Goal: Task Accomplishment & Management: Use online tool/utility

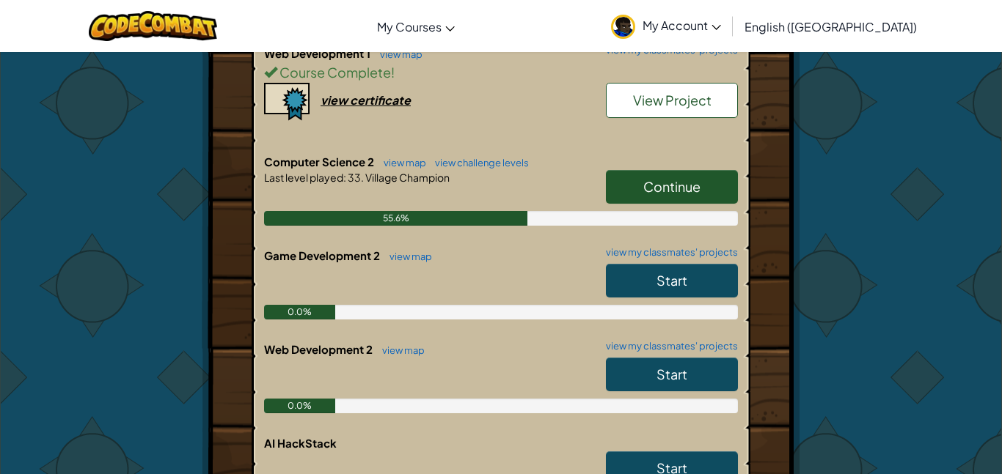
scroll to position [590, 0]
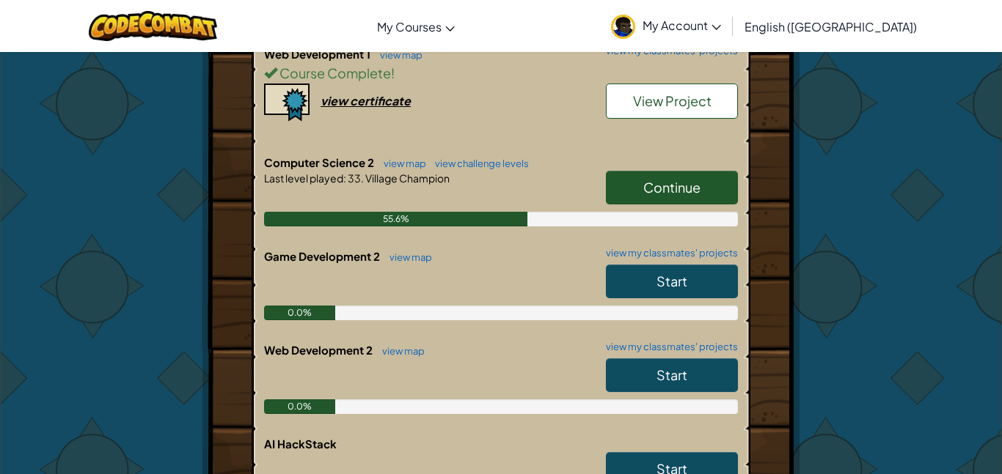
click at [653, 179] on span "Continue" at bounding box center [671, 187] width 57 height 17
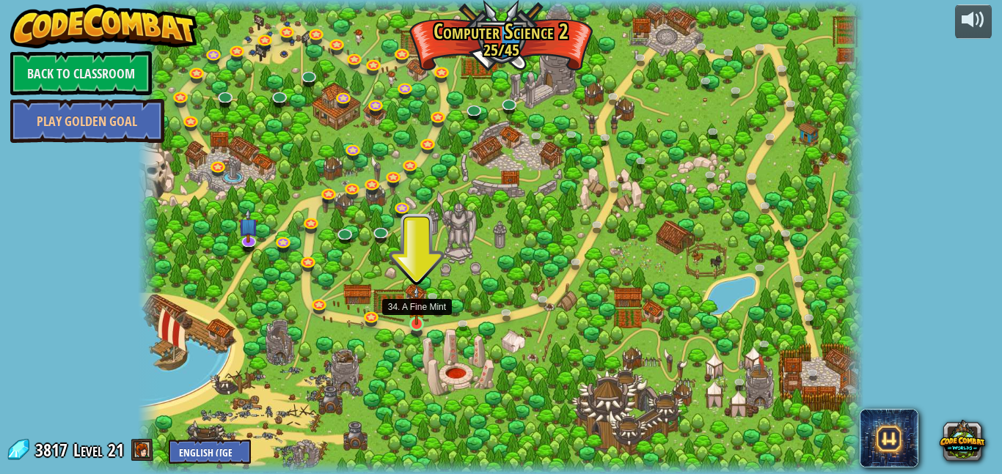
click at [422, 320] on img at bounding box center [416, 306] width 17 height 40
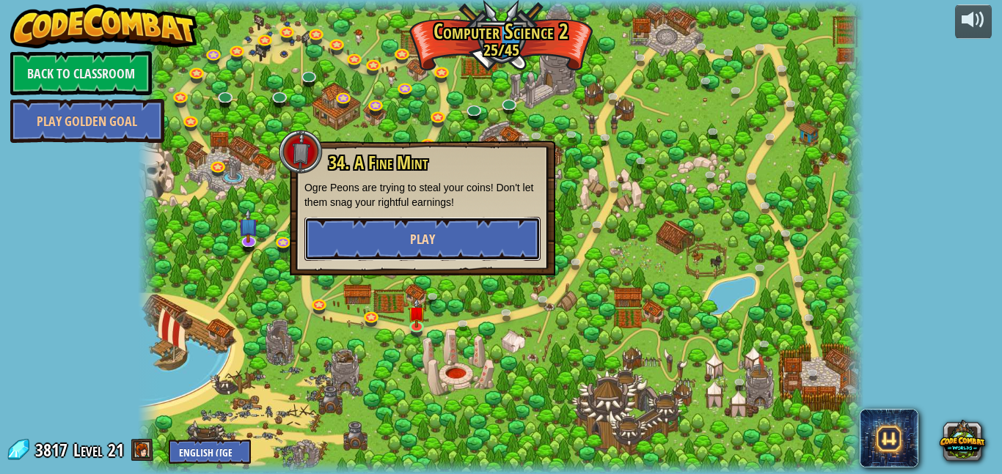
click at [449, 243] on button "Play" at bounding box center [422, 239] width 236 height 44
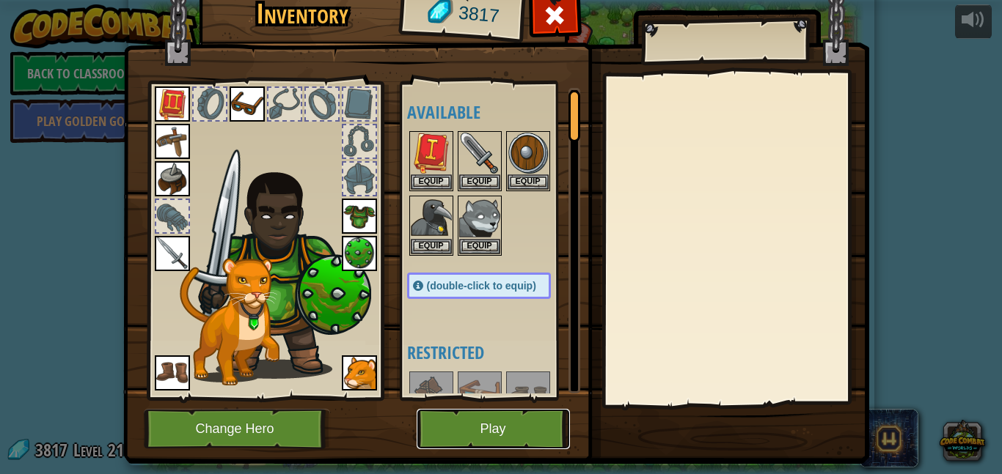
click at [498, 423] on button "Play" at bounding box center [492, 429] width 153 height 40
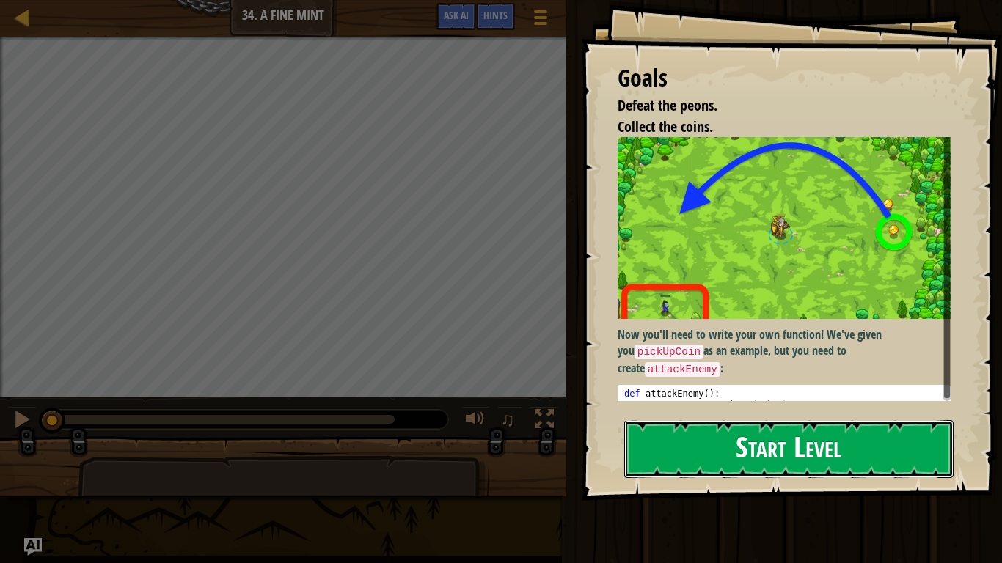
click at [900, 460] on button "Start Level" at bounding box center [788, 449] width 329 height 58
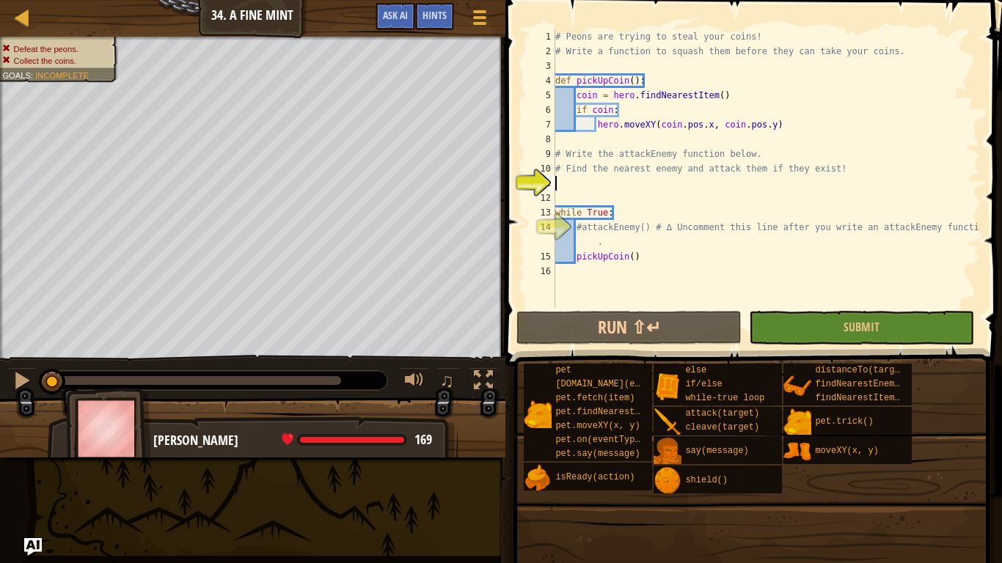
type textarea "a"
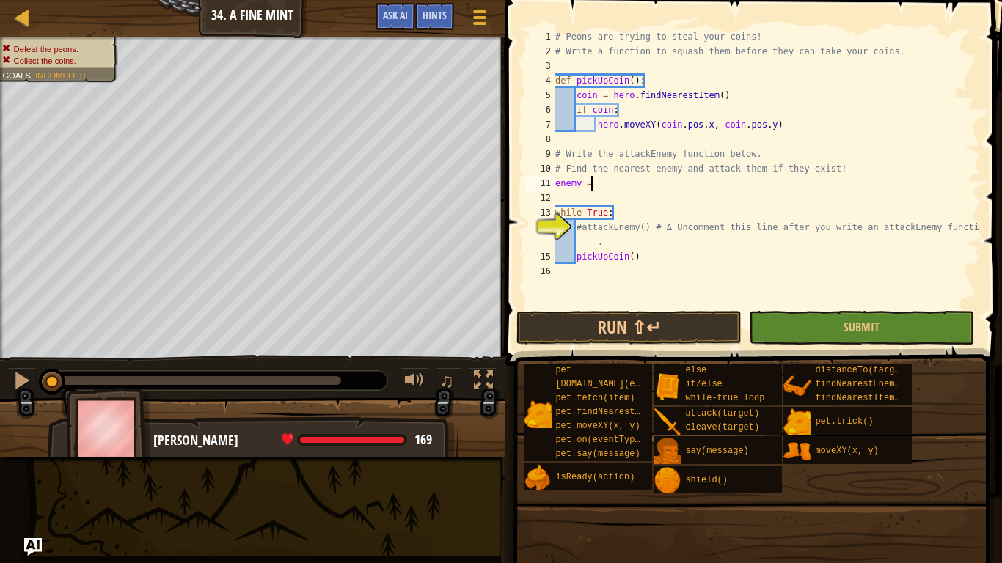
scroll to position [7, 4]
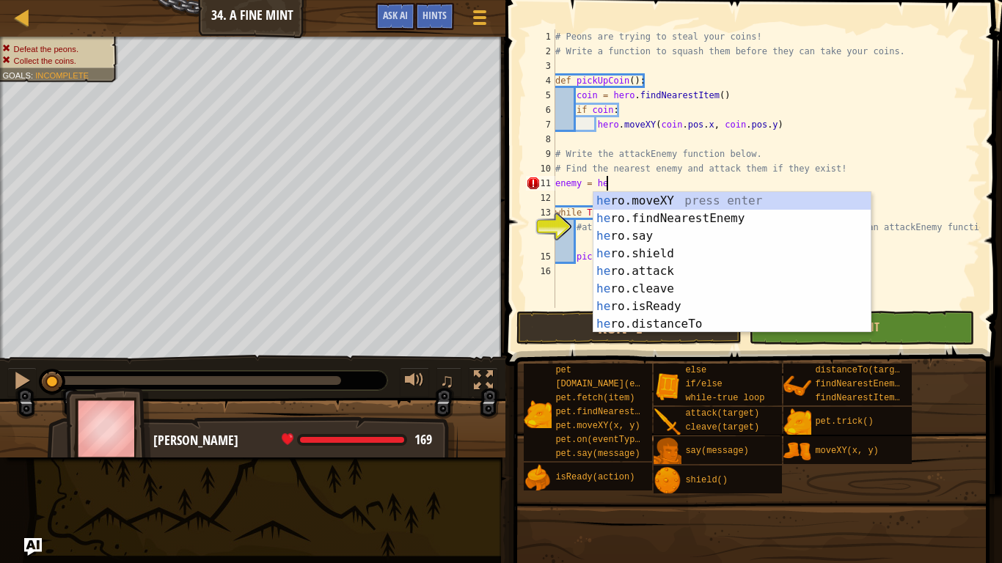
type textarea "enemy = hero"
click at [780, 220] on div "hero .moveXY press enter hero .findNearestEnemy press enter hero .say press ent…" at bounding box center [731, 280] width 277 height 176
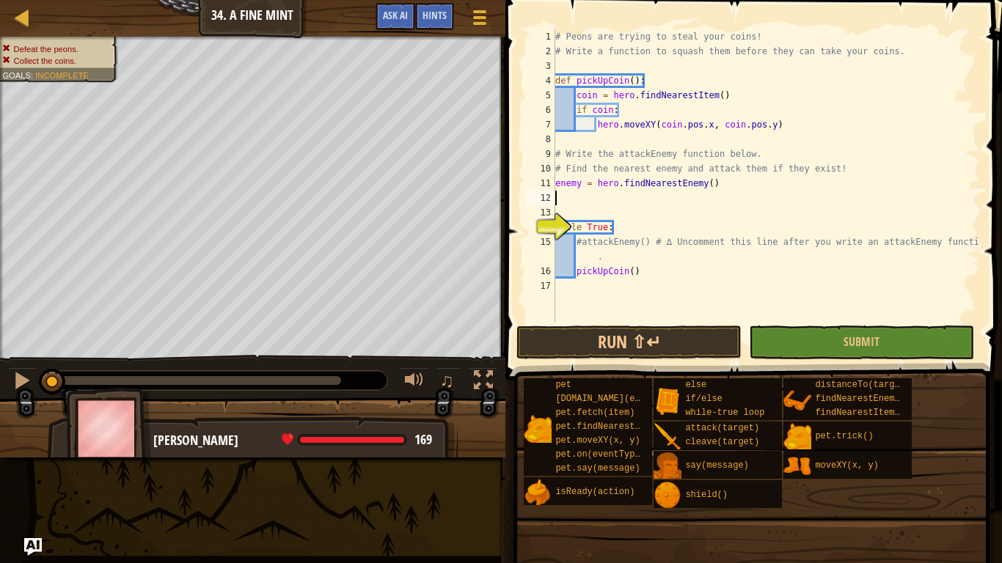
scroll to position [7, 0]
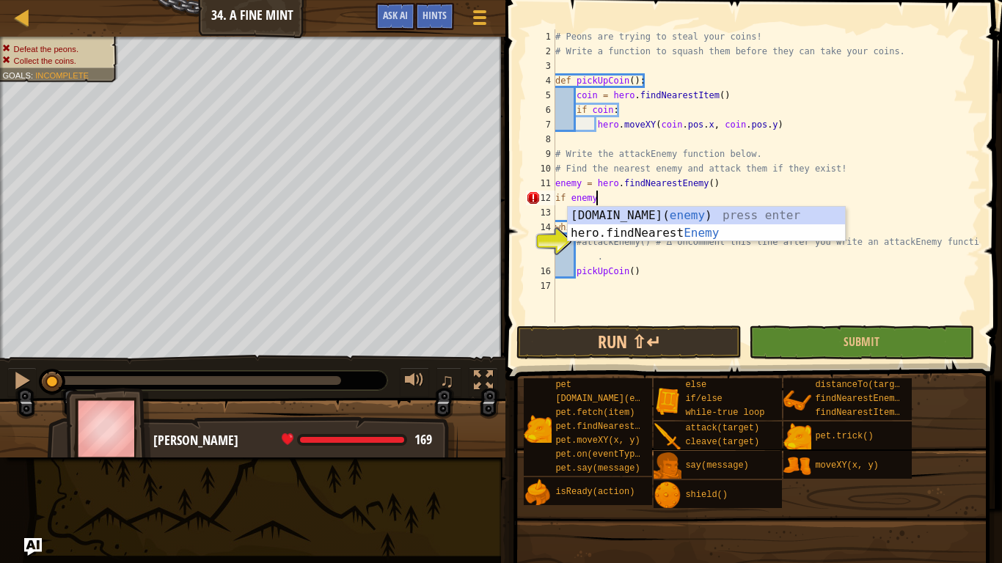
type textarea "if enemy:"
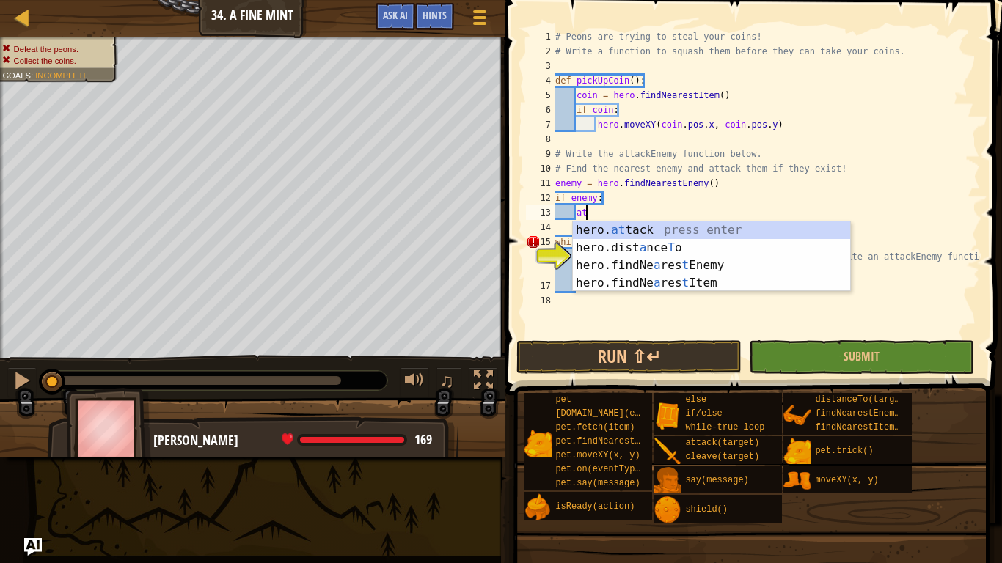
scroll to position [7, 4]
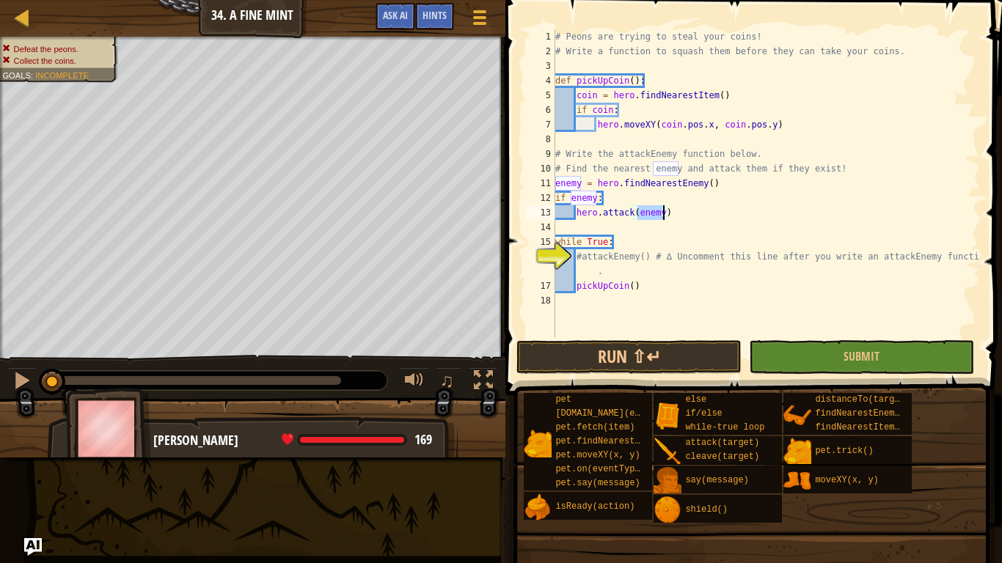
click at [666, 271] on div "# Peons are trying to steal your coins! # Write a function to squash them befor…" at bounding box center [765, 197] width 427 height 337
click at [688, 276] on div "# Peons are trying to steal your coins! # Write a function to squash them befor…" at bounding box center [765, 183] width 427 height 308
click at [734, 262] on div "# Peons are trying to steal your coins! # Write a function to squash them befor…" at bounding box center [765, 197] width 427 height 337
click at [757, 265] on div "# Peons are trying to steal your coins! # Write a function to squash them befor…" at bounding box center [765, 197] width 427 height 337
click at [694, 352] on button "Run ⇧↵" at bounding box center [628, 357] width 225 height 34
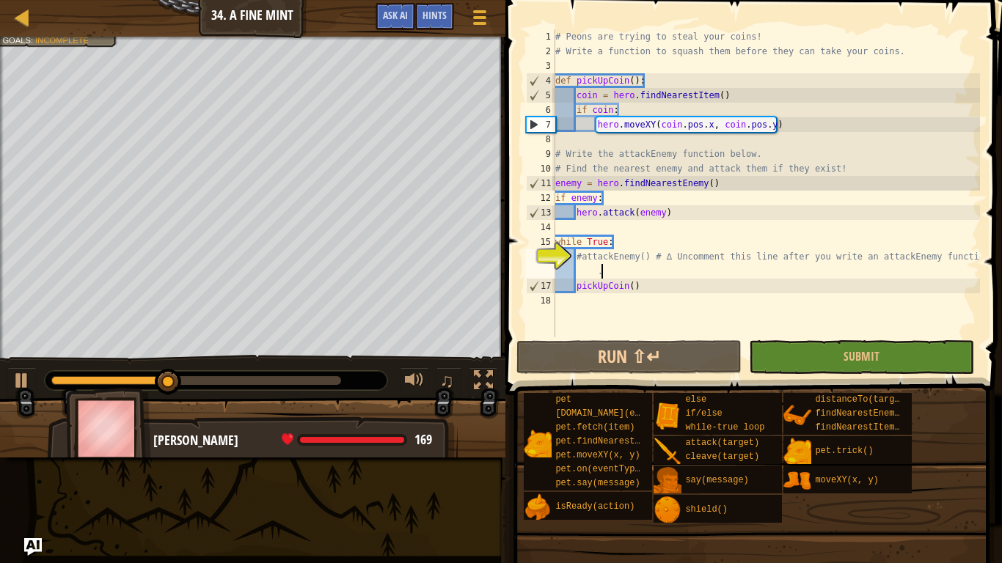
type textarea "#attackEnemy() # ∆ Uncomment this line after you write an attackEnemy function"
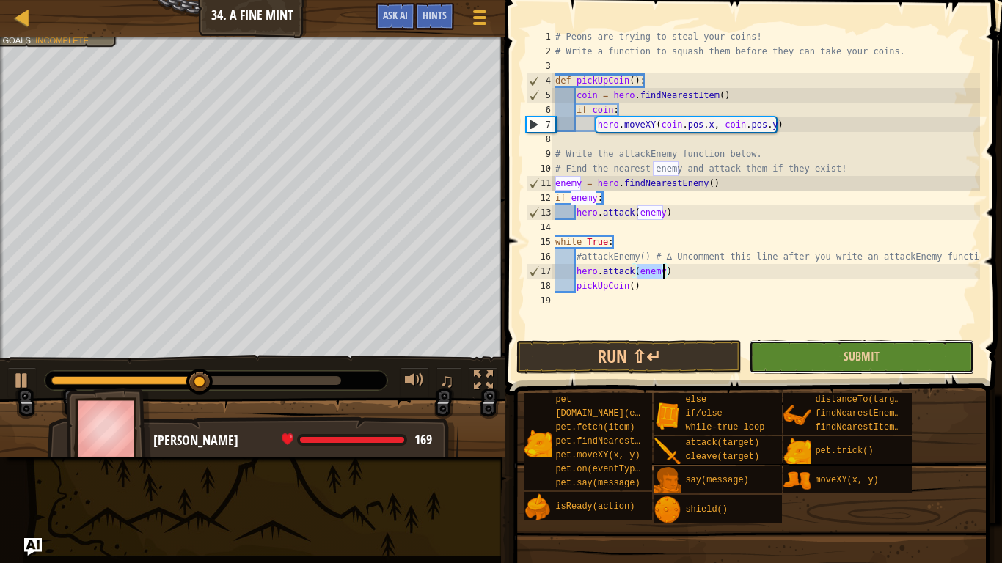
click at [824, 355] on button "Submit" at bounding box center [861, 357] width 225 height 34
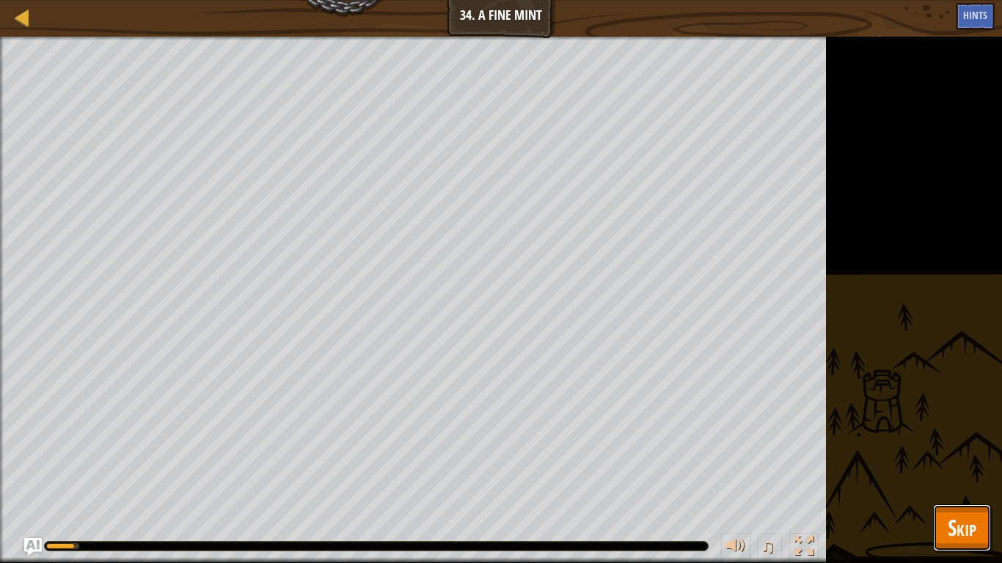
click at [968, 474] on button "Skip" at bounding box center [962, 527] width 58 height 47
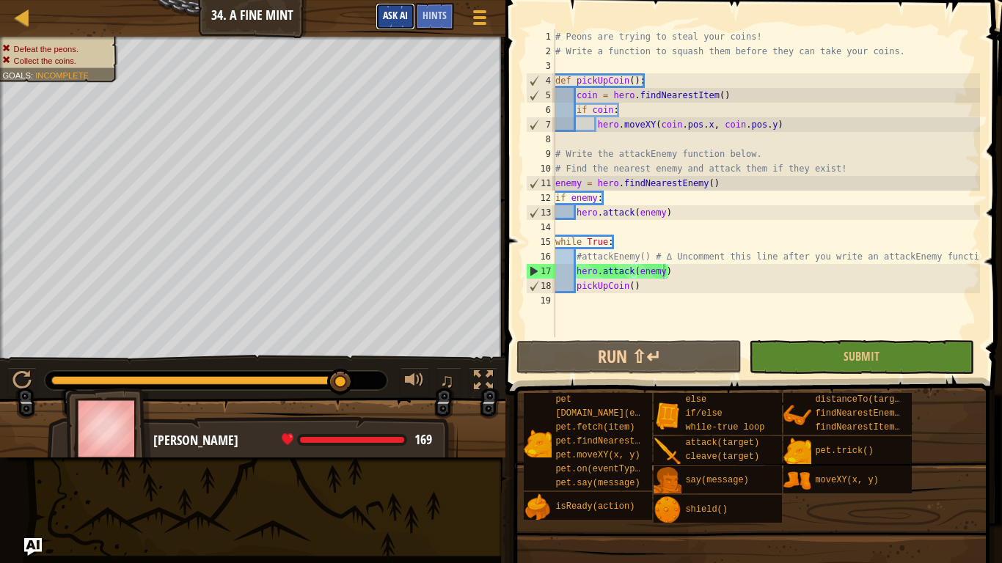
click at [403, 13] on span "Ask AI" at bounding box center [395, 15] width 25 height 14
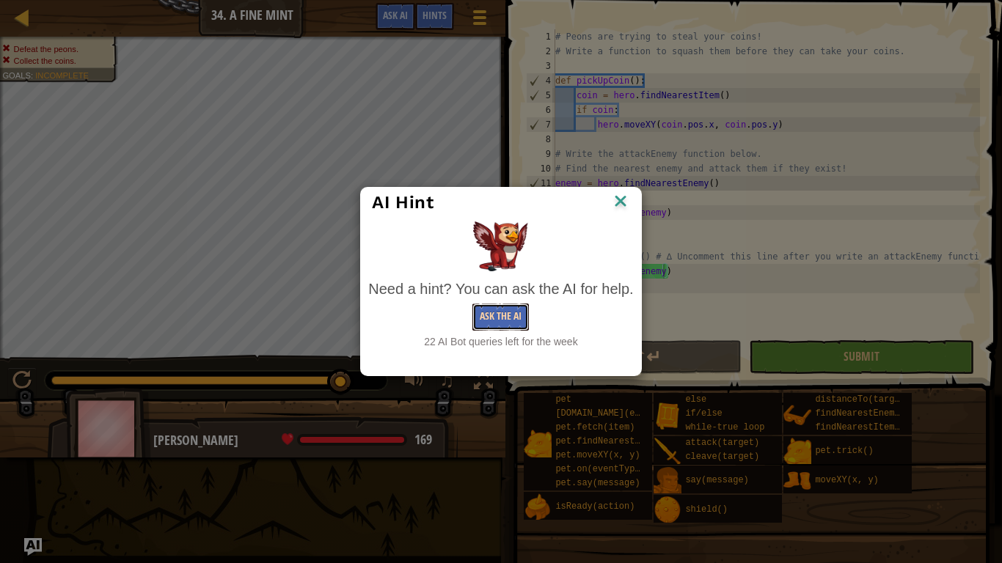
click at [483, 317] on button "Ask the AI" at bounding box center [500, 317] width 56 height 27
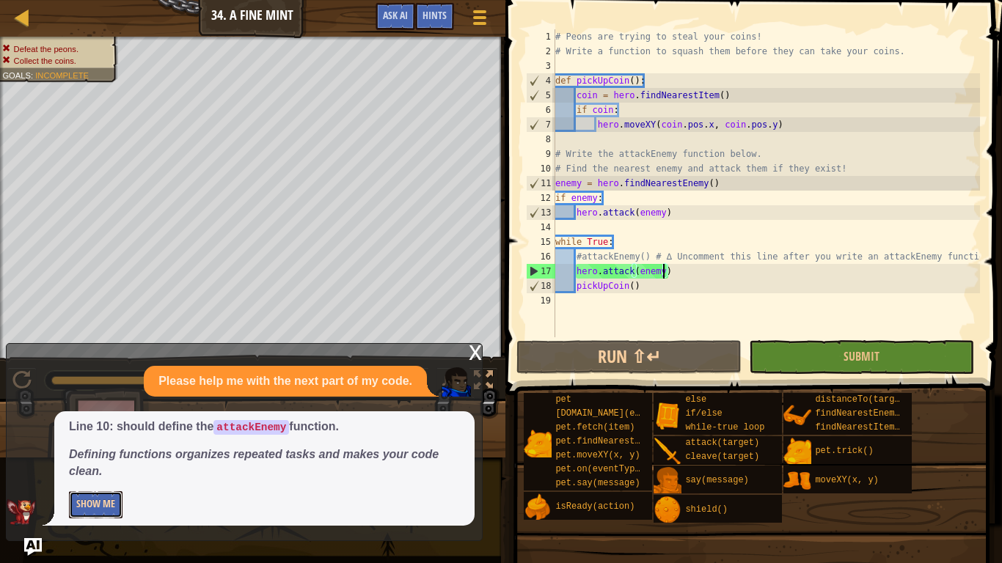
click at [106, 474] on button "Show Me" at bounding box center [96, 504] width 54 height 27
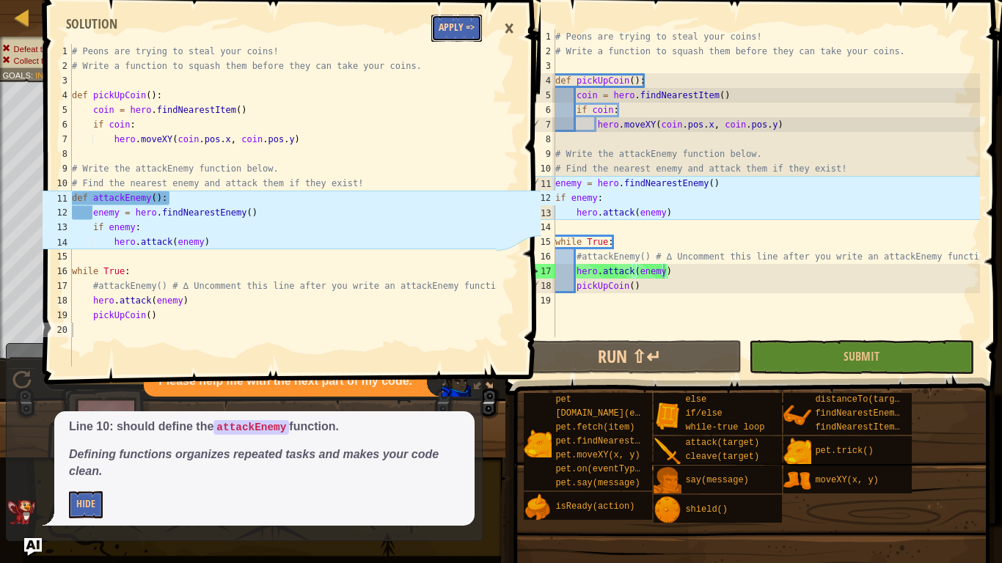
click at [458, 26] on button "Apply =>" at bounding box center [456, 28] width 51 height 27
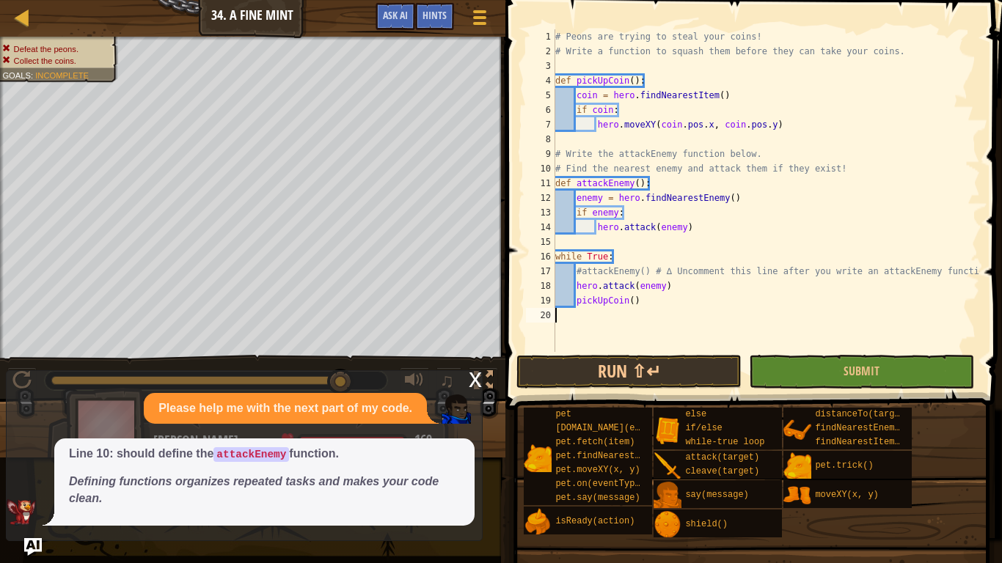
click at [665, 286] on div "# Peons are trying to steal your coins! # Write a function to squash them befor…" at bounding box center [765, 205] width 427 height 352
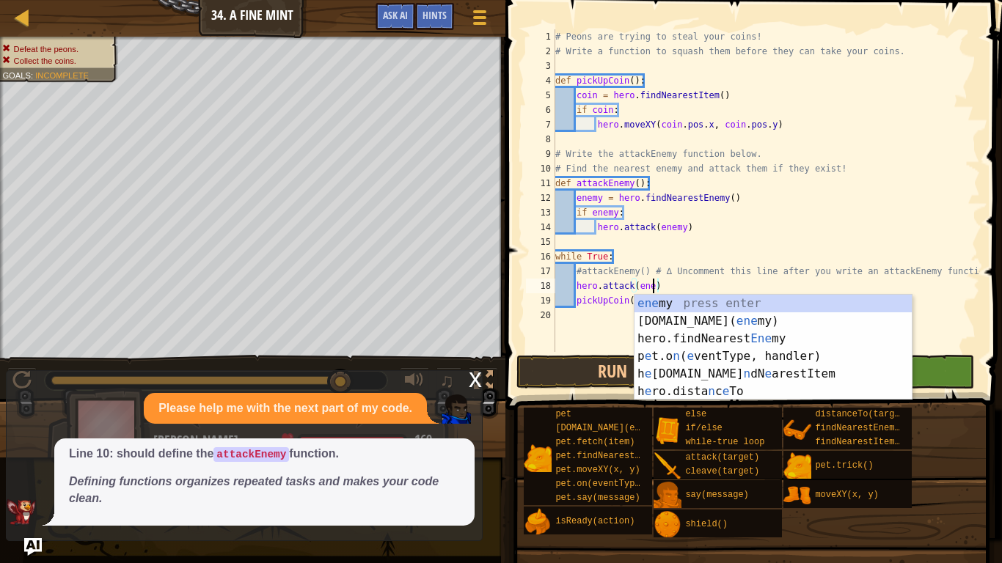
scroll to position [7, 14]
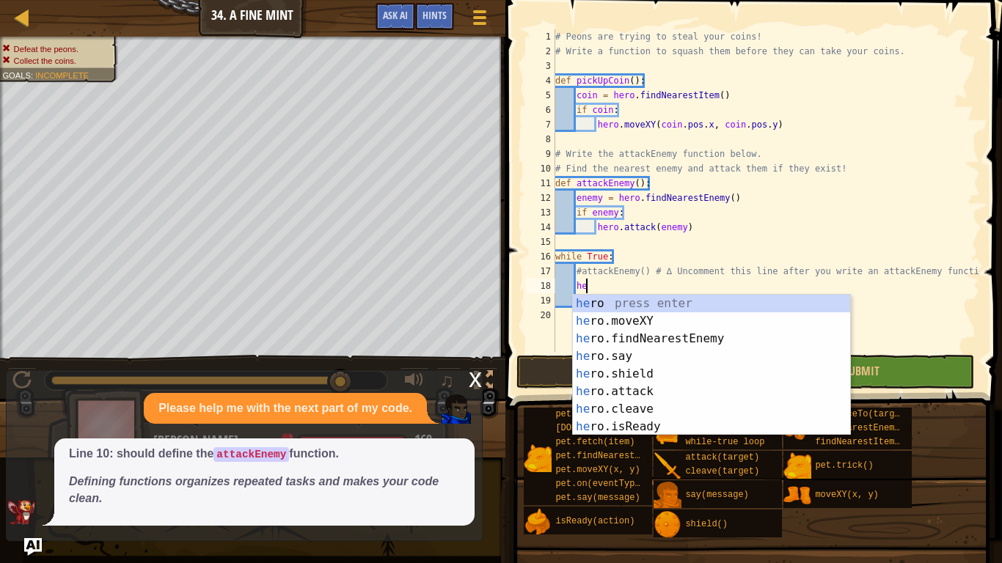
type textarea "h"
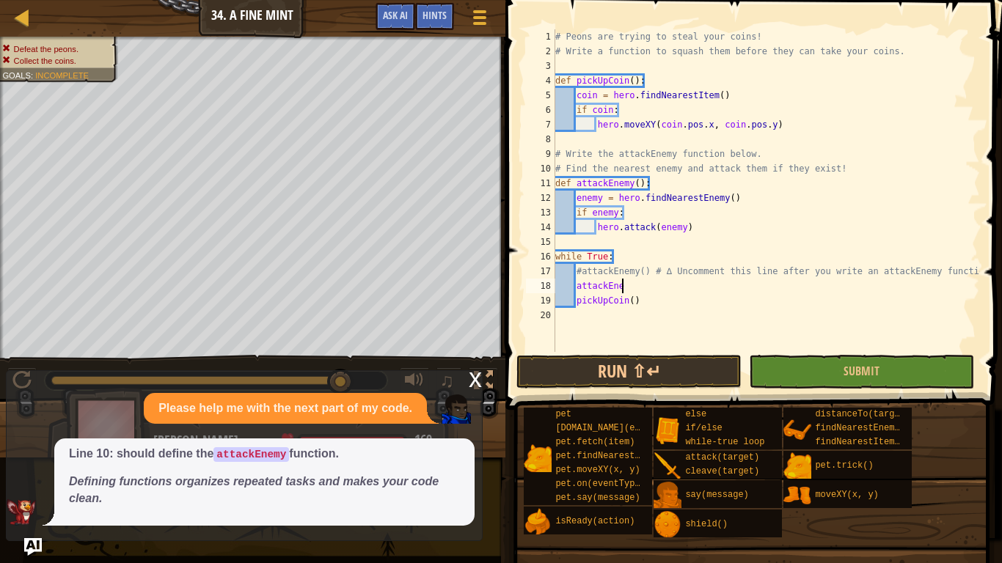
scroll to position [7, 10]
type textarea "attackEnemy()"
click at [790, 363] on button "Submit" at bounding box center [861, 372] width 225 height 34
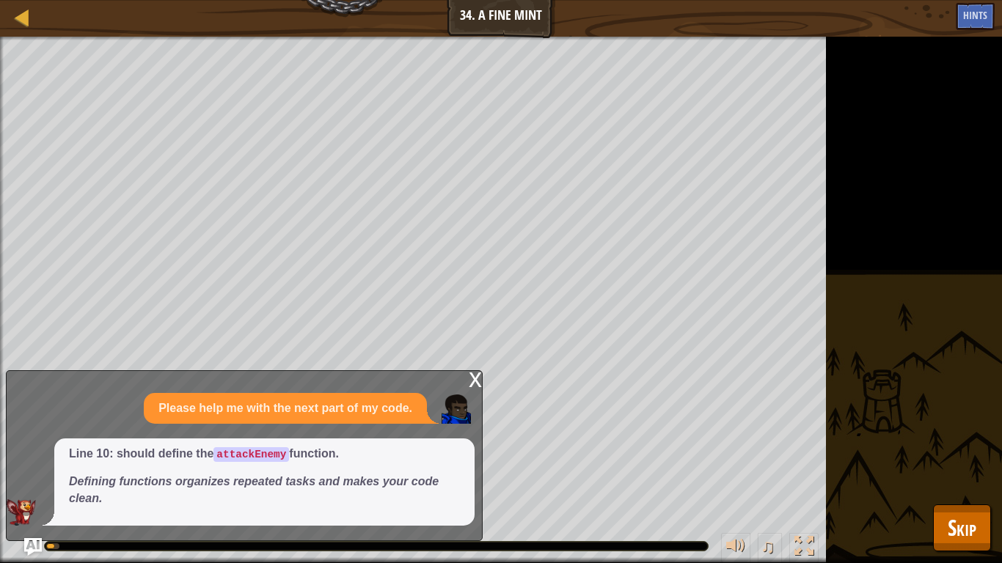
click at [475, 379] on div "x" at bounding box center [474, 378] width 13 height 15
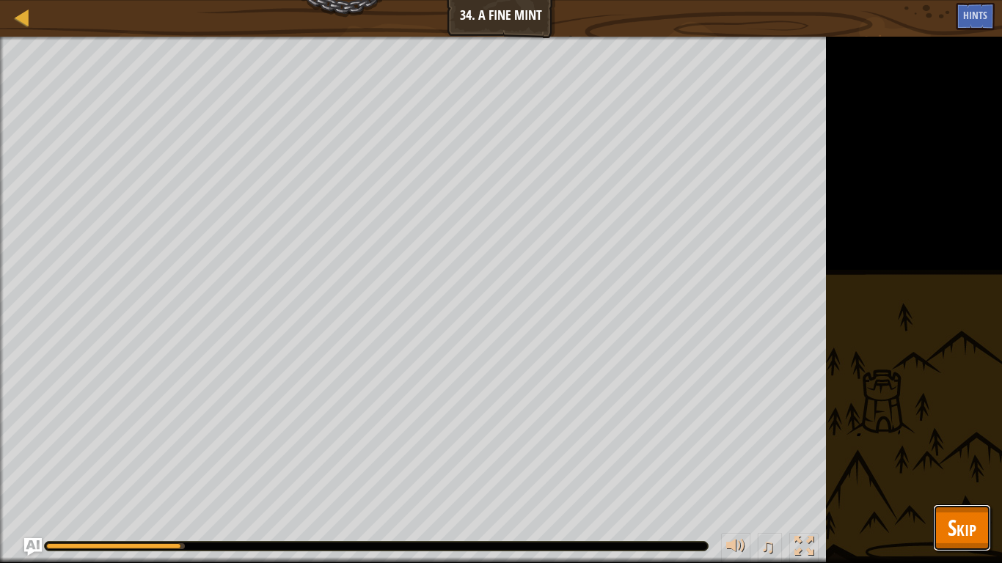
click at [960, 474] on span "Skip" at bounding box center [961, 527] width 29 height 30
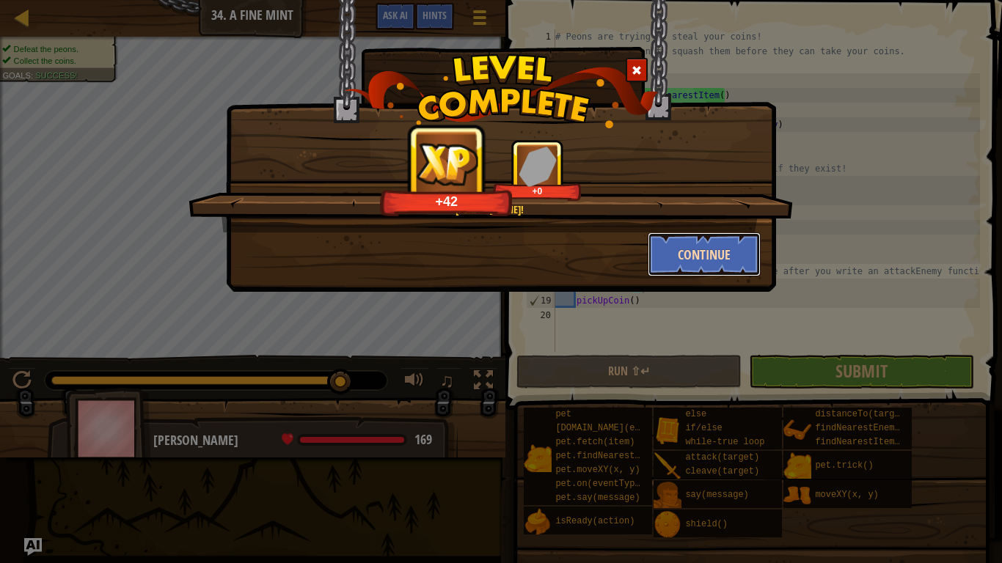
click at [724, 251] on button "Continue" at bounding box center [704, 254] width 114 height 44
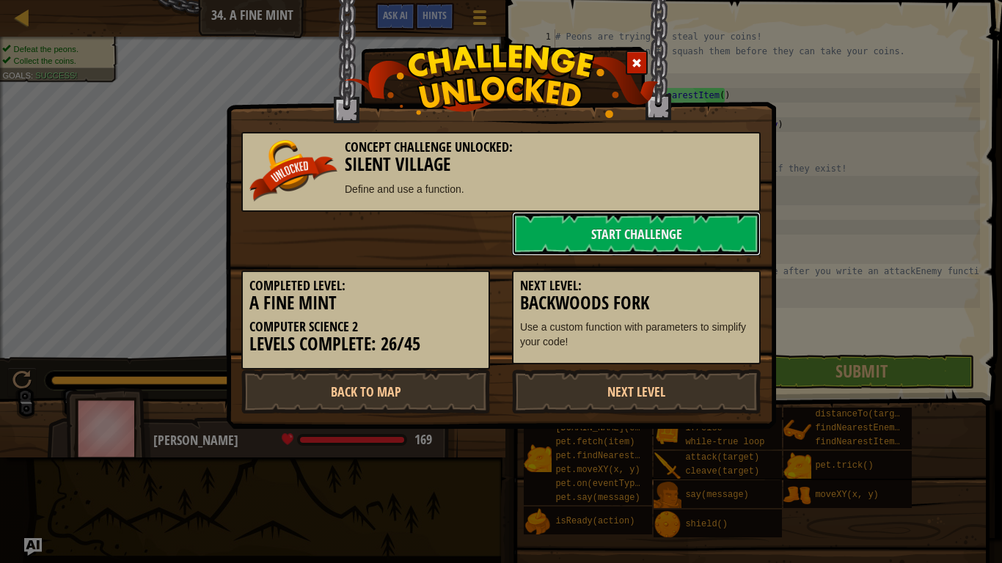
click at [724, 251] on link "Start Challenge" at bounding box center [636, 234] width 249 height 44
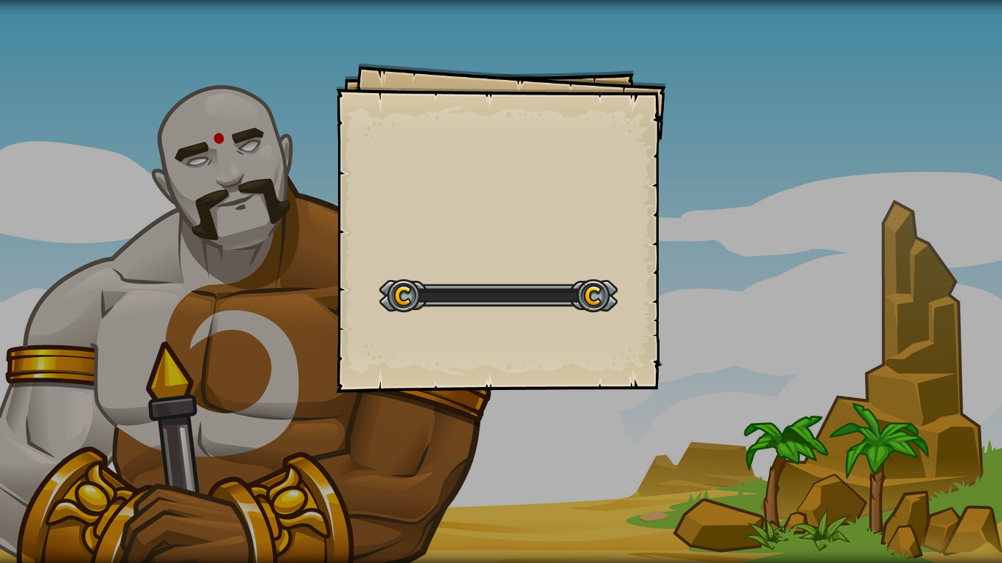
click at [724, 251] on div "Goals Start Level Error loading from server. Try refreshing the page. You'll ne…" at bounding box center [501, 281] width 1002 height 563
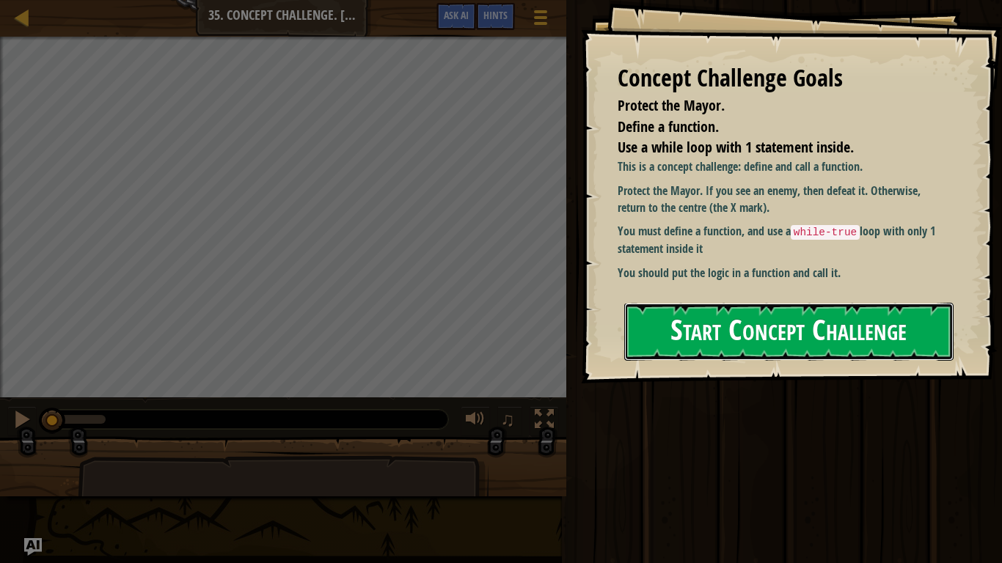
click at [831, 321] on button "Start Concept Challenge" at bounding box center [788, 332] width 329 height 58
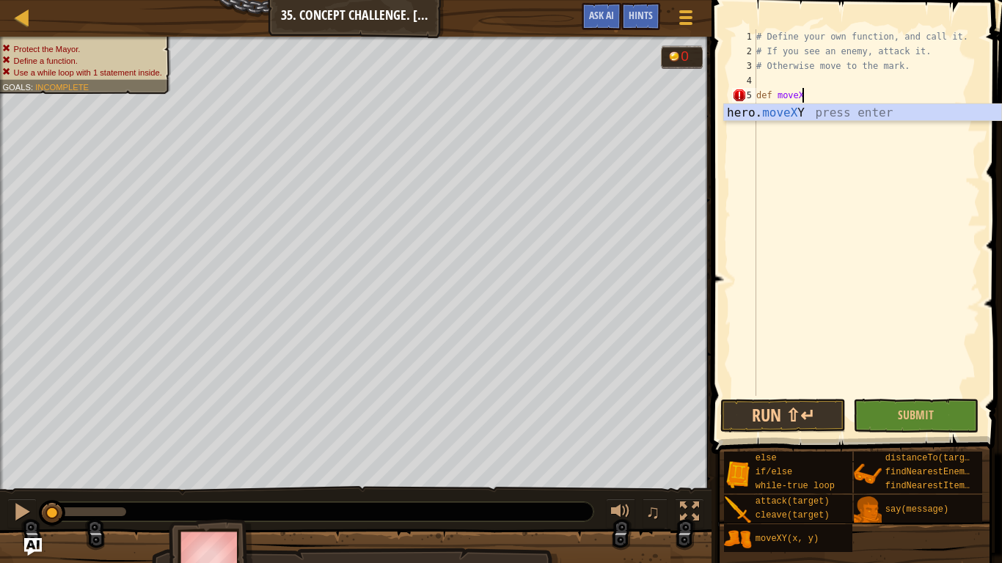
scroll to position [7, 7]
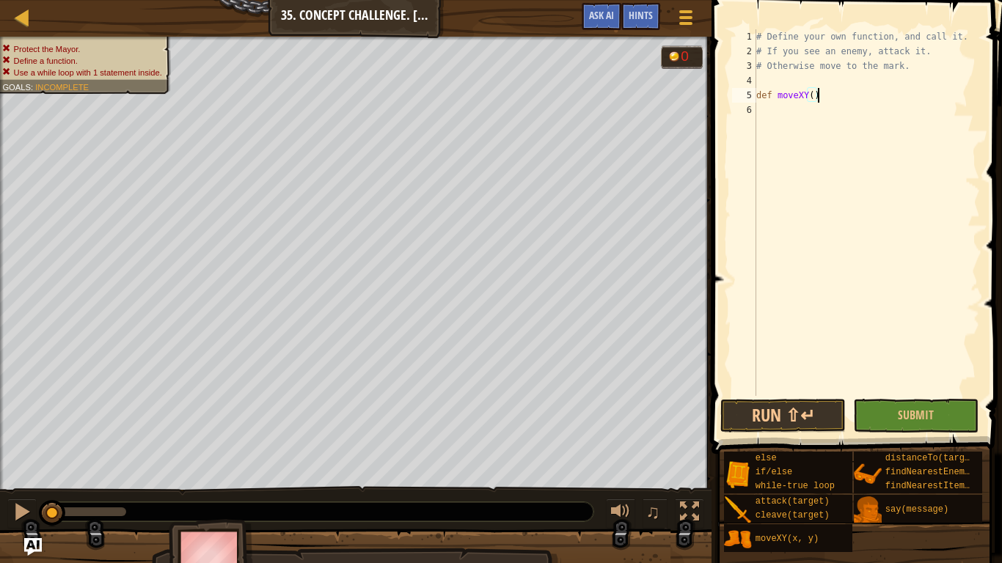
type textarea "def moveXY():"
type textarea "hero.moveXY(30, 27)"
type textarea "def attackenenmy():"
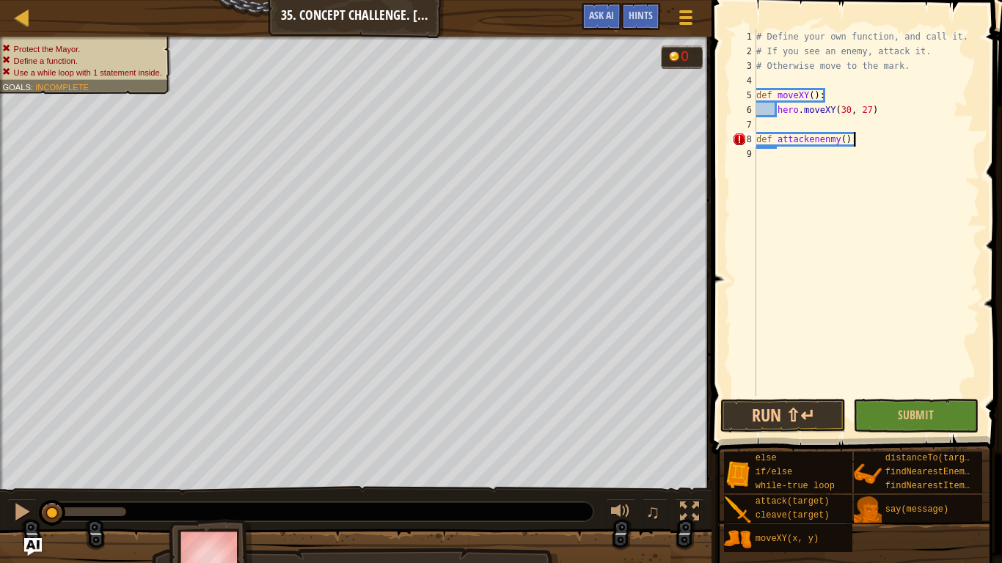
scroll to position [7, 2]
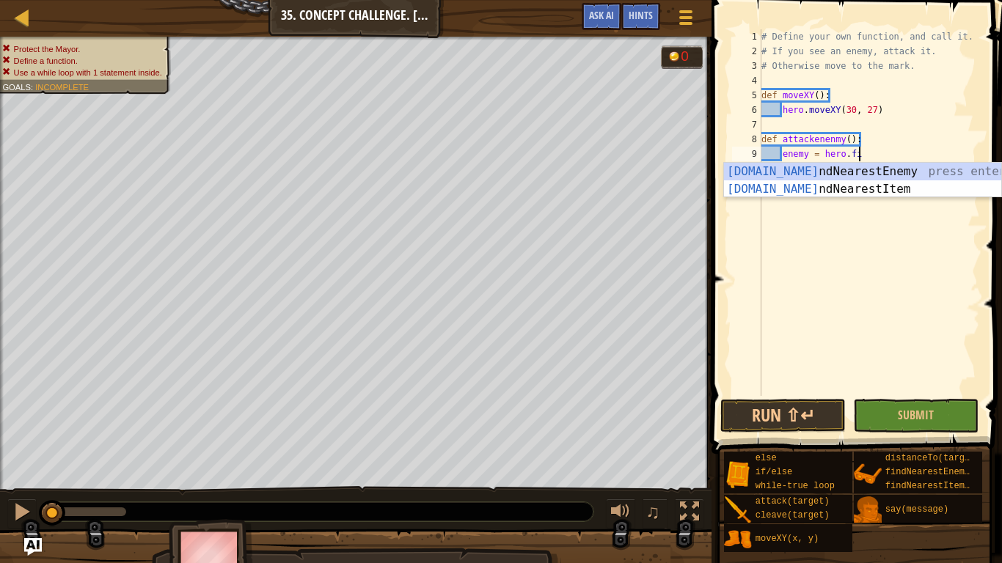
type textarea "enemy = hero.fin"
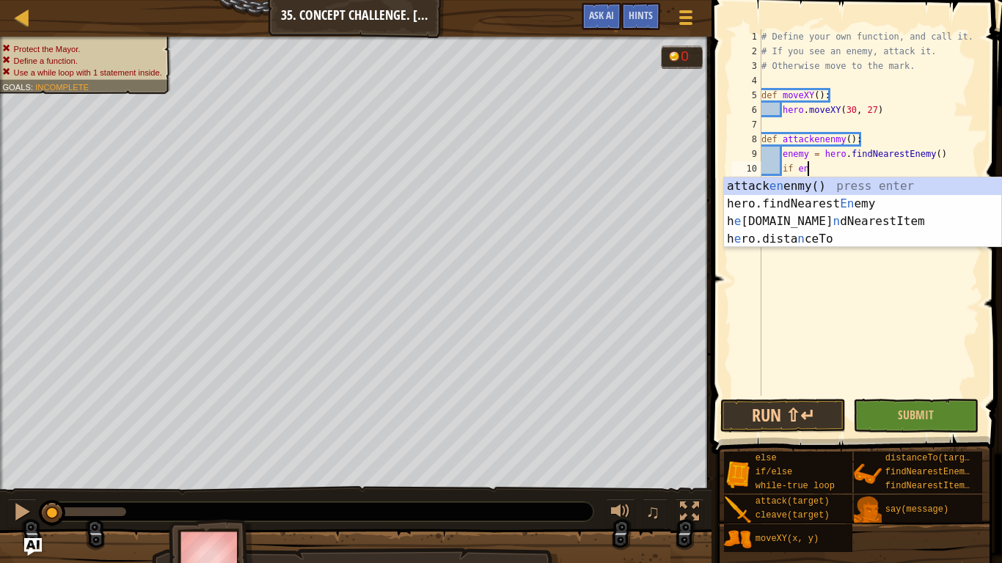
scroll to position [7, 7]
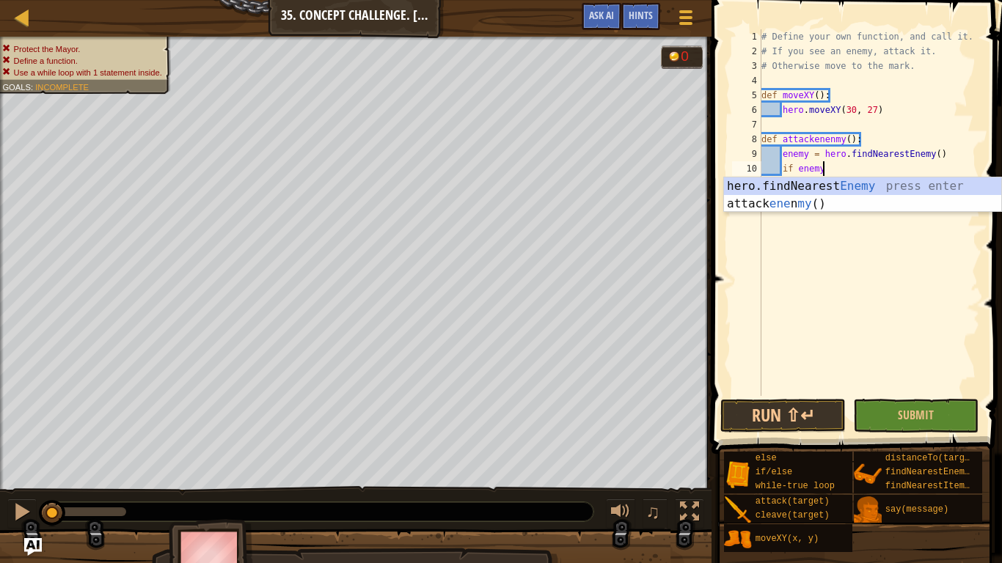
type textarea "if enemy:"
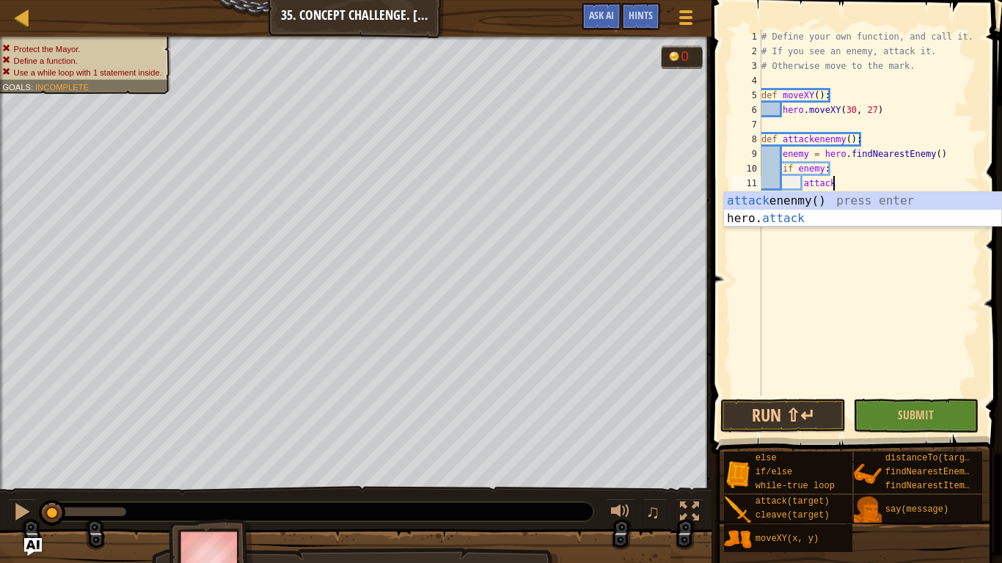
scroll to position [7, 10]
click at [872, 216] on div "attack enenmy() press enter hero. attack press enter" at bounding box center [862, 227] width 277 height 70
type textarea "hero.attack(enemy)"
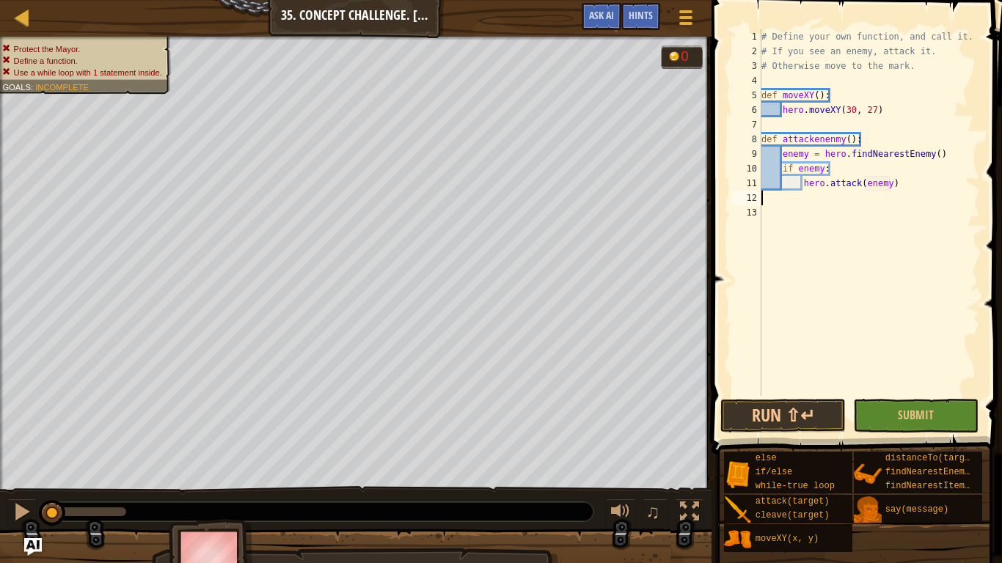
scroll to position [7, 0]
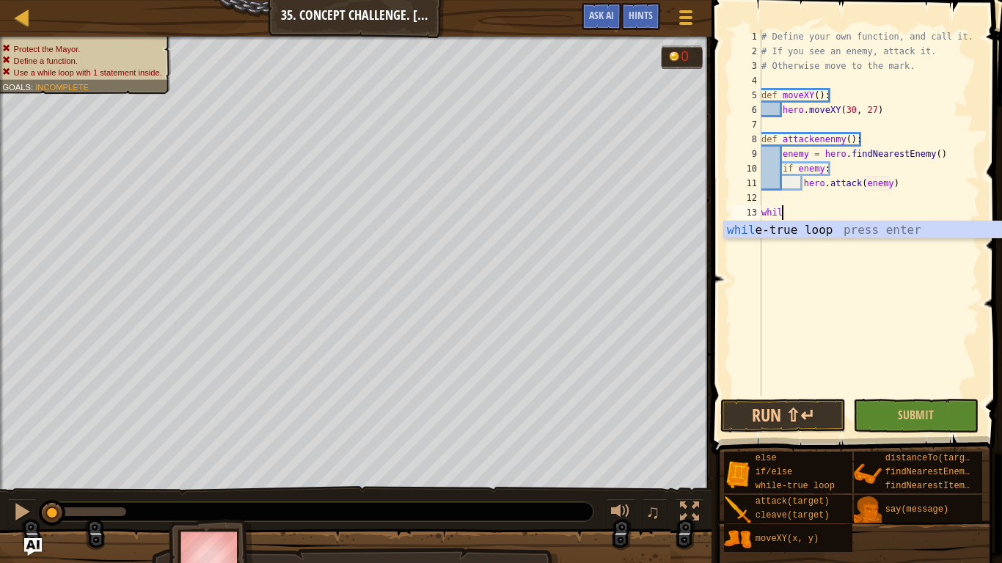
type textarea "while"
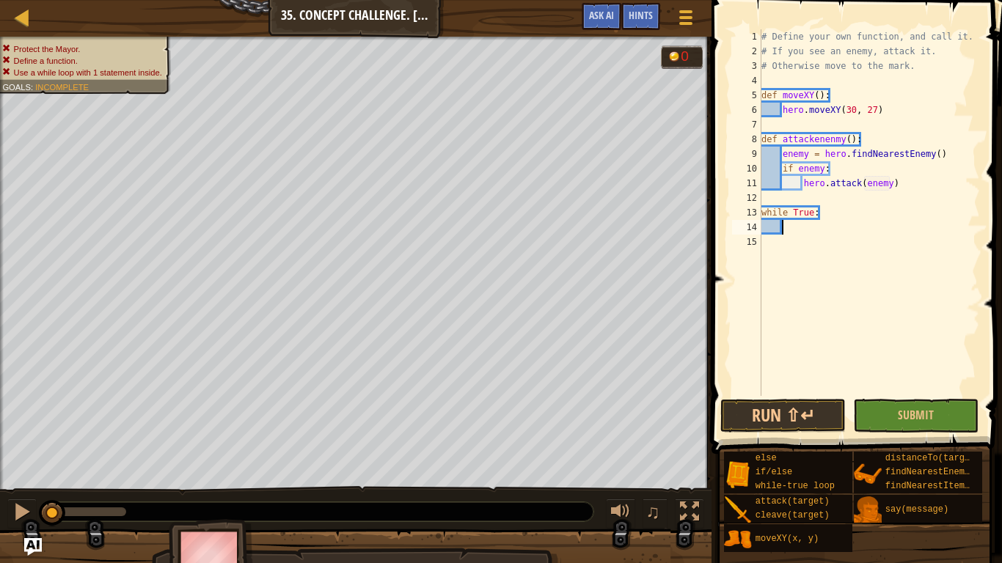
scroll to position [7, 2]
type textarea "moveXY()"
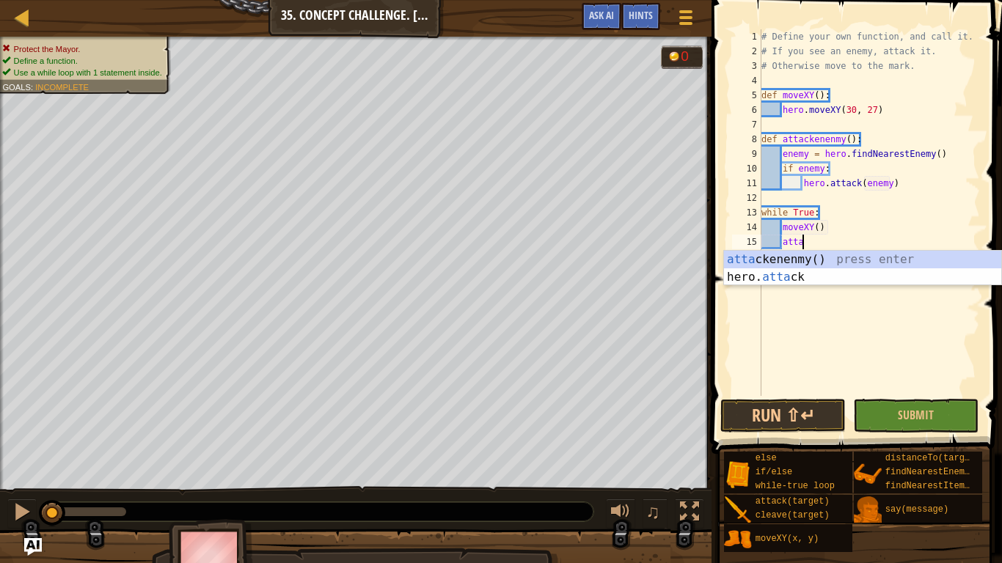
type textarea "attac"
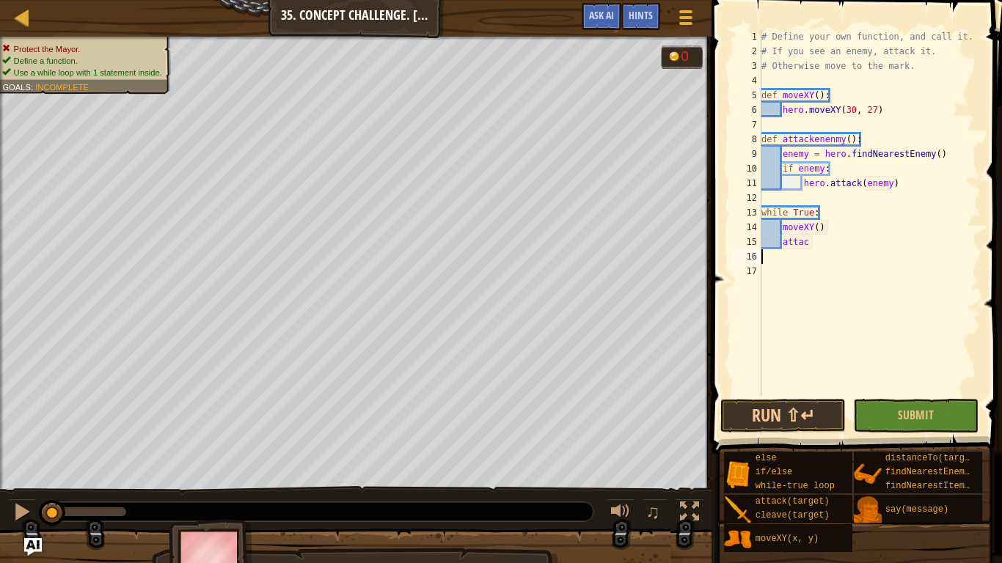
scroll to position [7, 0]
type textarea "attac"
click at [905, 410] on span "Submit" at bounding box center [915, 415] width 36 height 16
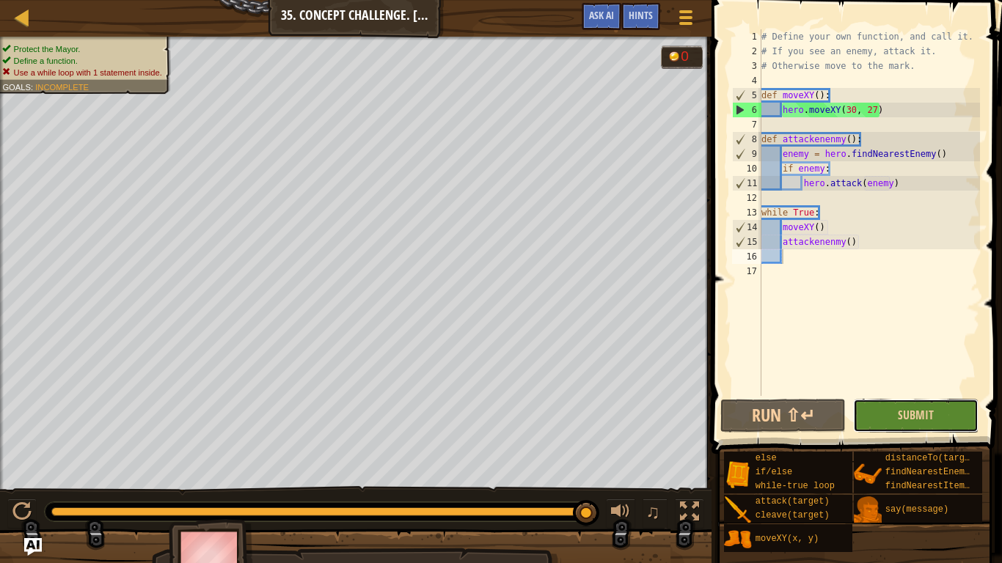
click at [969, 414] on button "Submit" at bounding box center [915, 416] width 125 height 34
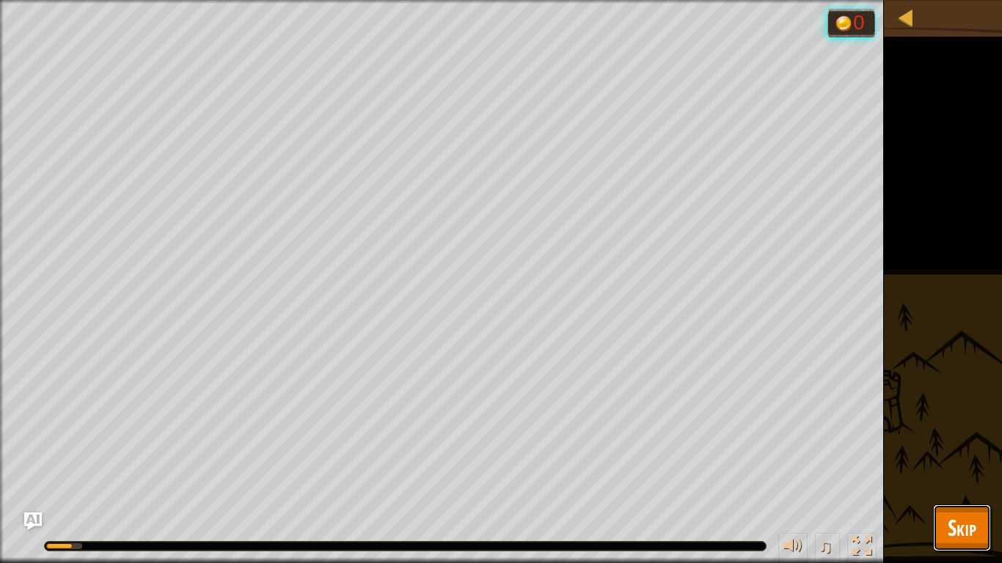
click at [952, 474] on span "Skip" at bounding box center [961, 527] width 29 height 30
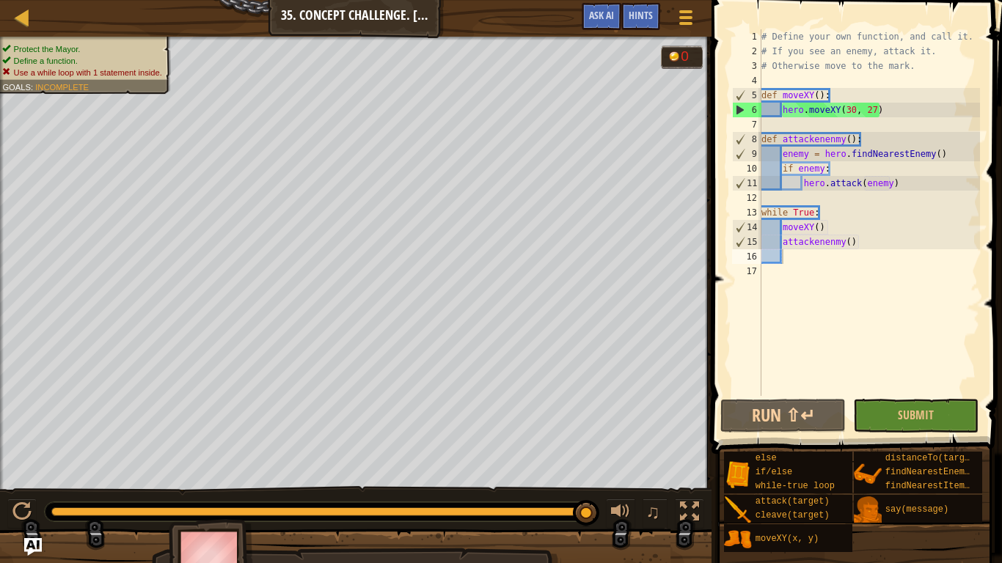
click at [874, 244] on div "# Define your own function, and call it. # If you see an enemy, attack it. # Ot…" at bounding box center [868, 227] width 221 height 396
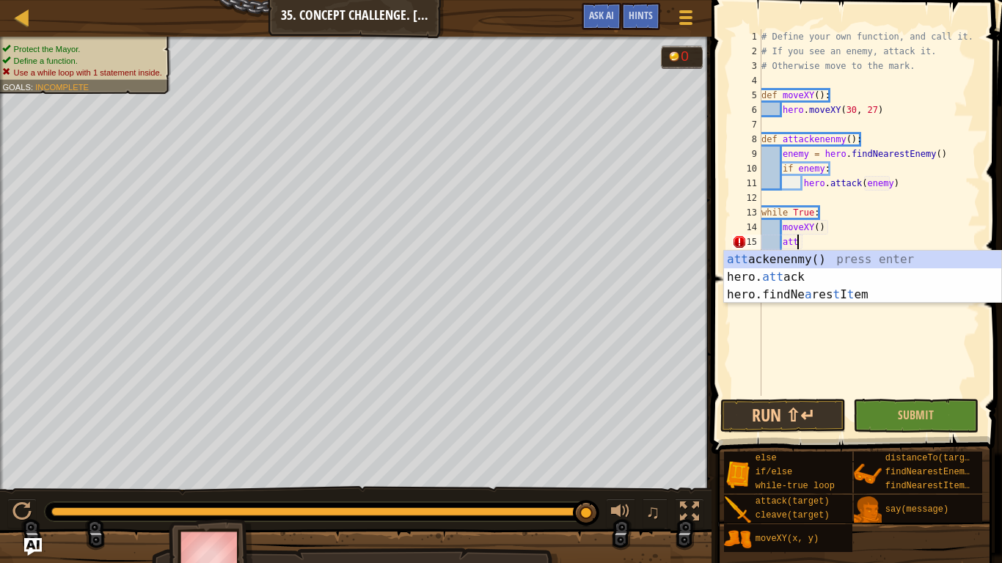
type textarea "a"
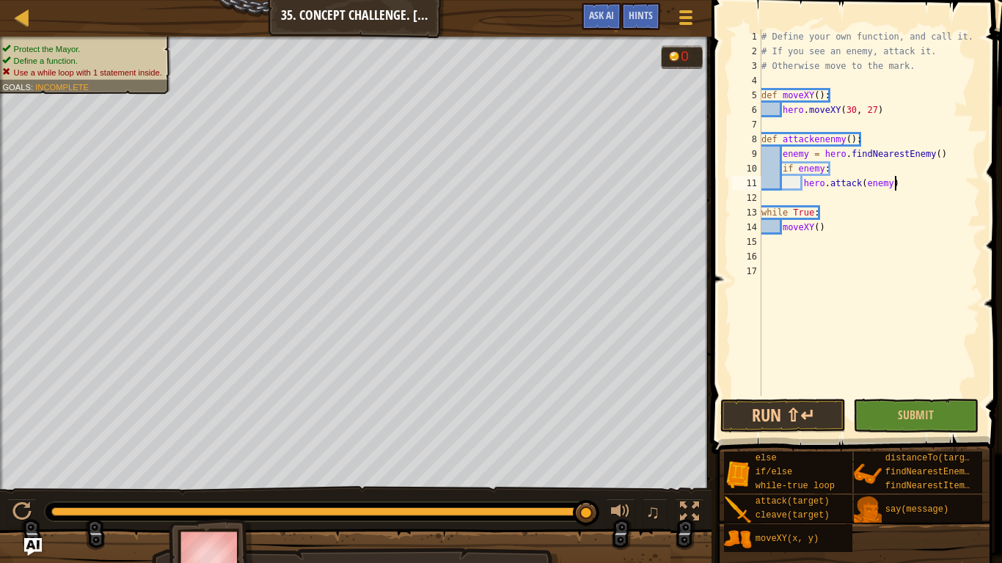
click at [928, 186] on div "# Define your own function, and call it. # If you see an enemy, attack it. # Ot…" at bounding box center [868, 227] width 221 height 396
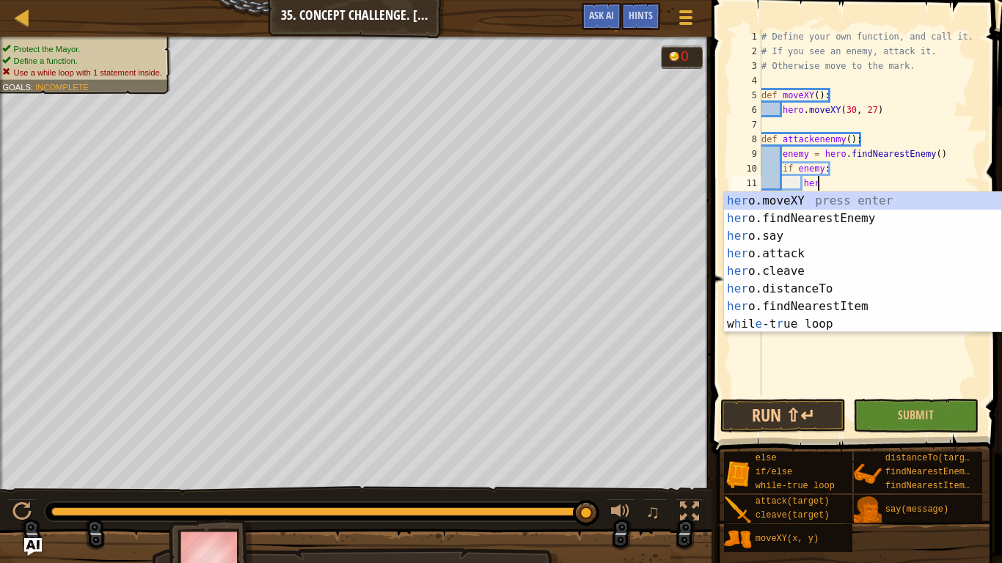
type textarea "h"
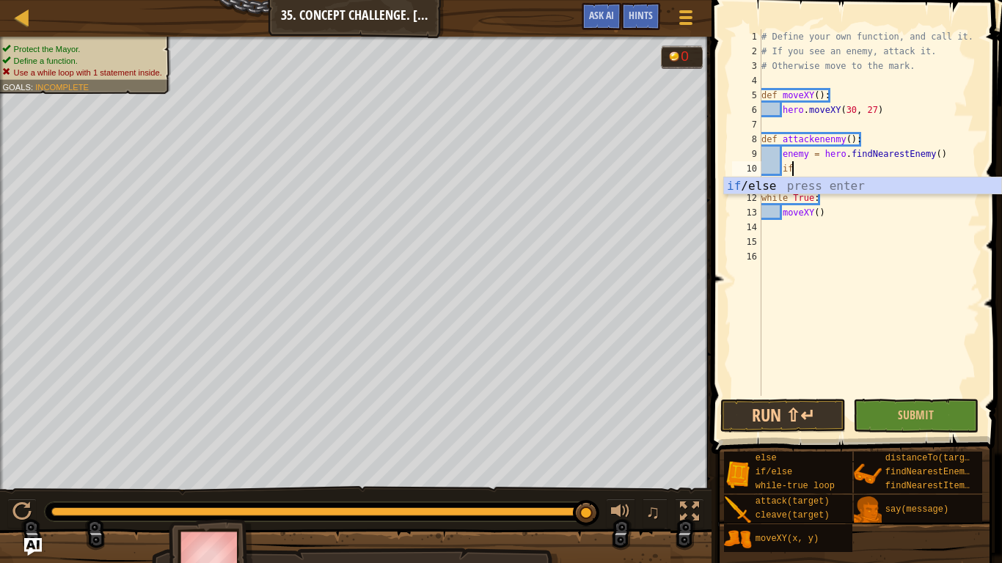
type textarea "i"
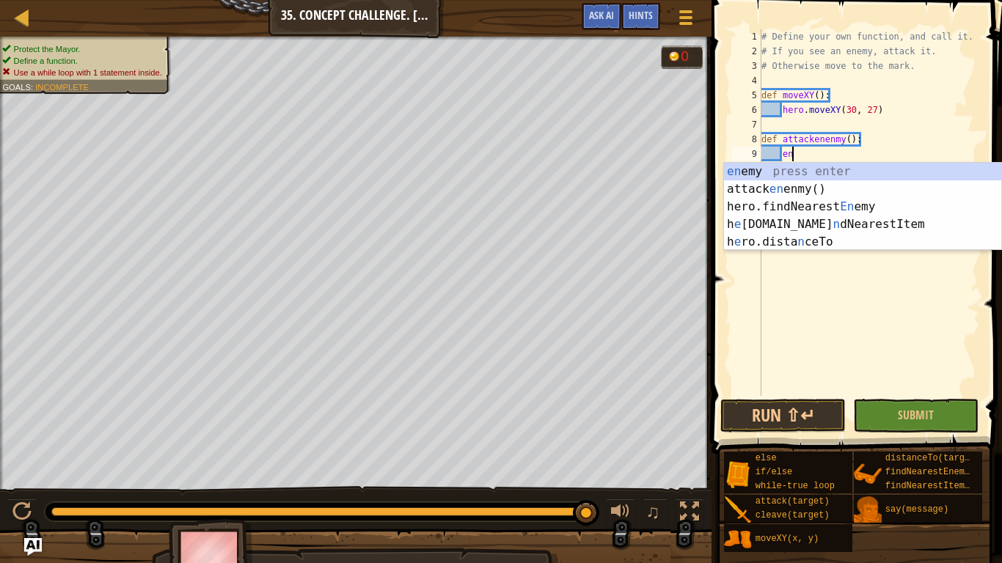
type textarea "e"
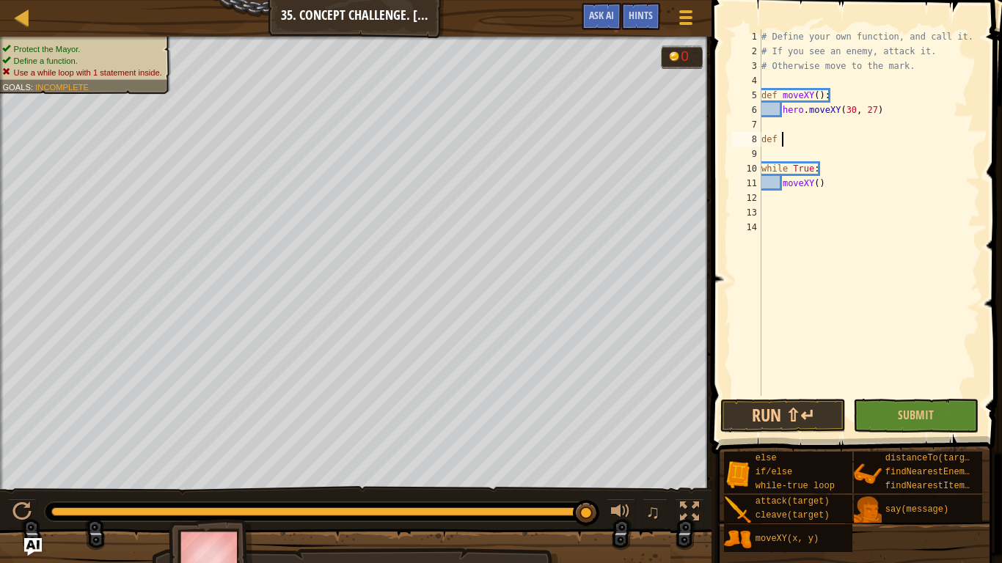
type textarea "d"
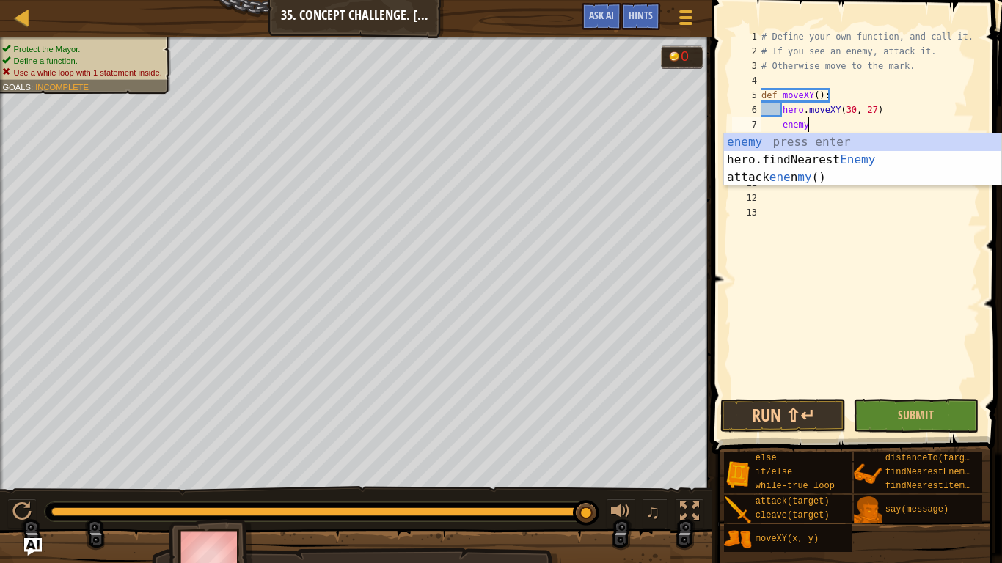
scroll to position [7, 6]
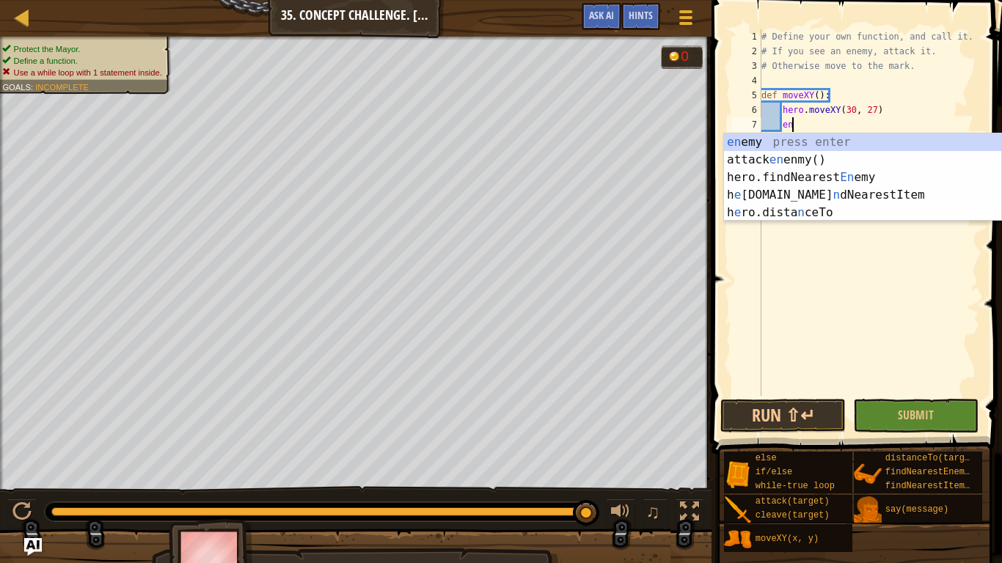
type textarea "e"
type textarea "if ene"
click at [910, 180] on div "ene my press enter attack ene nmy() press enter hero.findNearest Ene my press e…" at bounding box center [862, 194] width 277 height 123
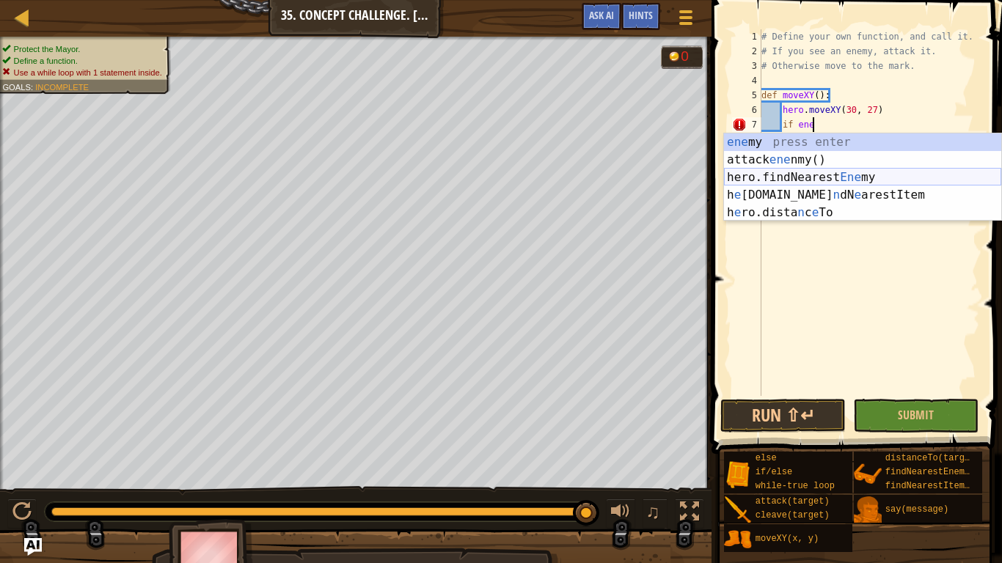
click at [910, 180] on div "# Define your own function, and call it. # If you see an enemy, attack it. # Ot…" at bounding box center [868, 227] width 221 height 396
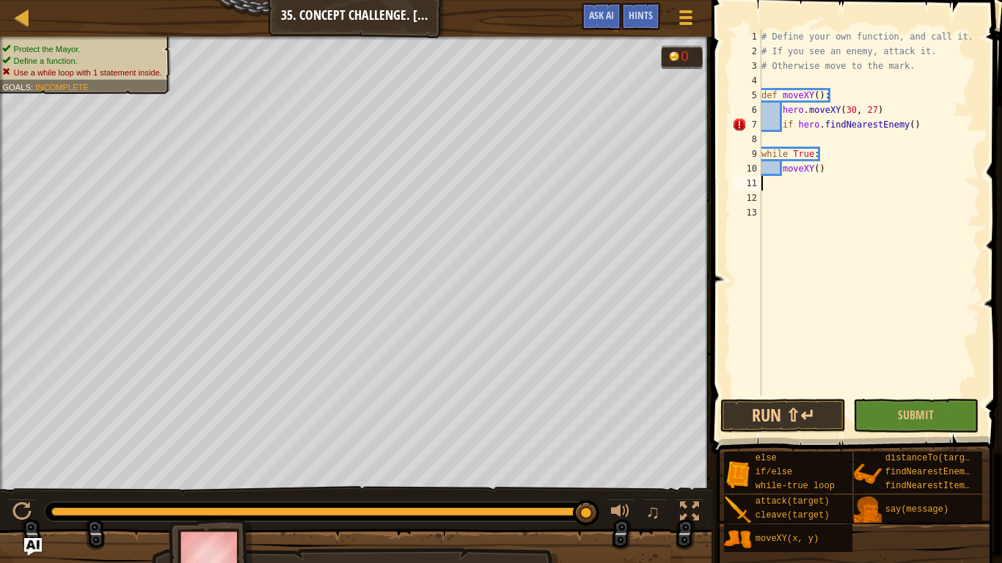
scroll to position [7, 0]
click at [824, 132] on div "# Define your own function, and call it. # If you see an enemy, attack it. # Ot…" at bounding box center [868, 227] width 221 height 396
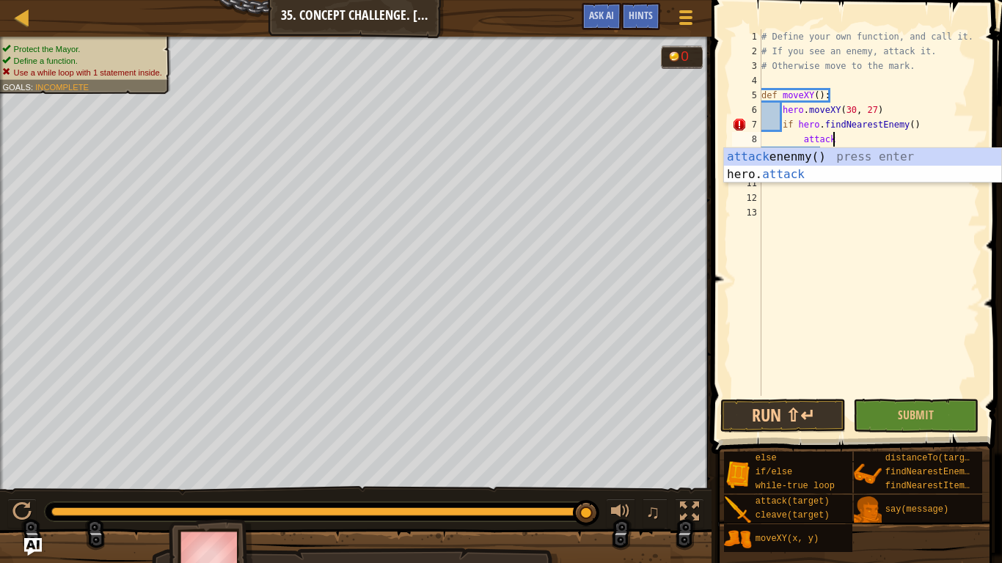
scroll to position [7, 10]
click at [937, 122] on div "# Define your own function, and call it. # If you see an enemy, attack it. # Ot…" at bounding box center [868, 227] width 221 height 396
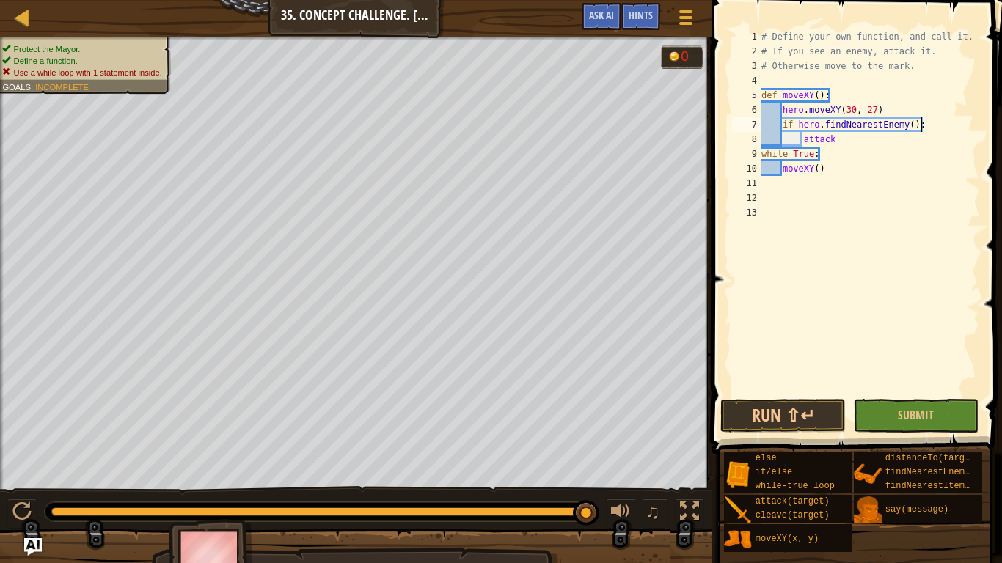
click at [858, 144] on div "# Define your own function, and call it. # If you see an enemy, attack it. # Ot…" at bounding box center [868, 227] width 221 height 396
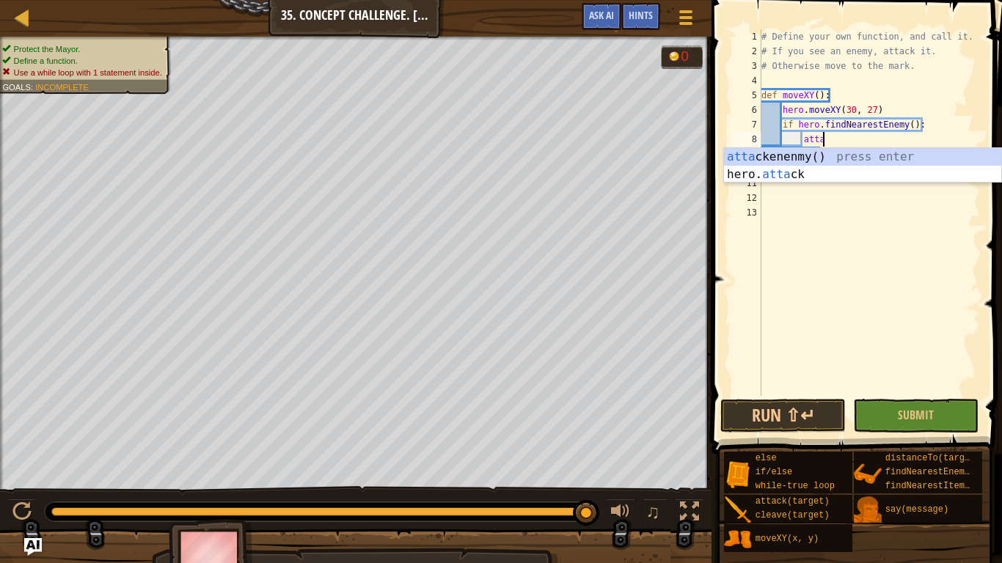
scroll to position [7, 7]
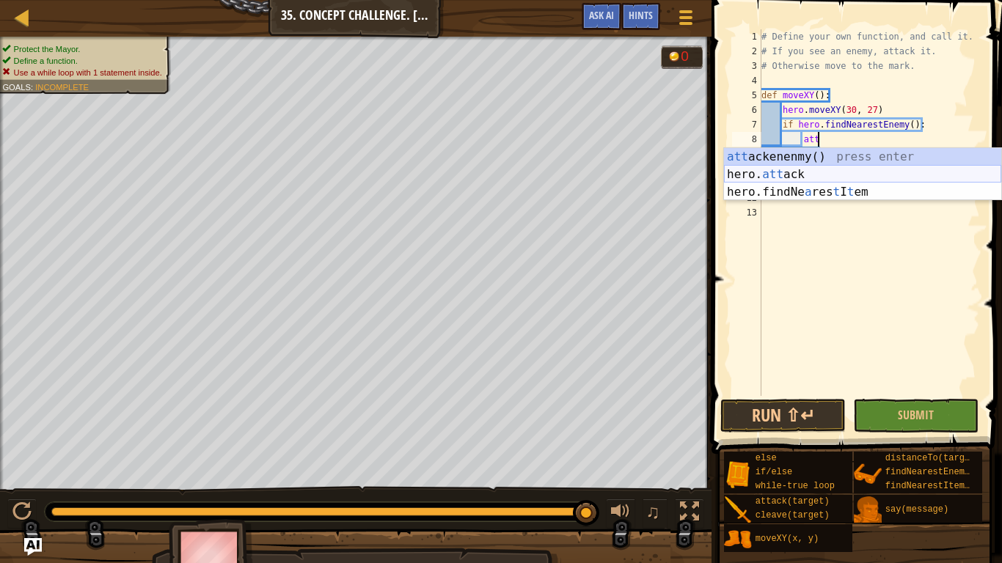
click at [858, 179] on div "att ackenenmy() press enter hero. att ack press enter hero.findNe a res t I t e…" at bounding box center [862, 192] width 277 height 88
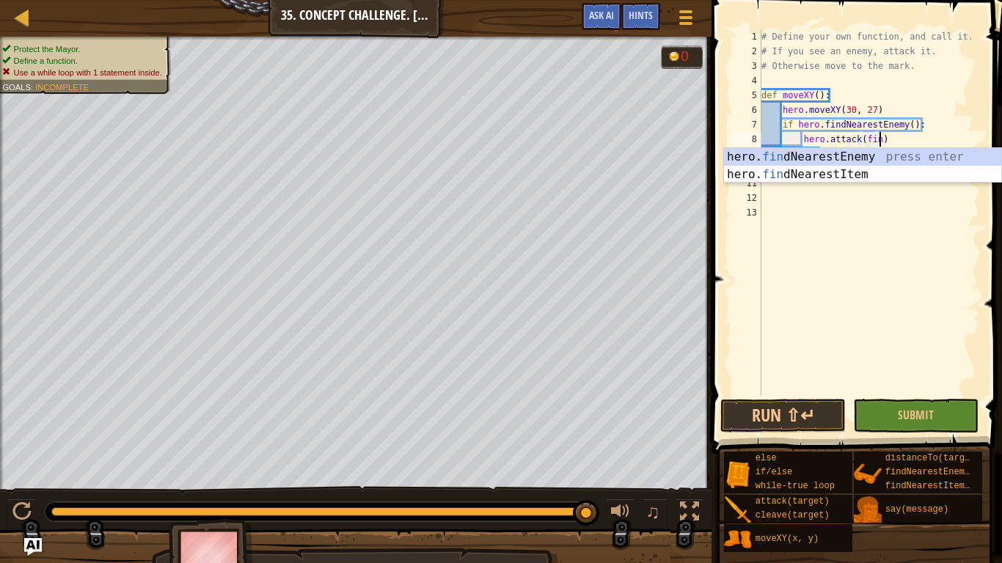
scroll to position [7, 18]
click at [874, 153] on div "hero. find NearestEnemy press enter hero. find NearestItem press enter" at bounding box center [862, 183] width 277 height 70
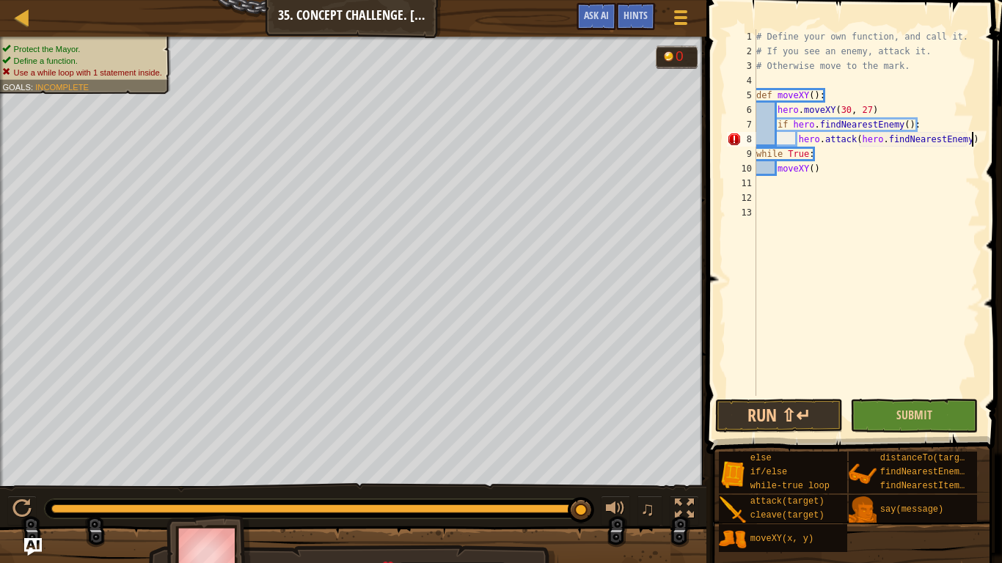
scroll to position [7, 30]
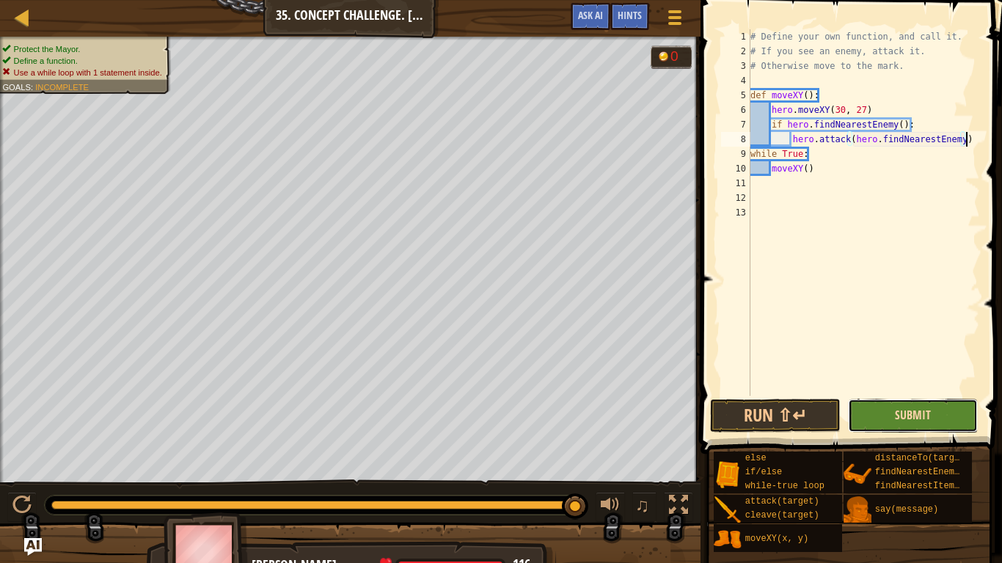
click at [925, 416] on span "Submit" at bounding box center [912, 415] width 36 height 16
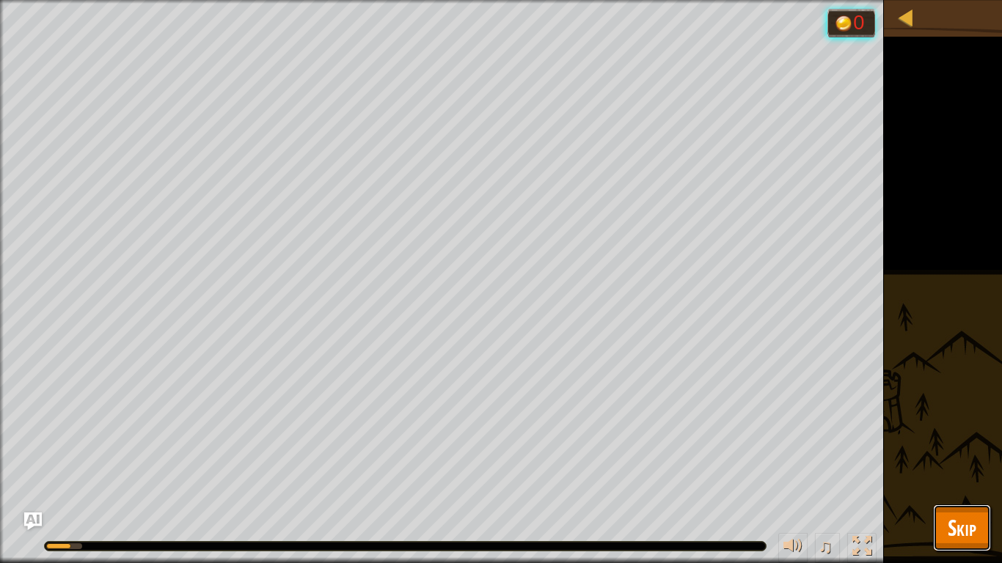
click at [962, 474] on span "Skip" at bounding box center [961, 527] width 29 height 30
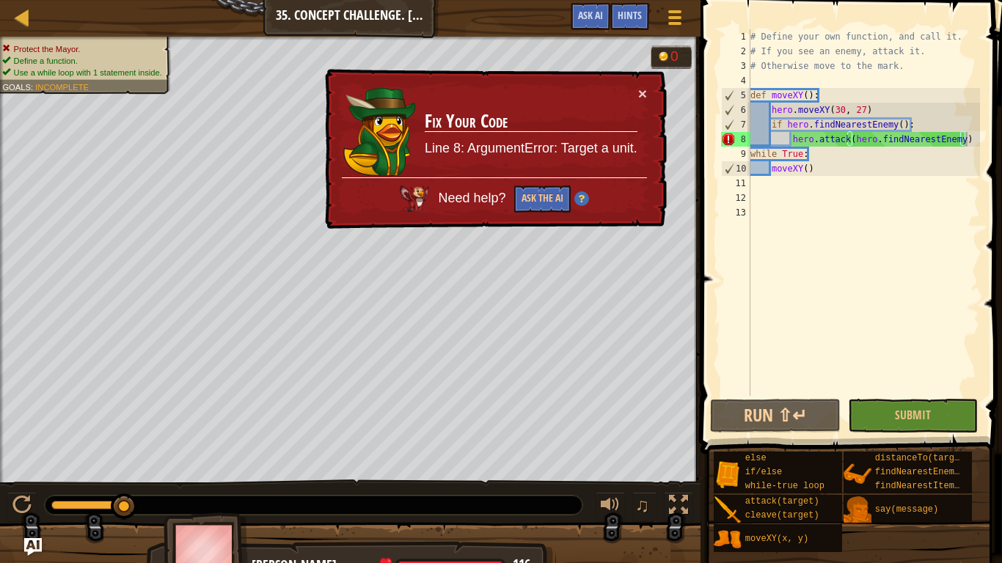
click at [956, 137] on div "# Define your own function, and call it. # If you see an enemy, attack it. # Ot…" at bounding box center [863, 227] width 232 height 396
click at [961, 142] on div "# Define your own function, and call it. # If you see an enemy, attack it. # Ot…" at bounding box center [863, 227] width 232 height 396
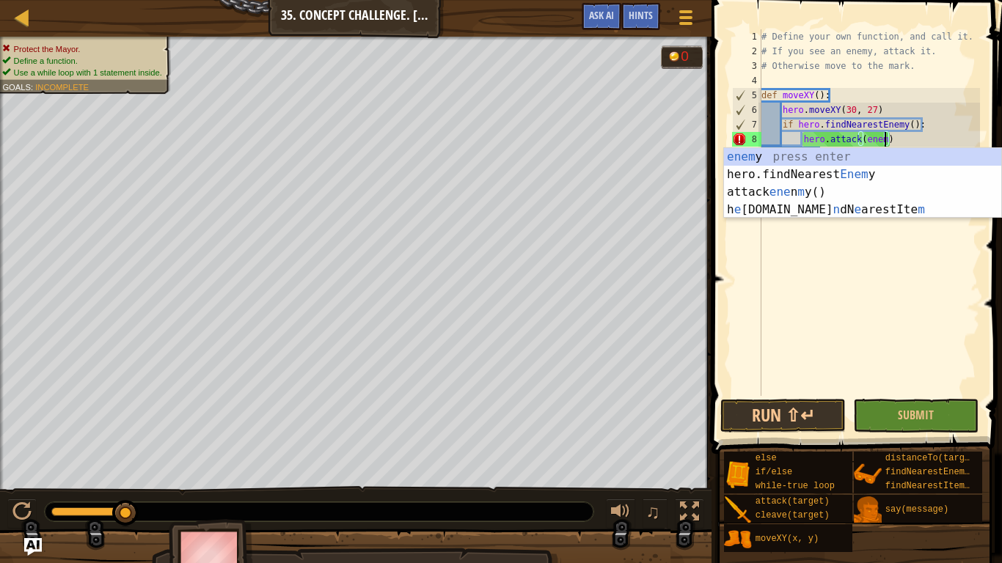
scroll to position [7, 18]
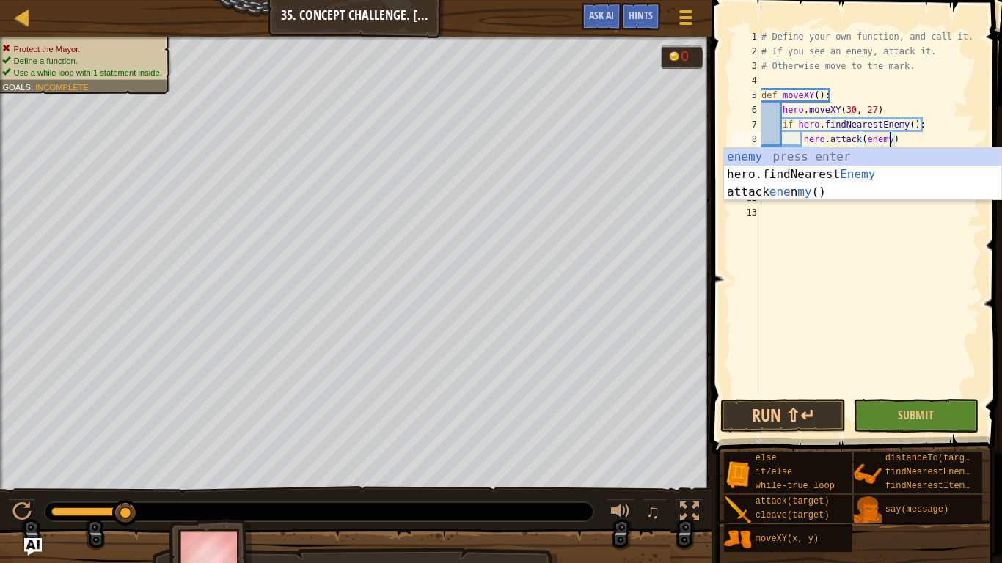
click at [912, 122] on div "# Define your own function, and call it. # If you see an enemy, attack it. # Ot…" at bounding box center [868, 227] width 221 height 396
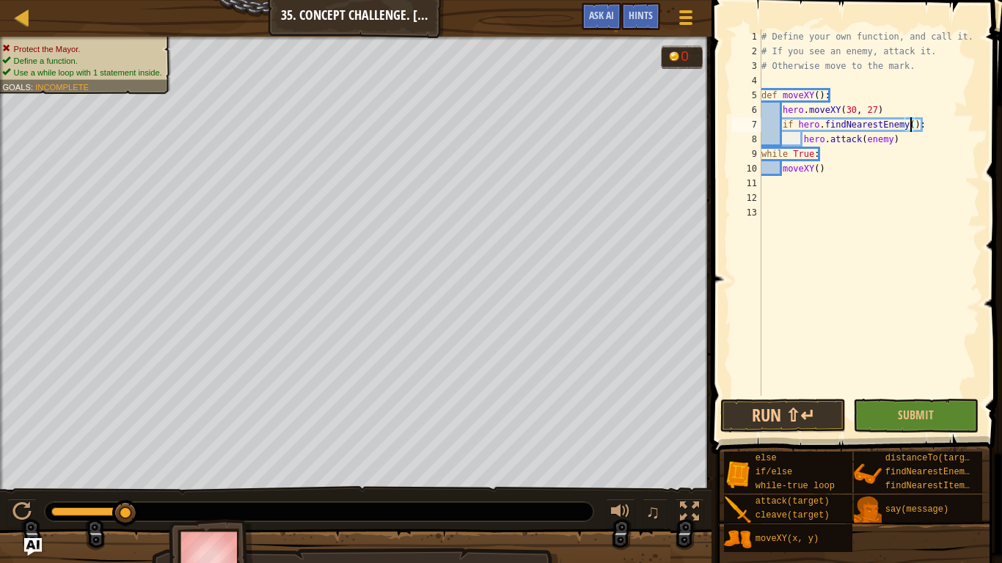
click at [906, 123] on div "# Define your own function, and call it. # If you see an enemy, attack it. # Ot…" at bounding box center [868, 227] width 221 height 396
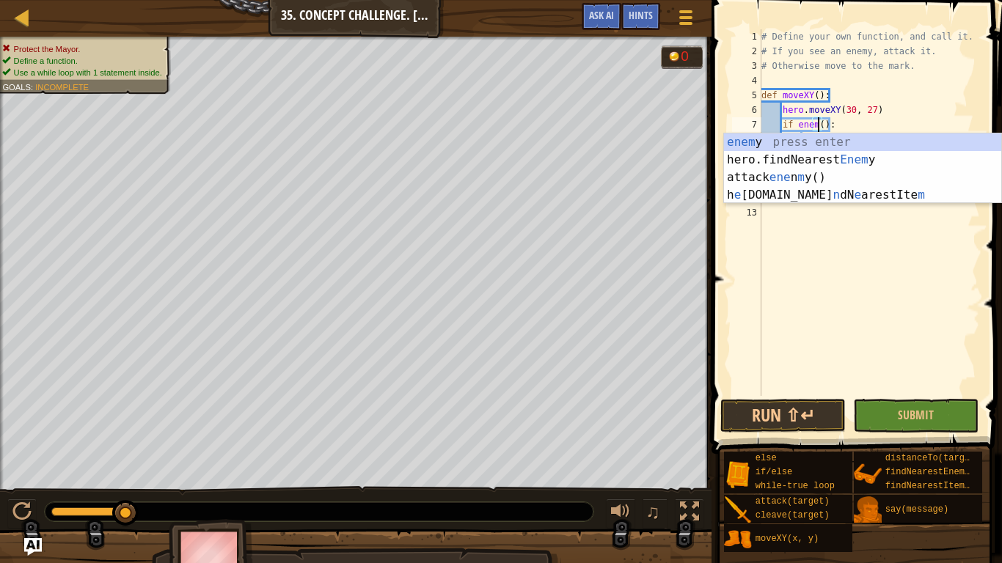
scroll to position [7, 9]
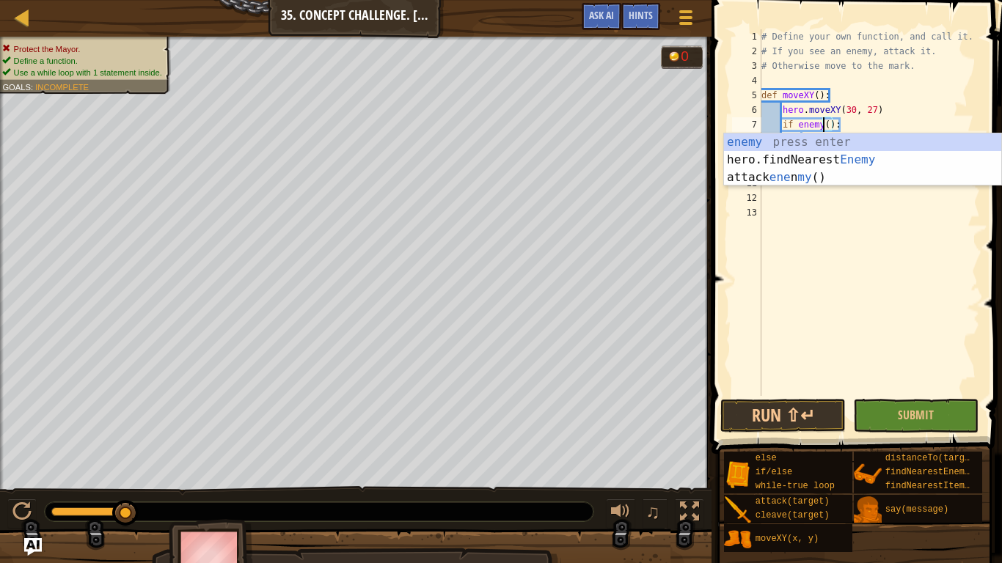
click at [924, 125] on div "# Define your own function, and call it. # If you see an enemy, attack it. # Ot…" at bounding box center [868, 227] width 221 height 396
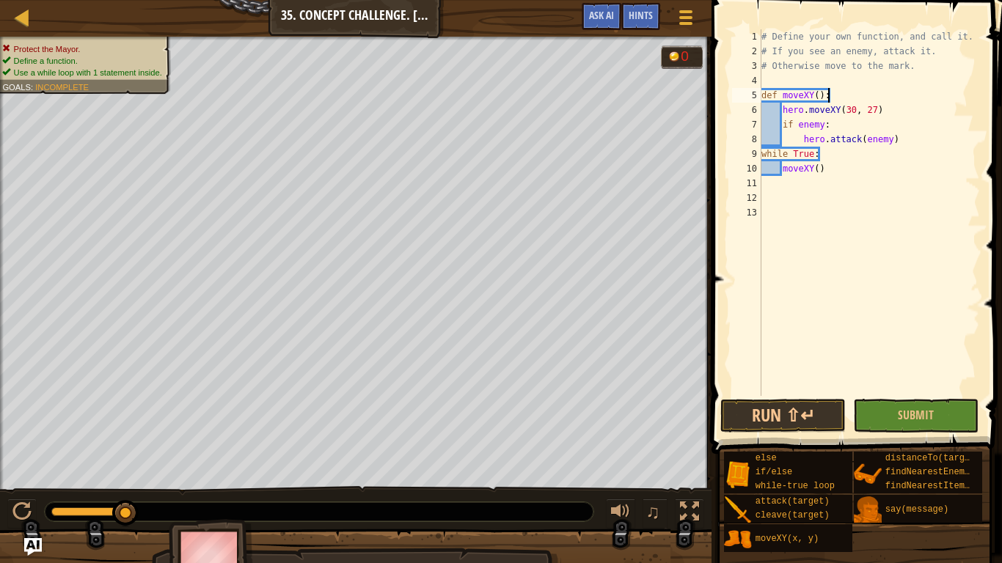
click at [908, 99] on div "# Define your own function, and call it. # If you see an enemy, attack it. # Ot…" at bounding box center [868, 227] width 221 height 396
click at [902, 113] on div "# Define your own function, and call it. # If you see an enemy, attack it. # Ot…" at bounding box center [868, 227] width 221 height 396
click at [891, 95] on div "# Define your own function, and call it. # If you see an enemy, attack it. # Ot…" at bounding box center [868, 227] width 221 height 396
type textarea "def moveXY():"
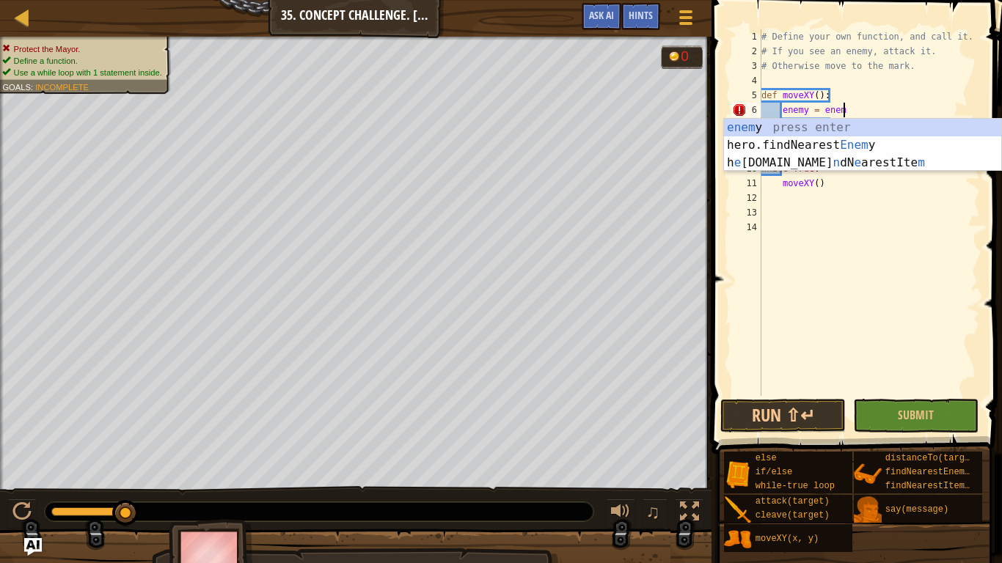
scroll to position [7, 12]
type textarea "enemy = enemy"
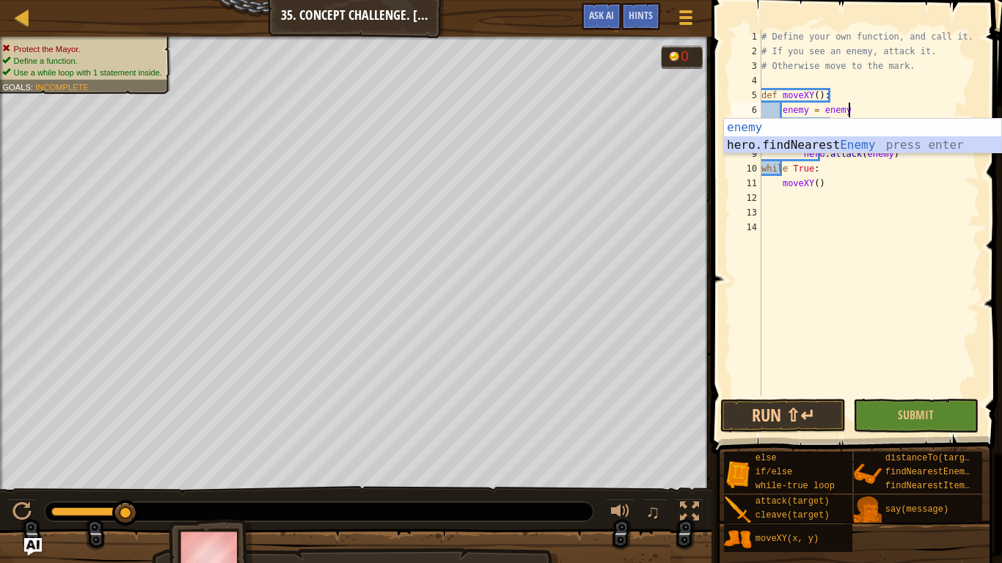
click at [865, 147] on div "enemy press enter hero.findNearest Enemy press enter" at bounding box center [862, 154] width 277 height 70
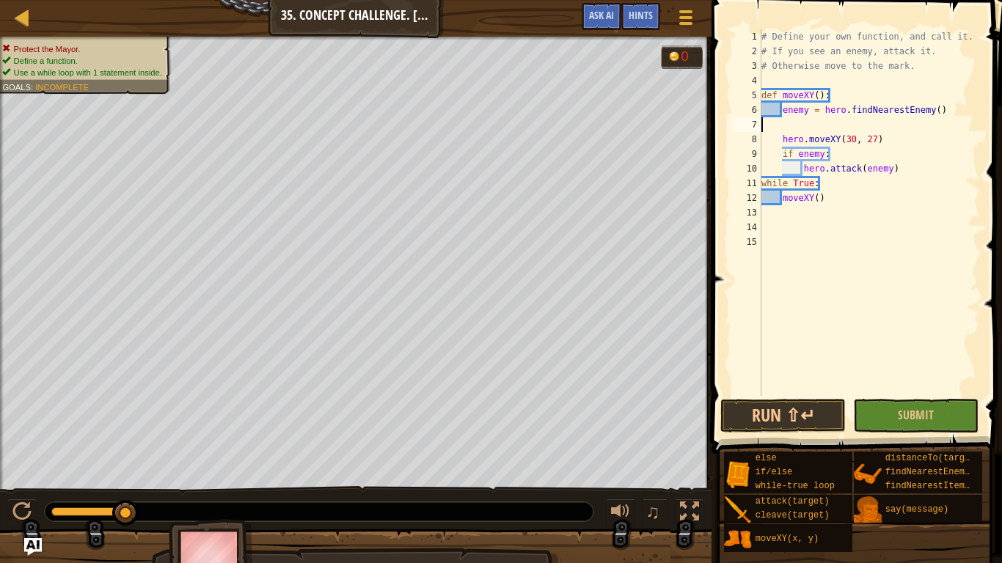
scroll to position [7, 0]
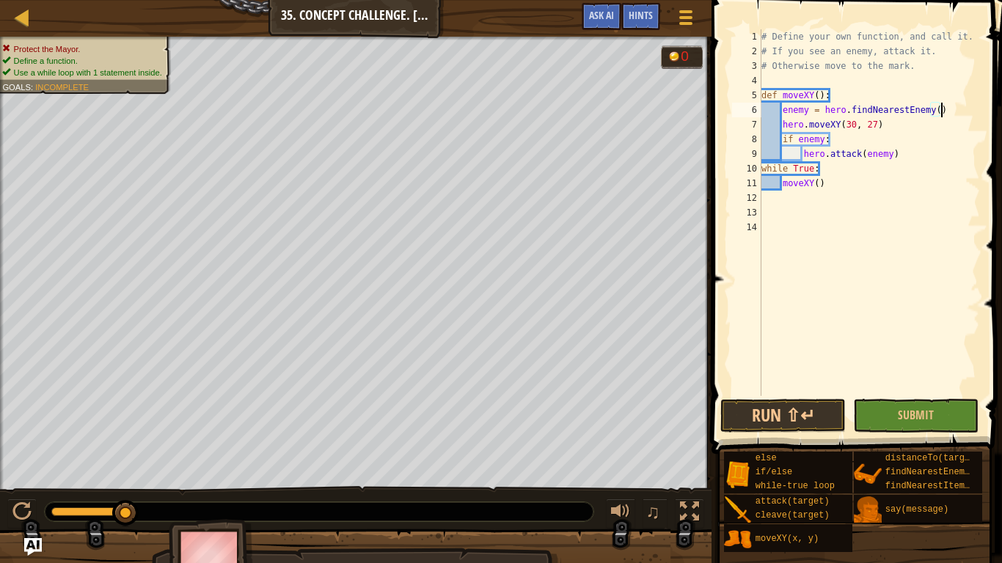
type textarea "enemy = hero.findNearestEnemy()"
click at [911, 397] on span at bounding box center [858, 205] width 302 height 497
click at [913, 407] on span "Submit" at bounding box center [915, 415] width 36 height 16
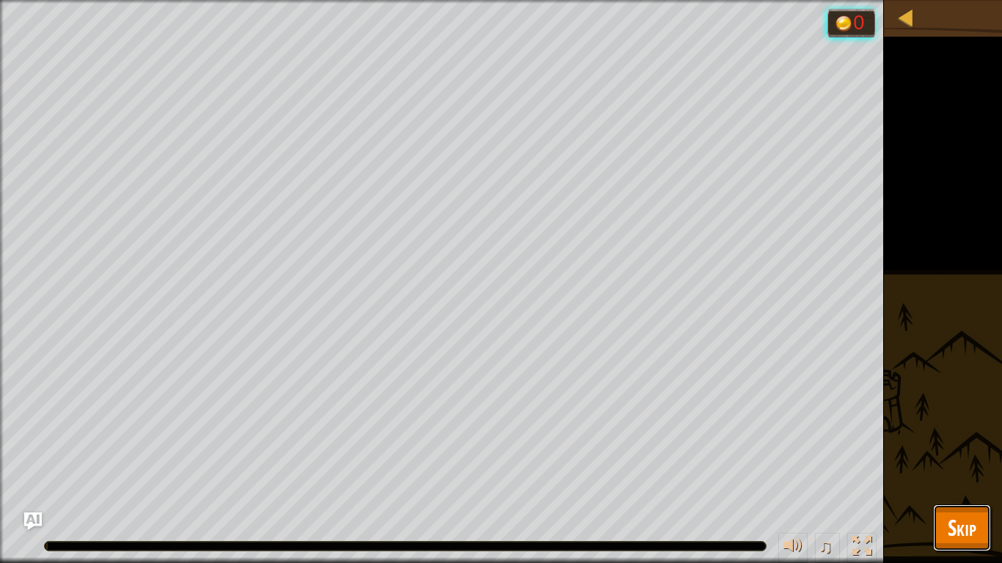
click at [979, 474] on button "Skip" at bounding box center [962, 527] width 58 height 47
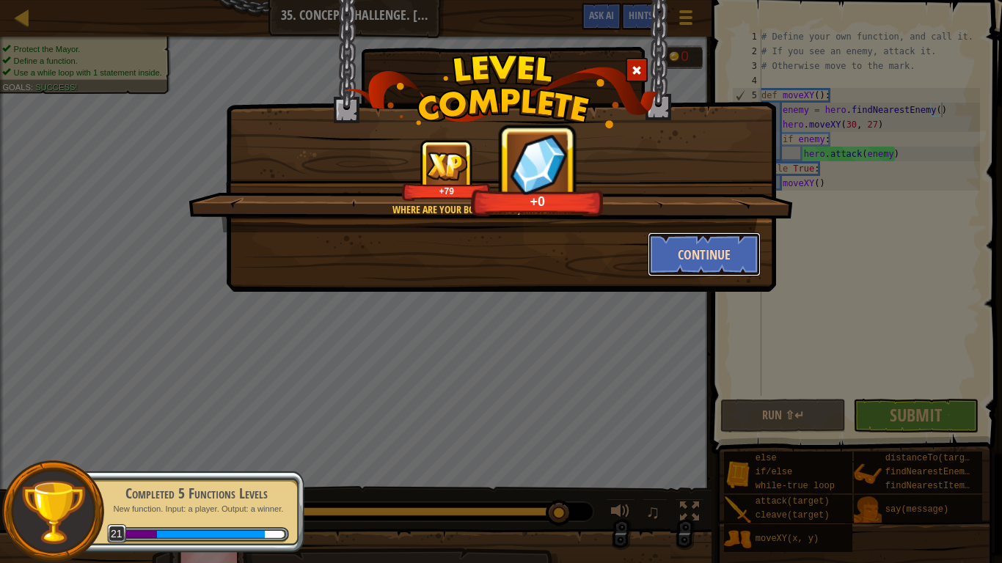
click at [723, 260] on button "Continue" at bounding box center [704, 254] width 114 height 44
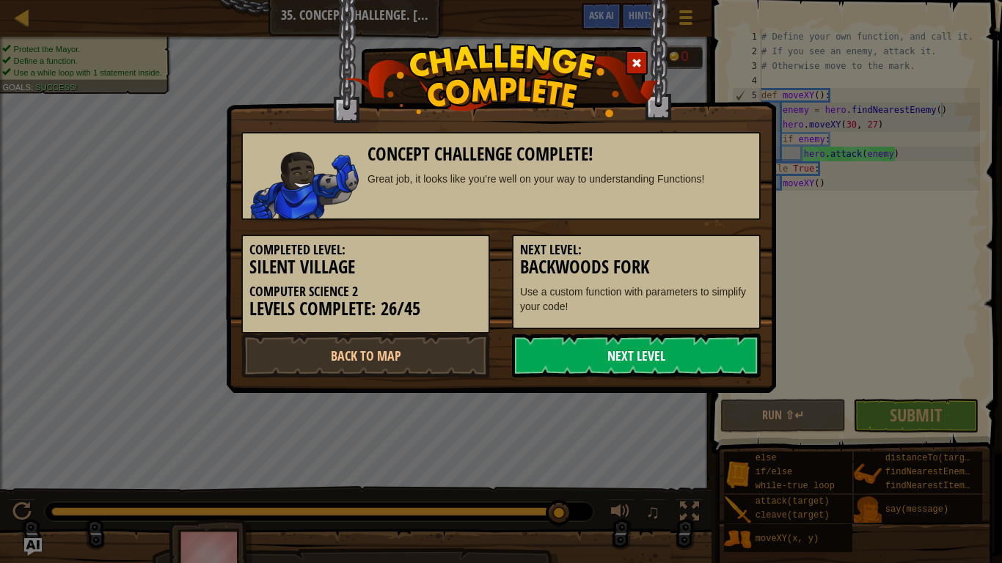
click at [610, 363] on link "Next Level" at bounding box center [636, 356] width 249 height 44
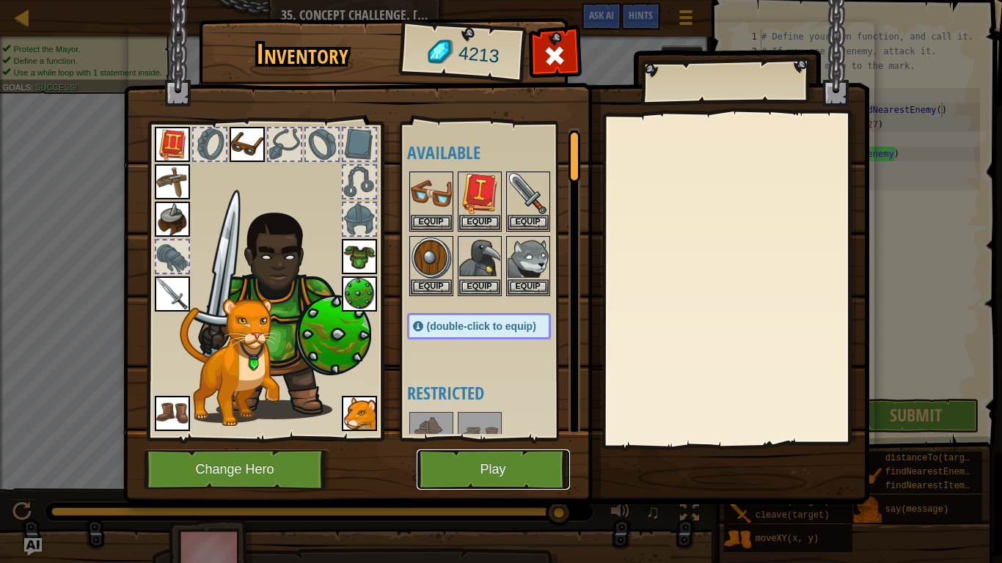
click at [529, 456] on button "Play" at bounding box center [492, 469] width 153 height 40
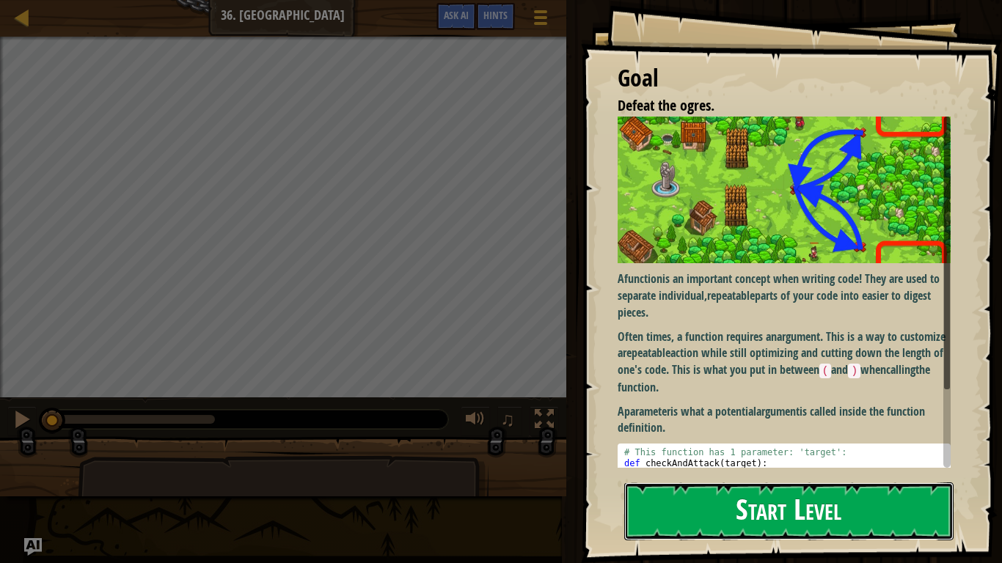
click at [664, 474] on button "Start Level" at bounding box center [788, 511] width 329 height 58
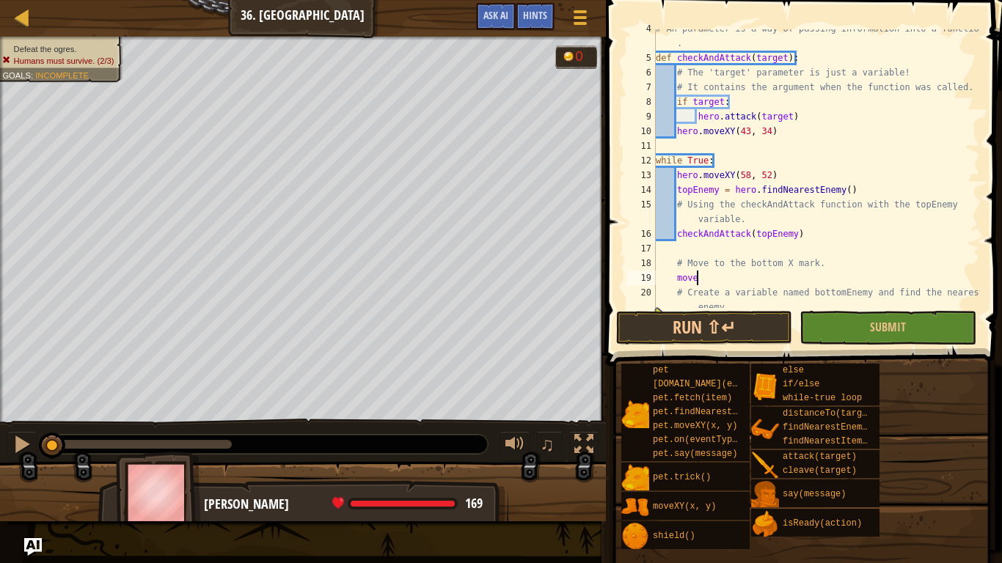
scroll to position [147, 0]
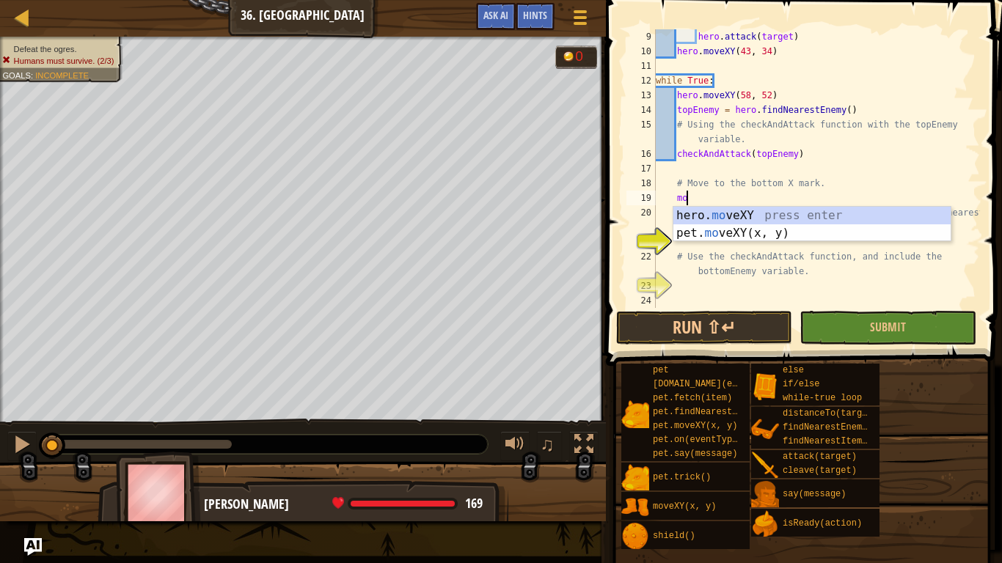
type textarea "m"
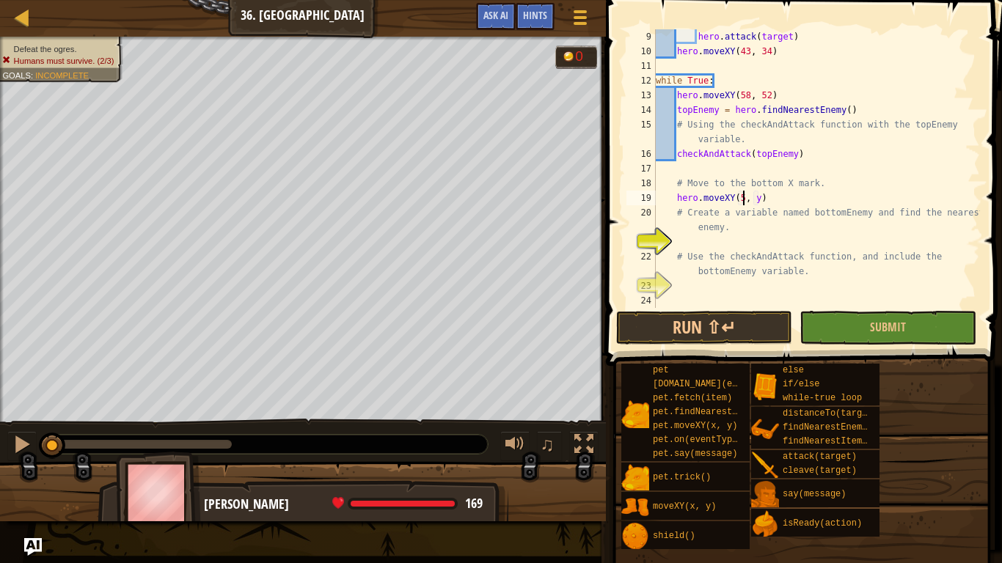
scroll to position [7, 13]
type textarea "hero.moveXY(58, 16)"
click at [723, 243] on div "hero . attack ( target ) hero . moveXY ( 43 , 34 ) while True : hero . moveXY (…" at bounding box center [816, 183] width 327 height 308
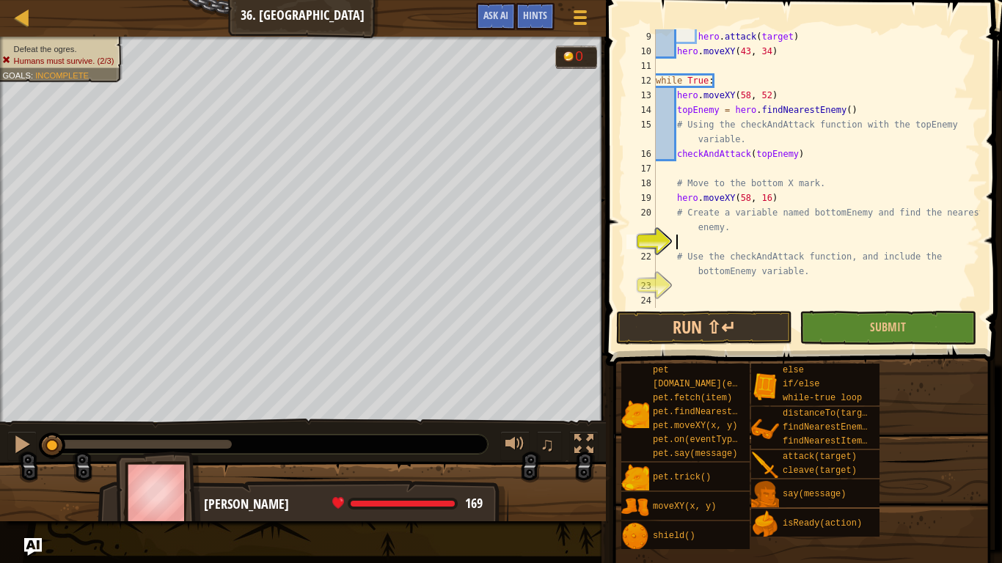
type textarea "B"
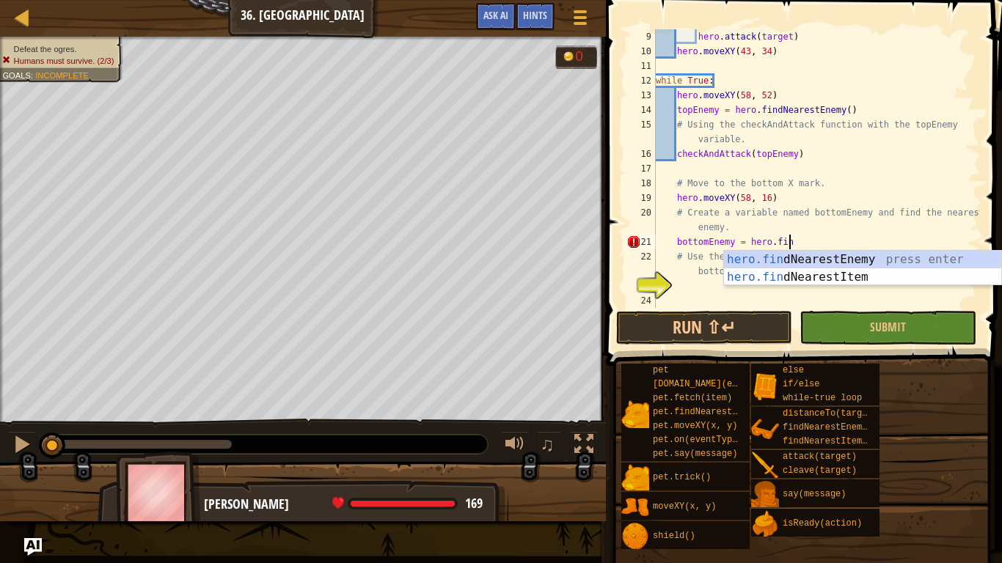
type textarea "bottomEnemy = hero.find"
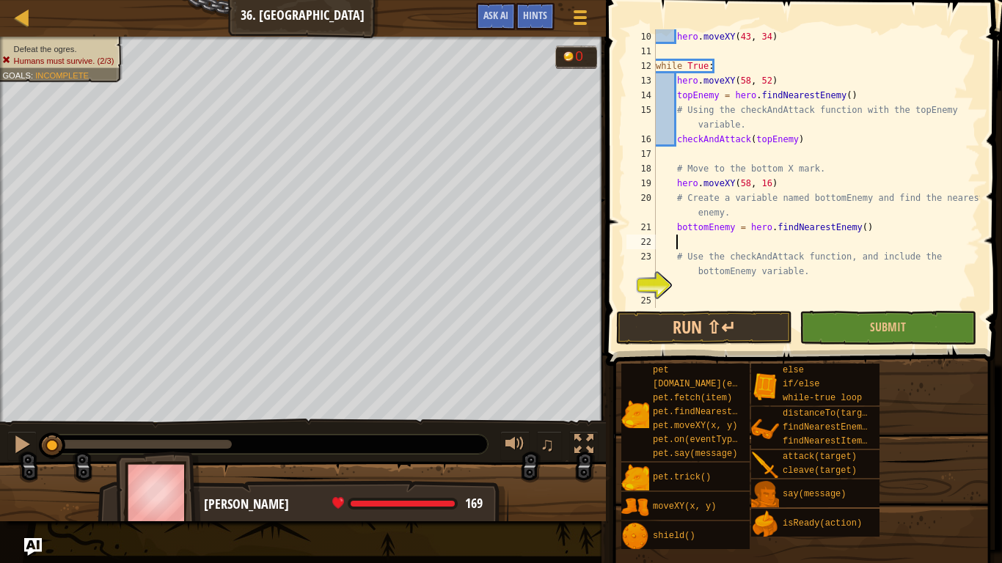
scroll to position [161, 0]
click at [741, 287] on div "hero . moveXY ( 43 , 34 ) while True : hero . moveXY ( 58 , 52 ) topEnemy = her…" at bounding box center [816, 183] width 327 height 308
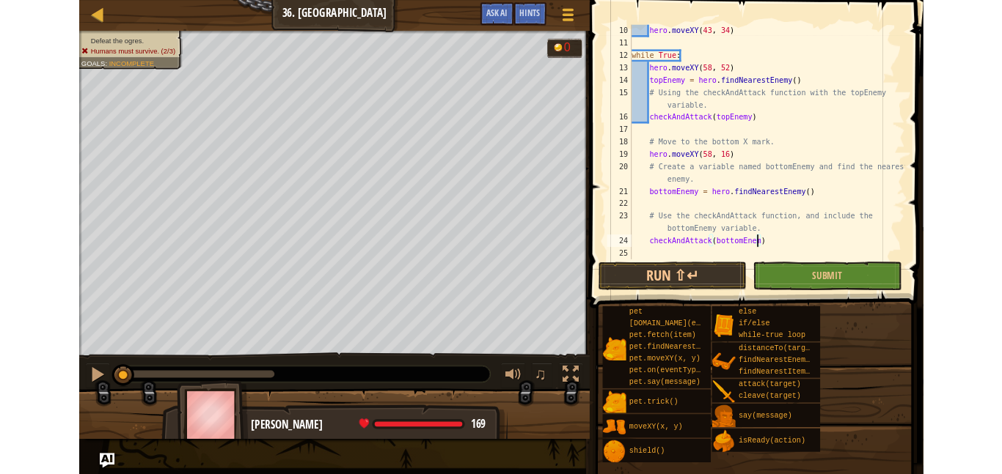
scroll to position [7, 22]
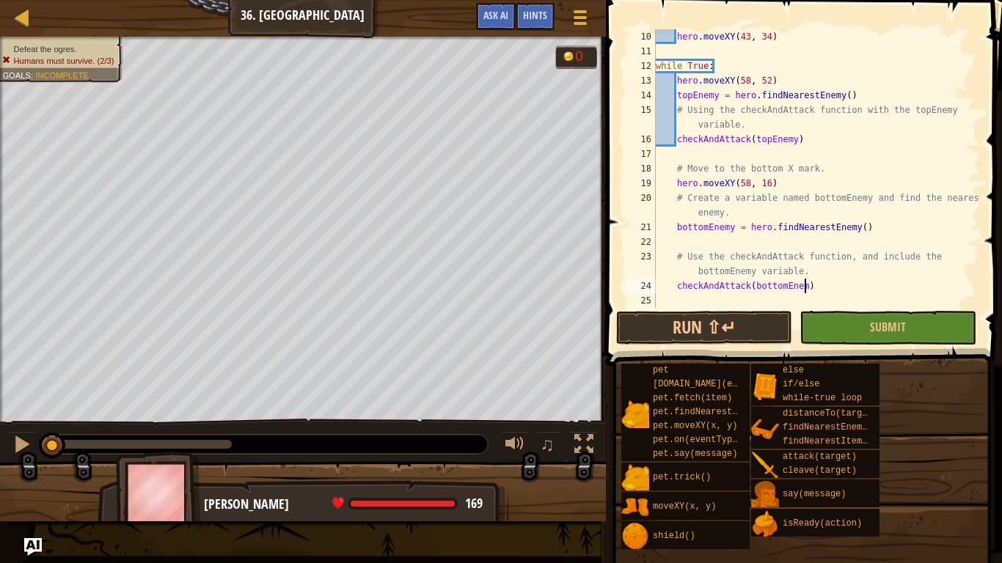
type textarea "checkAndAttack(bottomEnemy)"
click at [853, 331] on button "Submit" at bounding box center [887, 328] width 176 height 34
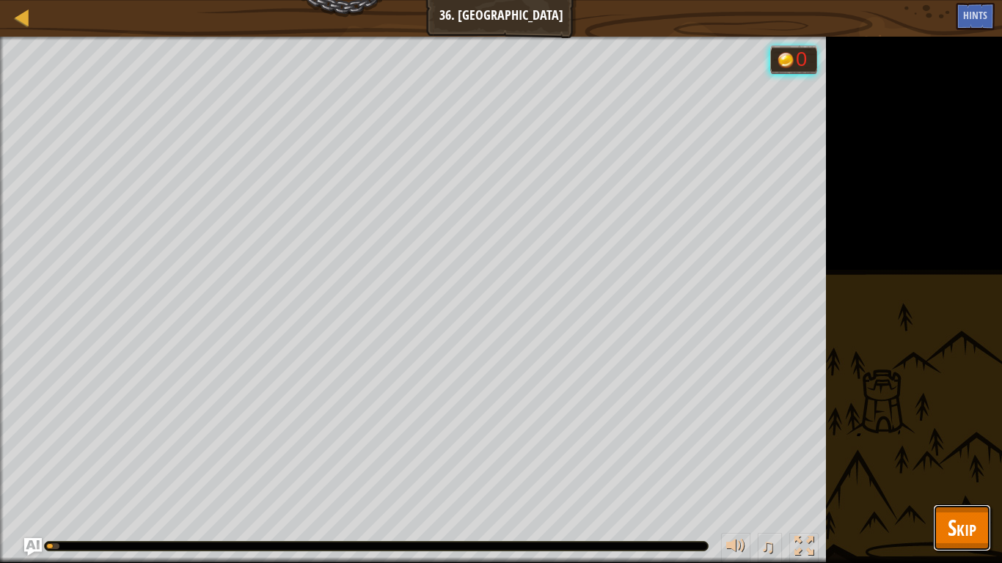
click at [975, 474] on span "Skip" at bounding box center [961, 527] width 29 height 30
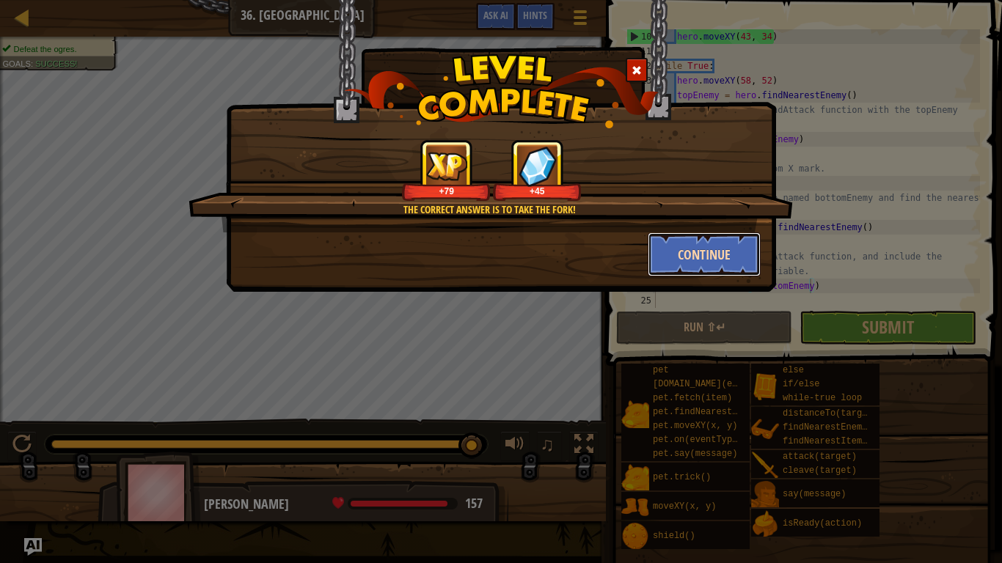
click at [705, 260] on button "Continue" at bounding box center [704, 254] width 114 height 44
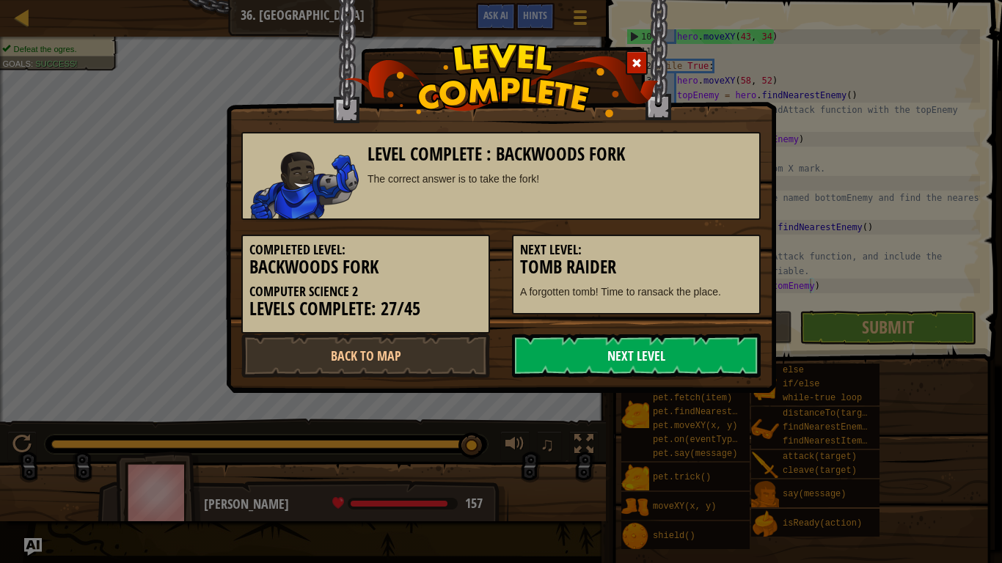
click at [730, 361] on link "Next Level" at bounding box center [636, 356] width 249 height 44
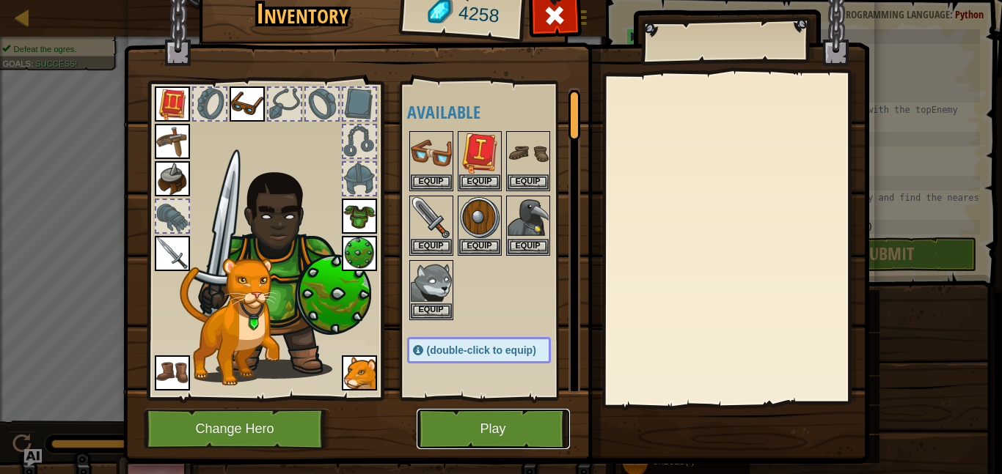
click at [501, 430] on button "Play" at bounding box center [492, 429] width 153 height 40
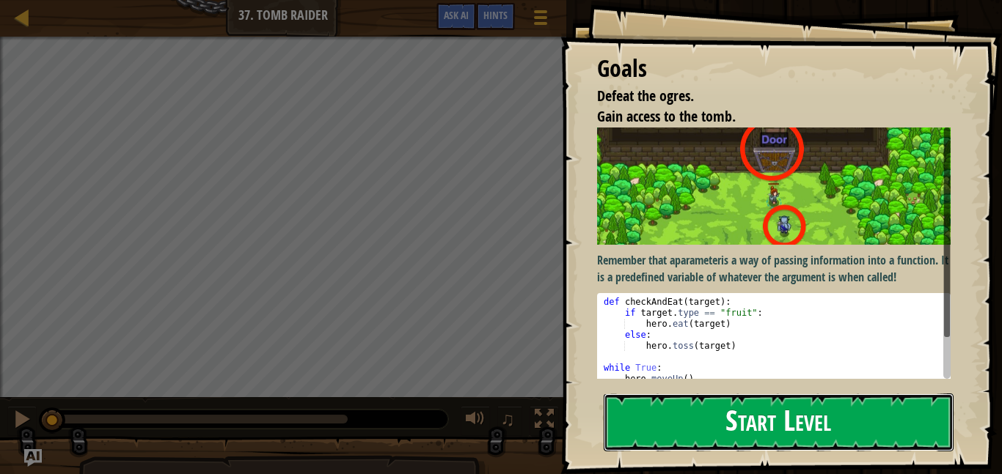
click at [731, 423] on button "Start Level" at bounding box center [778, 423] width 350 height 58
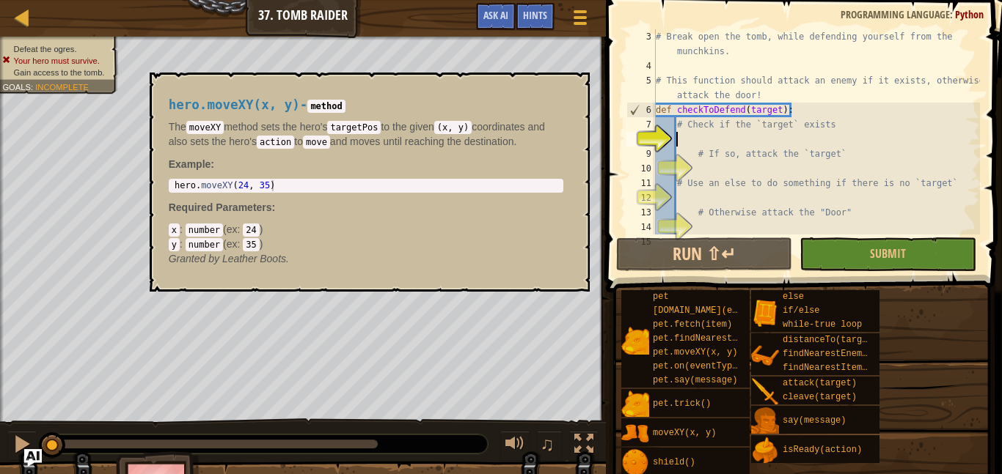
scroll to position [29, 0]
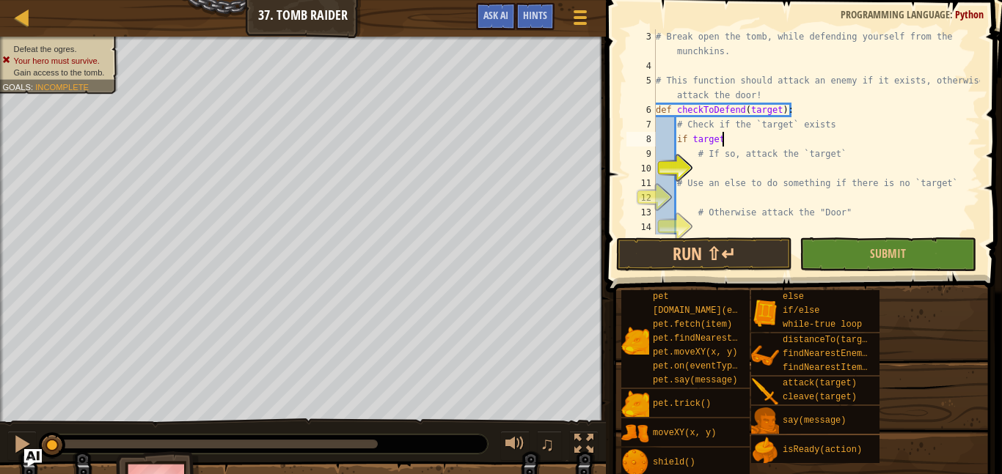
type textarea "if target:"
click at [771, 173] on div "# Break open the tomb, while defending yourself from the munchkins. # This func…" at bounding box center [816, 153] width 327 height 249
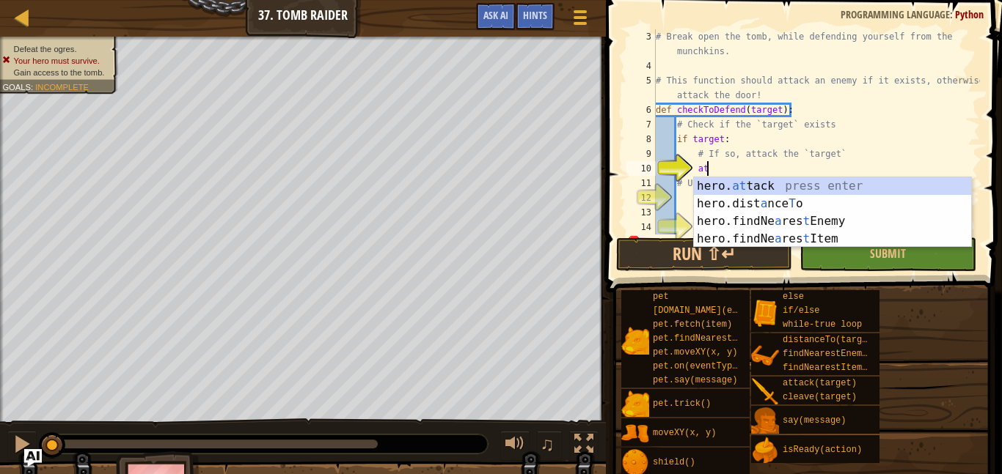
scroll to position [7, 8]
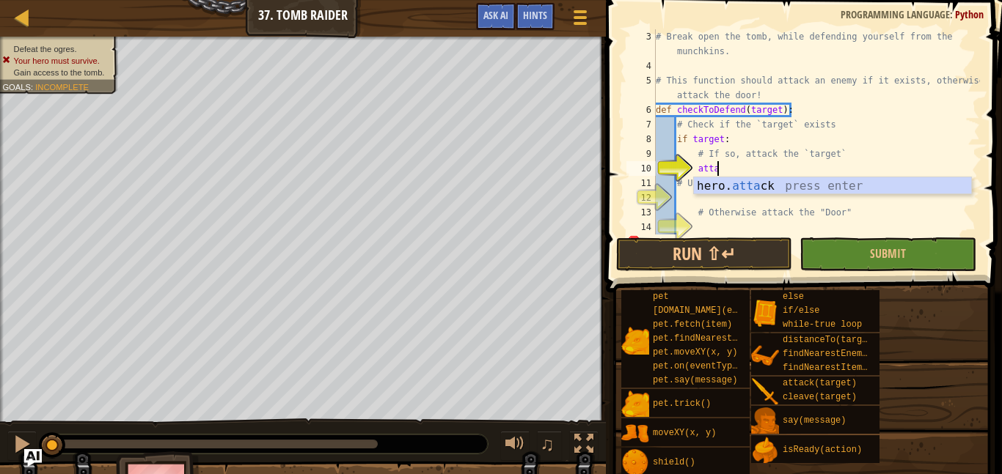
type textarea "hero.attack(enemy)"
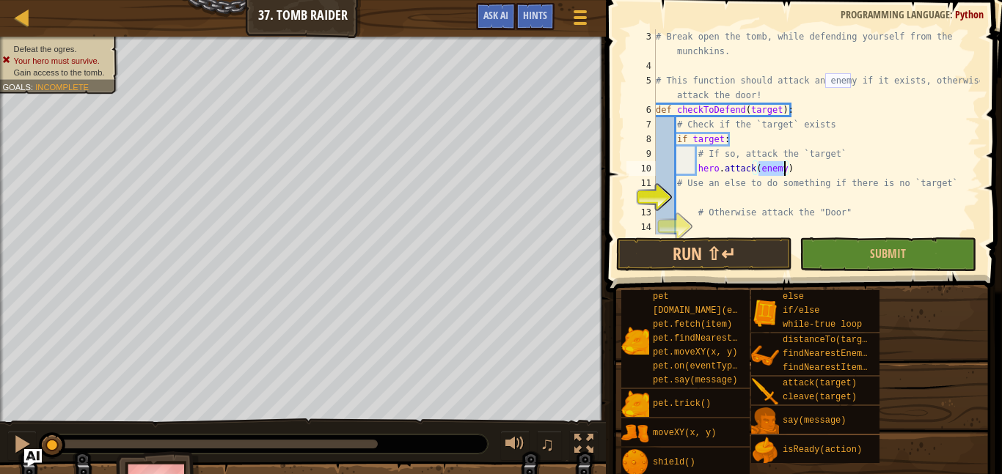
click at [720, 196] on div "# Break open the tomb, while defending yourself from the munchkins. # This func…" at bounding box center [816, 153] width 327 height 249
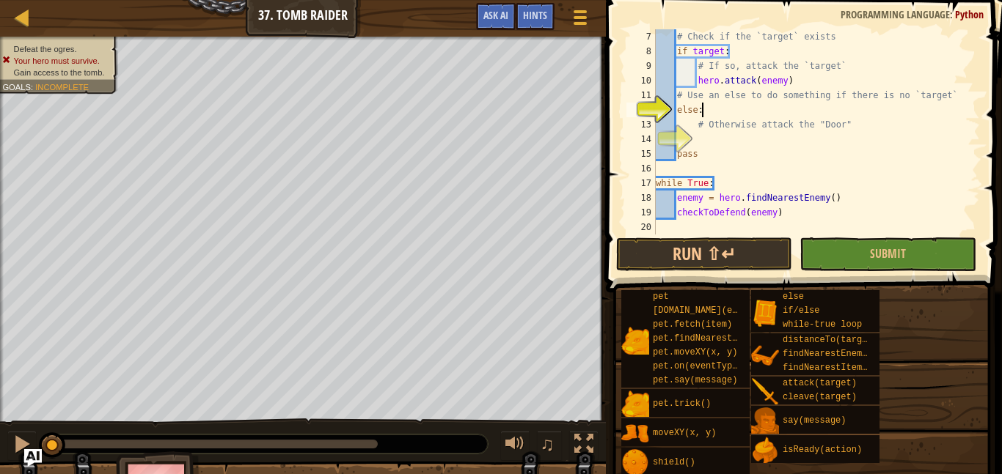
scroll to position [7, 6]
click at [729, 152] on div "# Check if the `target` exists if target : # If so, attack the `target` hero . …" at bounding box center [816, 146] width 327 height 235
type textarea "pass"
click at [723, 147] on div "# Check if the `target` exists if target : # If so, attack the `target` hero . …" at bounding box center [816, 146] width 327 height 235
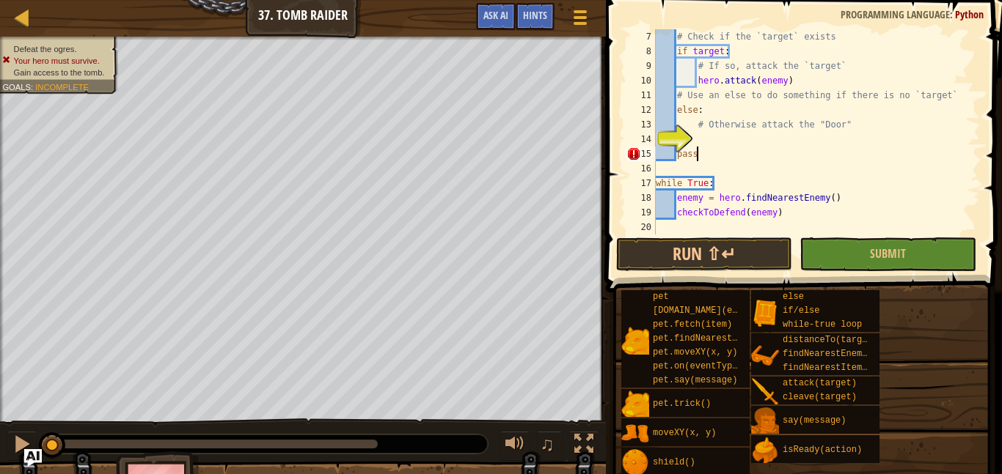
click at [715, 136] on div "# Check if the `target` exists if target : # If so, attack the `target` hero . …" at bounding box center [816, 146] width 327 height 235
type textarea "hero.attack("Door")"
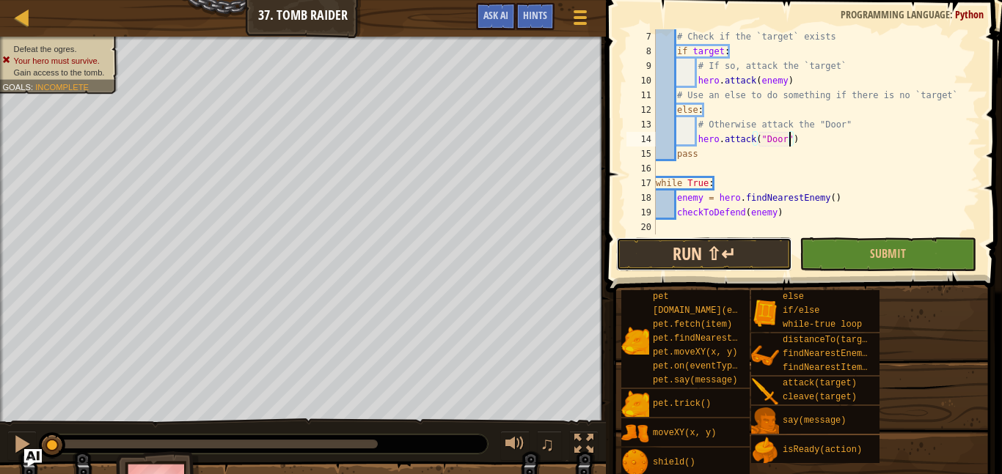
click at [724, 244] on button "Run ⇧↵" at bounding box center [704, 255] width 176 height 34
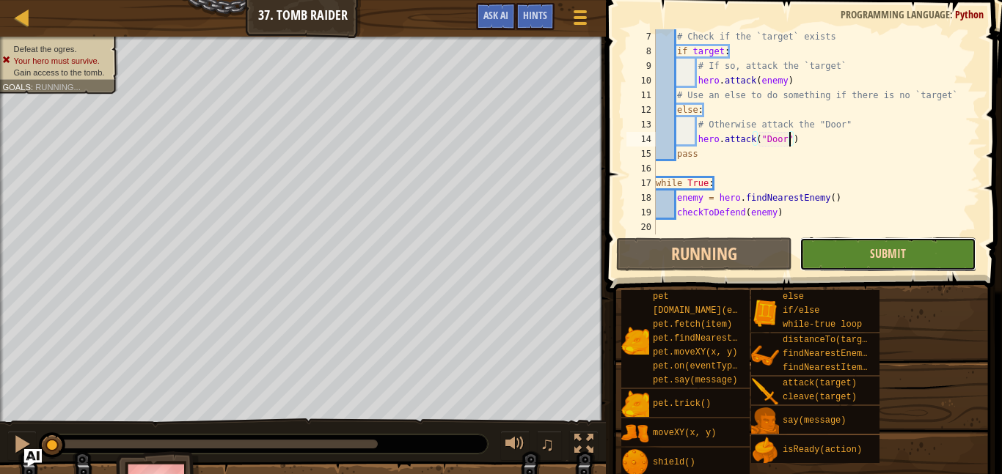
click at [881, 259] on span "Submit" at bounding box center [888, 254] width 36 height 16
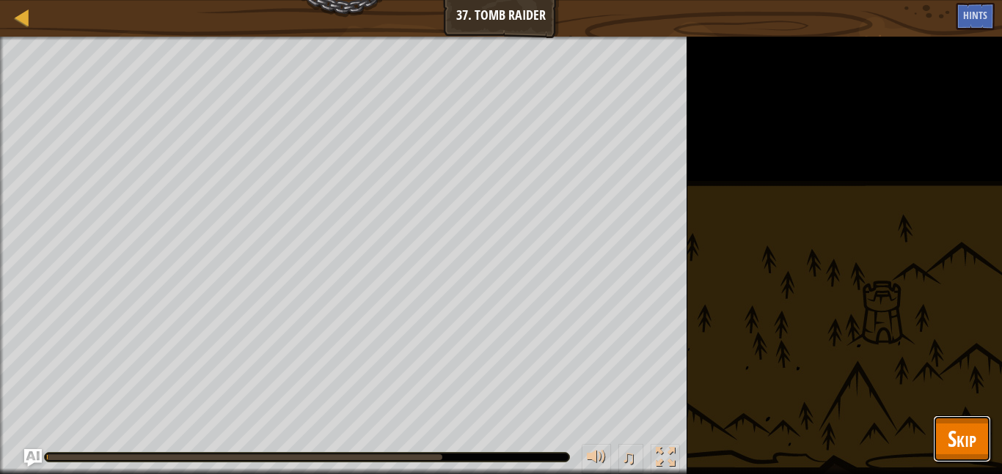
click at [944, 446] on button "Skip" at bounding box center [962, 439] width 58 height 47
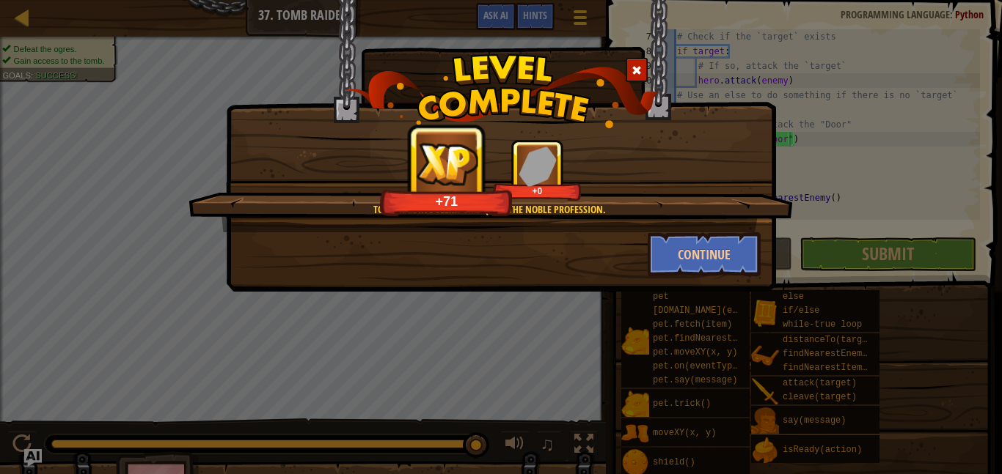
click at [699, 281] on div "Tomb raiding seems like quite the noble profession. +71 +0 Continue" at bounding box center [501, 146] width 550 height 292
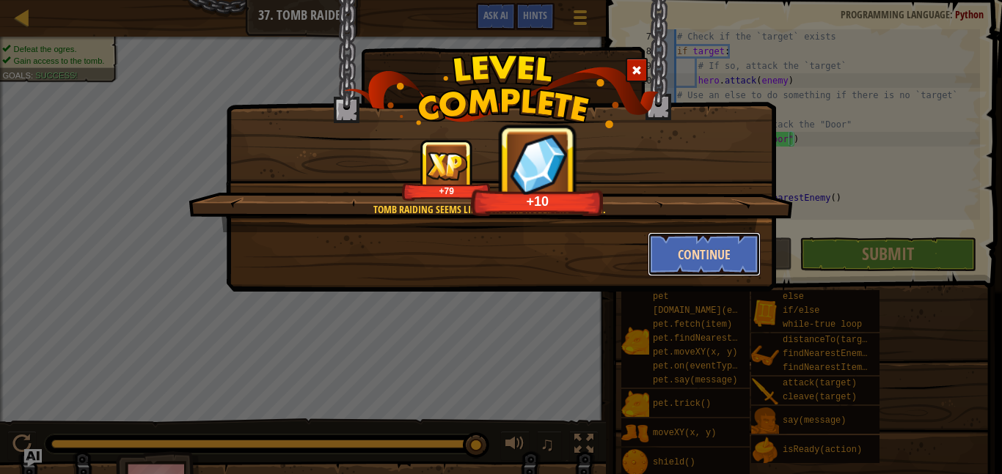
click at [684, 267] on button "Continue" at bounding box center [704, 254] width 114 height 44
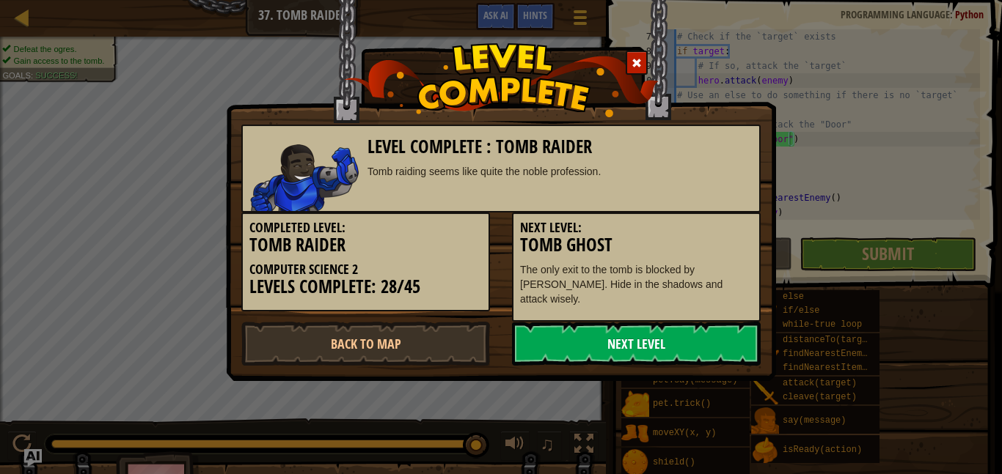
click at [557, 345] on link "Next Level" at bounding box center [636, 344] width 249 height 44
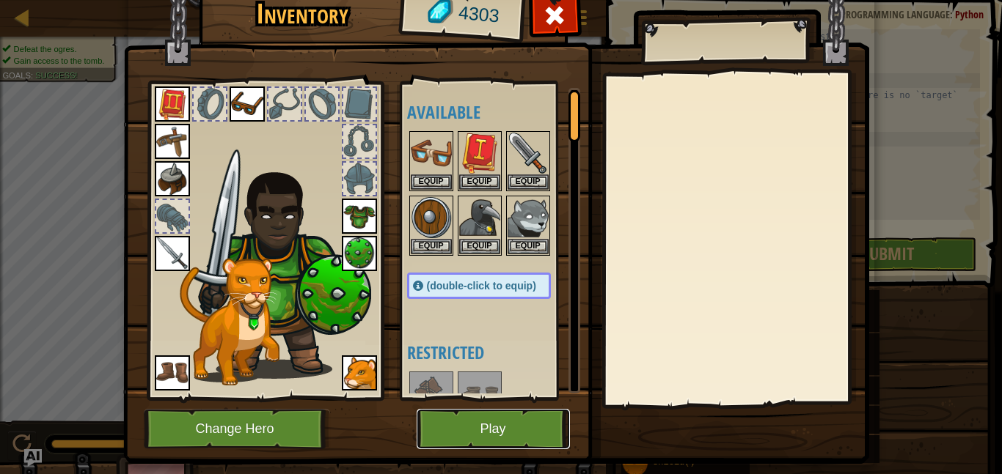
click at [469, 418] on button "Play" at bounding box center [492, 429] width 153 height 40
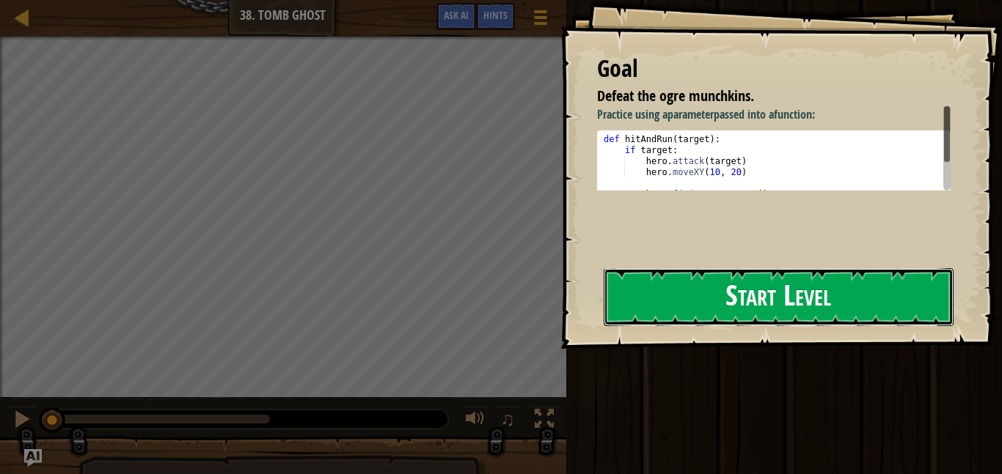
click at [716, 309] on button "Start Level" at bounding box center [778, 297] width 350 height 58
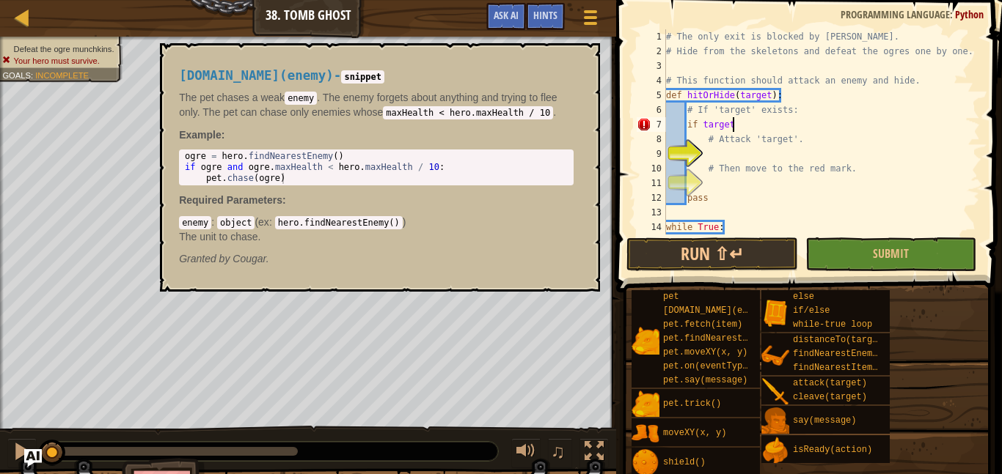
type textarea "if target:"
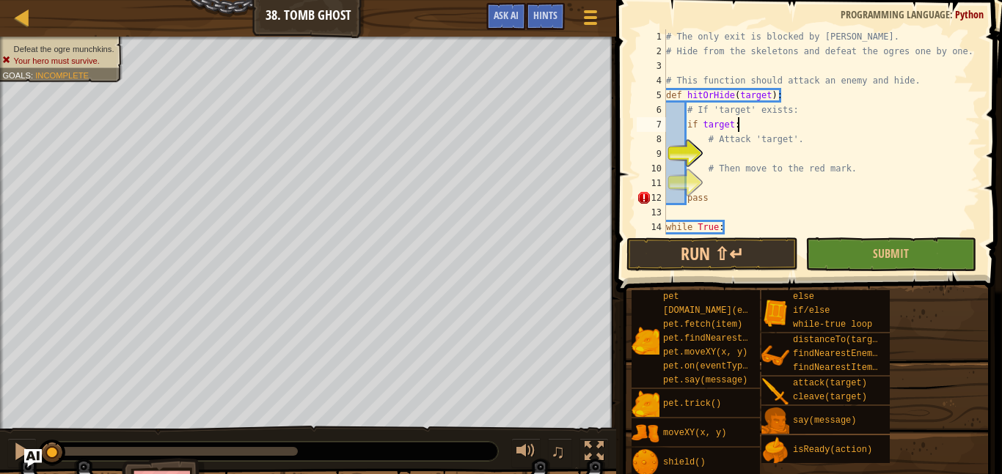
click at [760, 153] on div "# The only exit is blocked by [PERSON_NAME]. # Hide from the skeletons and defe…" at bounding box center [821, 146] width 317 height 235
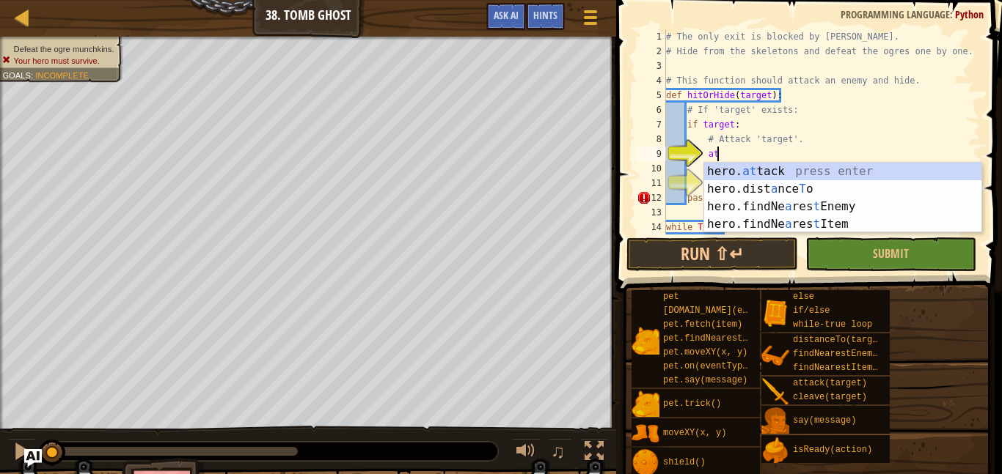
scroll to position [7, 7]
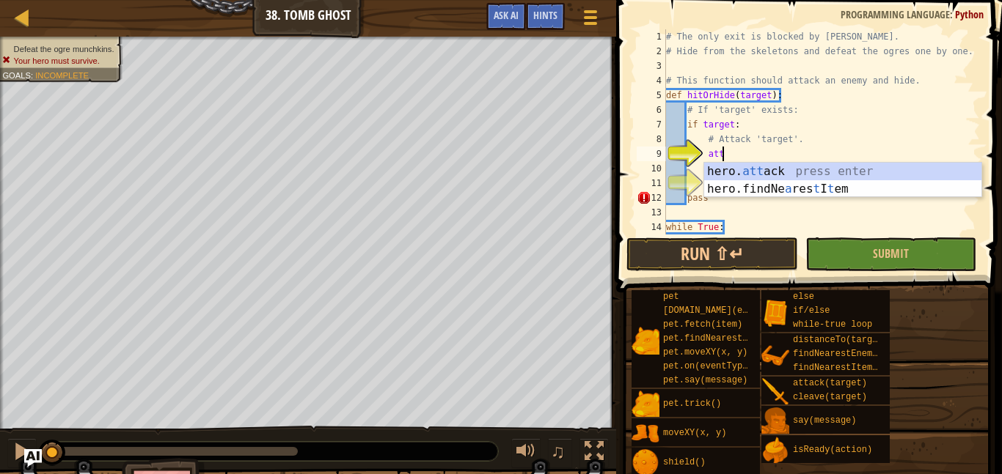
type textarea "hero.attack(enemy)"
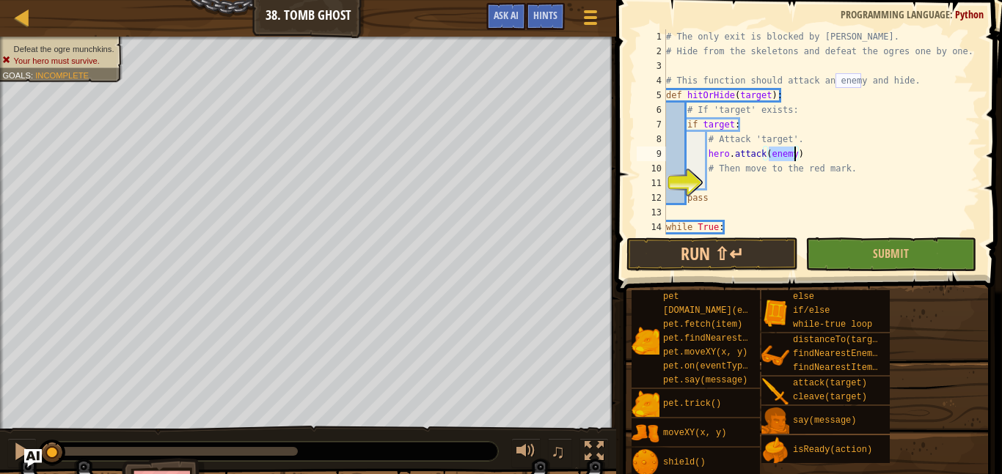
click at [767, 188] on div "# The only exit is blocked by [PERSON_NAME]. # Hide from the skeletons and defe…" at bounding box center [821, 146] width 317 height 235
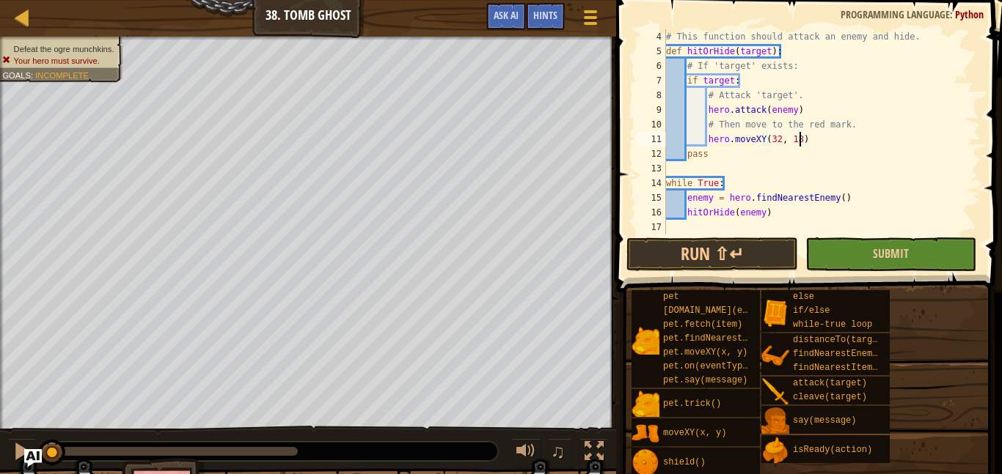
type textarea "hero.moveXY(32, 18)"
click at [848, 254] on button "Submit" at bounding box center [890, 255] width 171 height 34
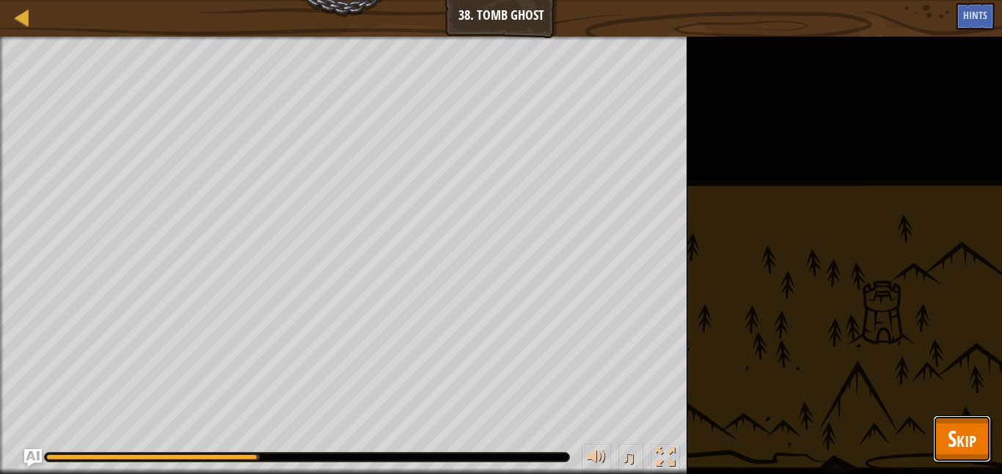
click at [954, 444] on span "Skip" at bounding box center [961, 439] width 29 height 30
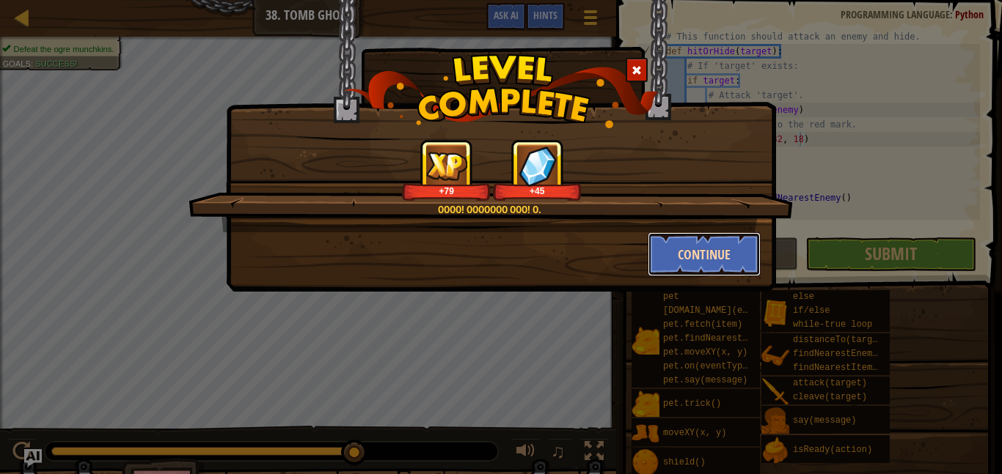
click at [746, 253] on button "Continue" at bounding box center [704, 254] width 114 height 44
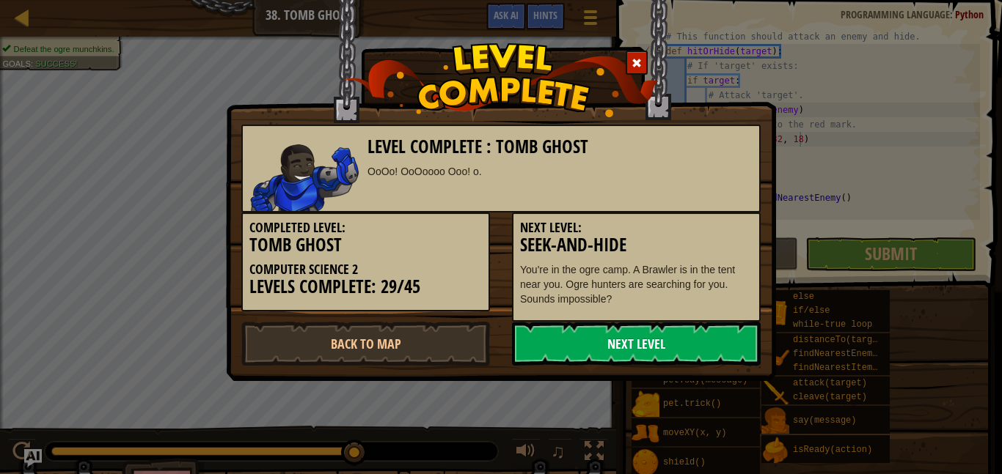
click at [690, 327] on link "Next Level" at bounding box center [636, 344] width 249 height 44
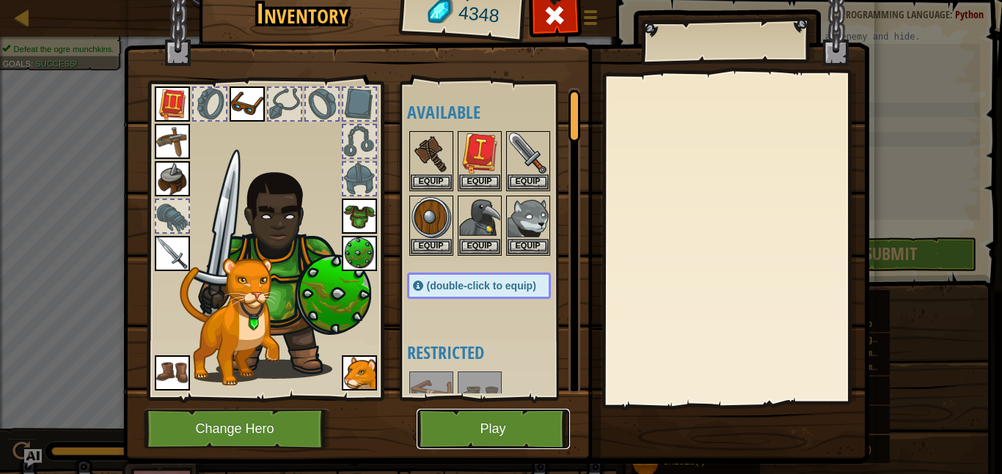
click at [538, 443] on button "Play" at bounding box center [492, 429] width 153 height 40
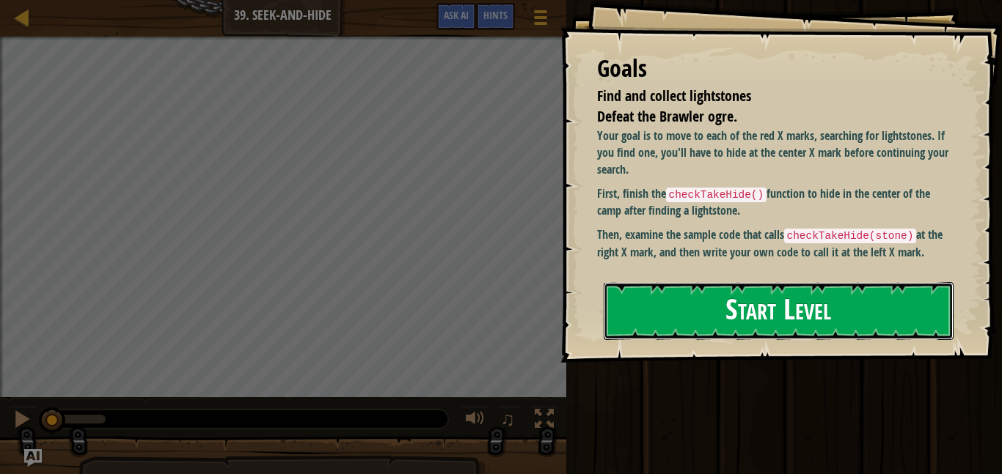
click at [920, 316] on button "Start Level" at bounding box center [778, 311] width 350 height 58
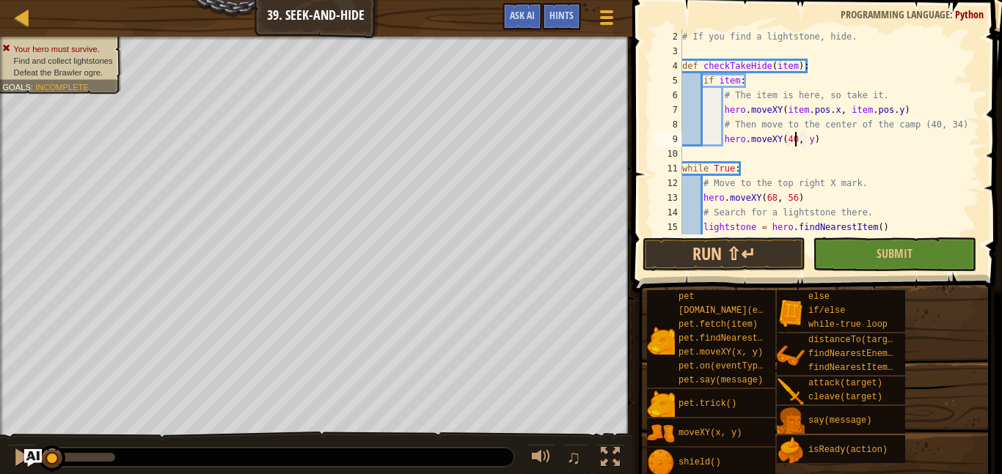
scroll to position [7, 16]
type textarea "hero.moveXY(40, 34)"
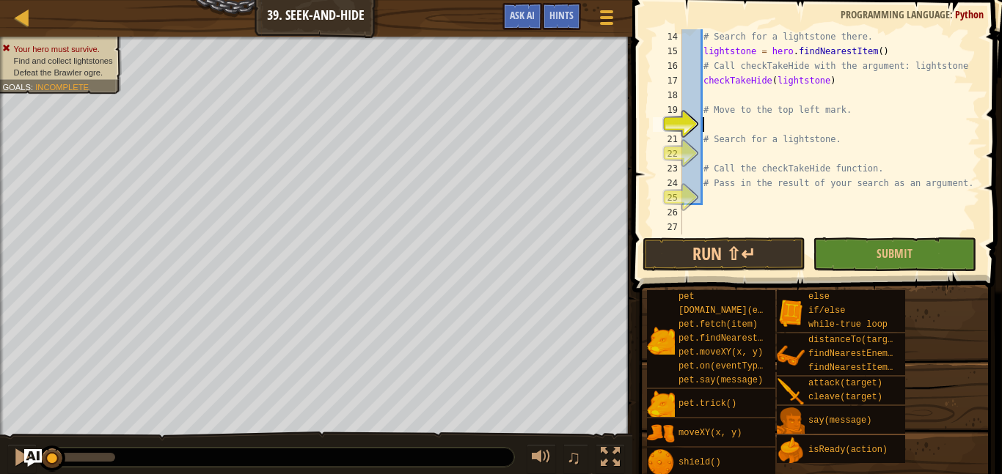
click at [771, 131] on div "# Search for a lightstone there. lightstone = hero . findNearestItem ( ) # Call…" at bounding box center [829, 146] width 301 height 235
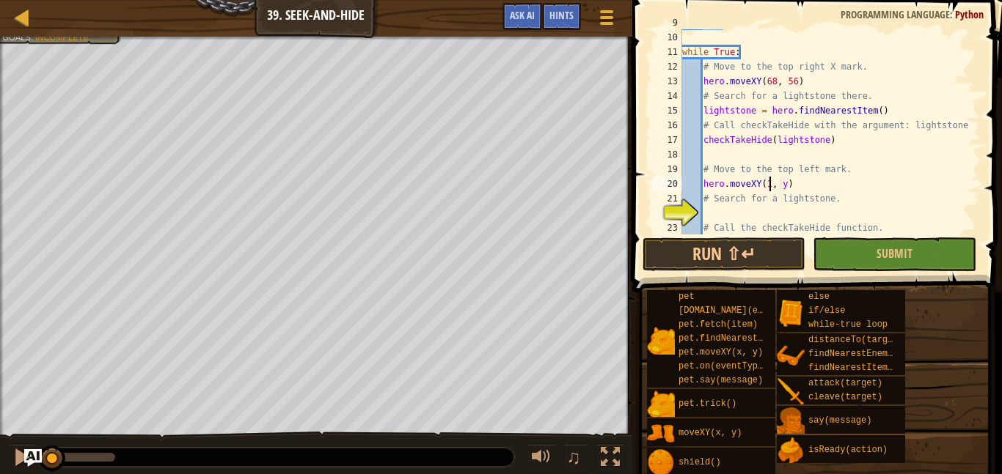
scroll to position [7, 13]
type textarea "hero.moveXY(12, 56)"
click at [733, 214] on div "hero . moveXY ( 40 , 34 ) while True : # Move to the top right X mark. hero . m…" at bounding box center [829, 132] width 301 height 235
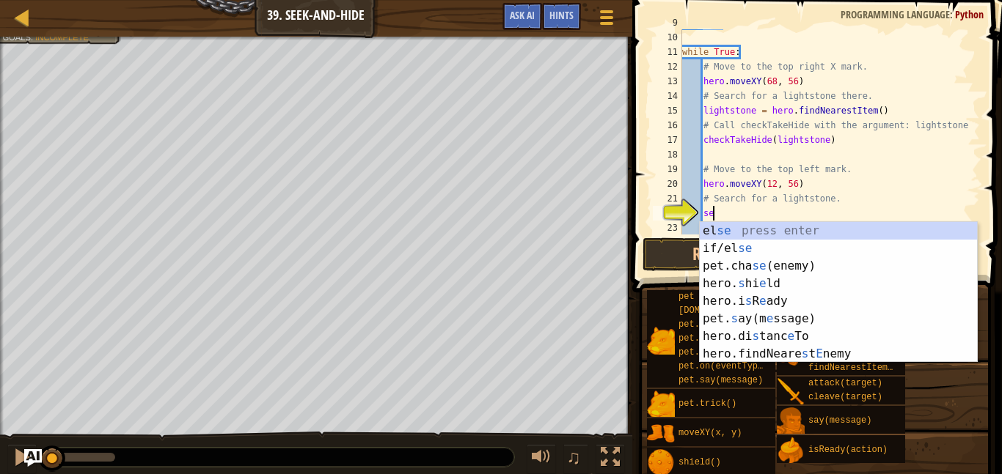
type textarea "s"
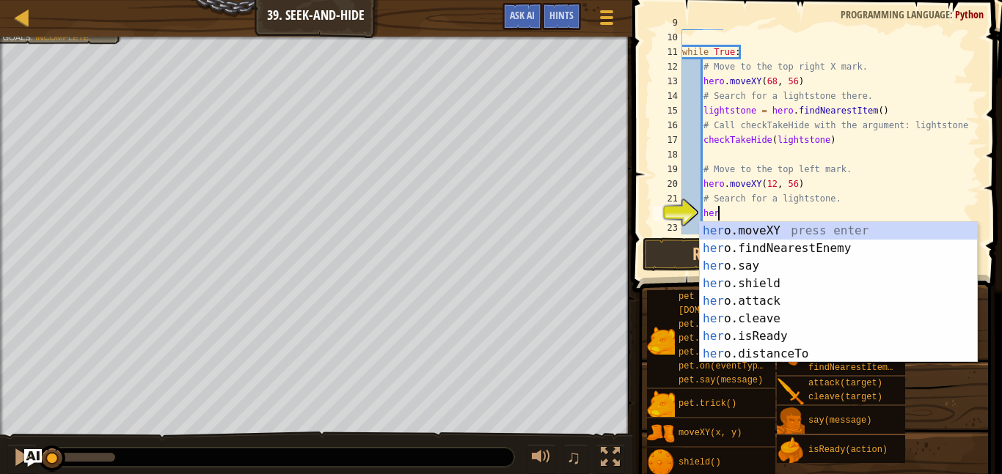
scroll to position [7, 5]
type textarea "h"
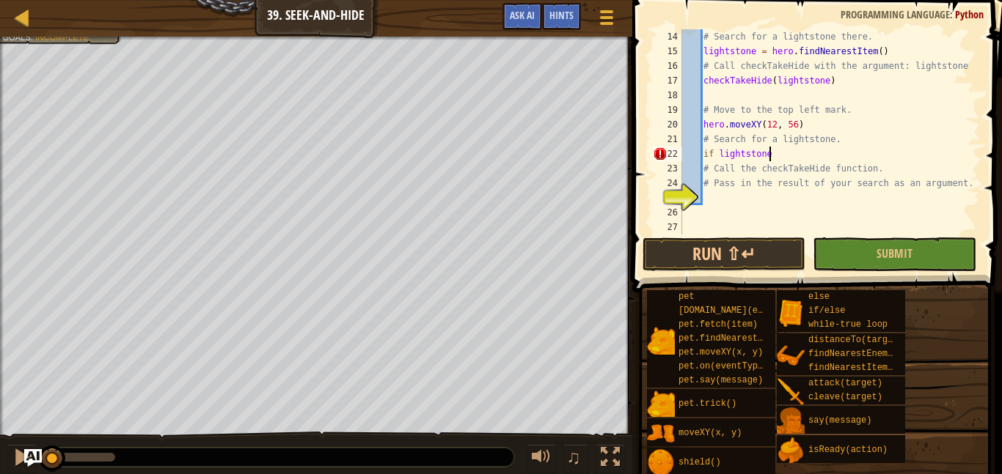
scroll to position [7, 12]
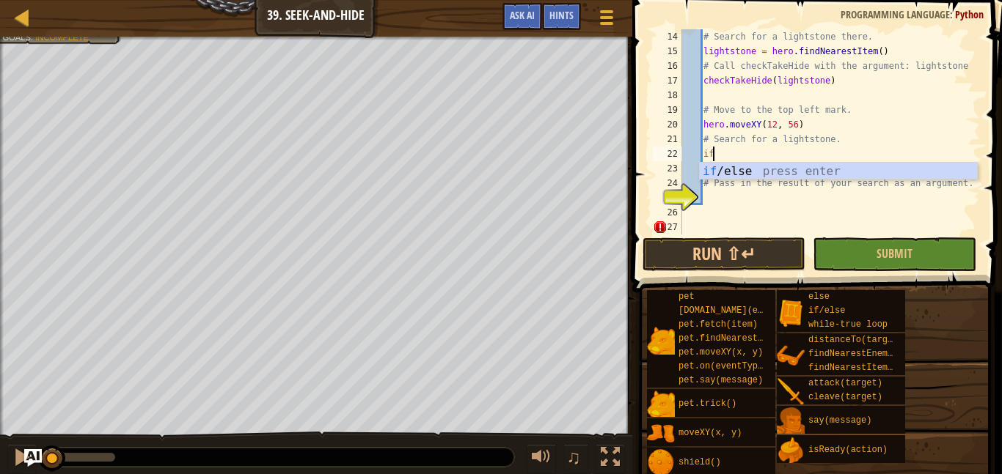
type textarea "i"
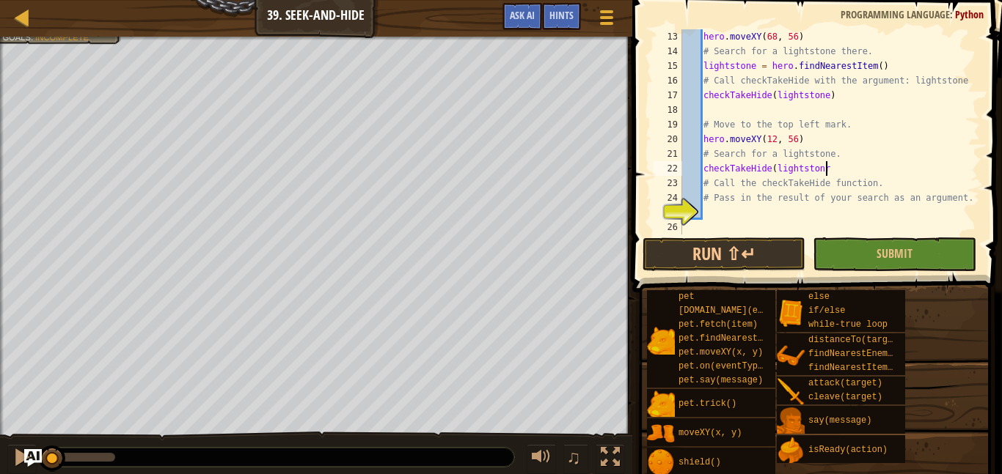
scroll to position [7, 19]
type textarea "checkTakeHide(lightstone)"
click at [828, 206] on div "hero . moveXY ( 68 , 56 ) # Search for a lightstone there. lightstone = hero . …" at bounding box center [829, 146] width 301 height 235
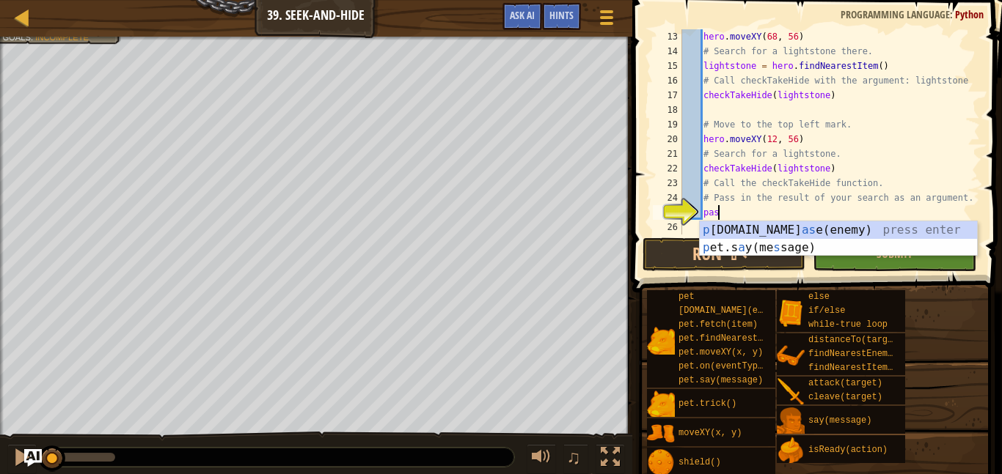
scroll to position [7, 5]
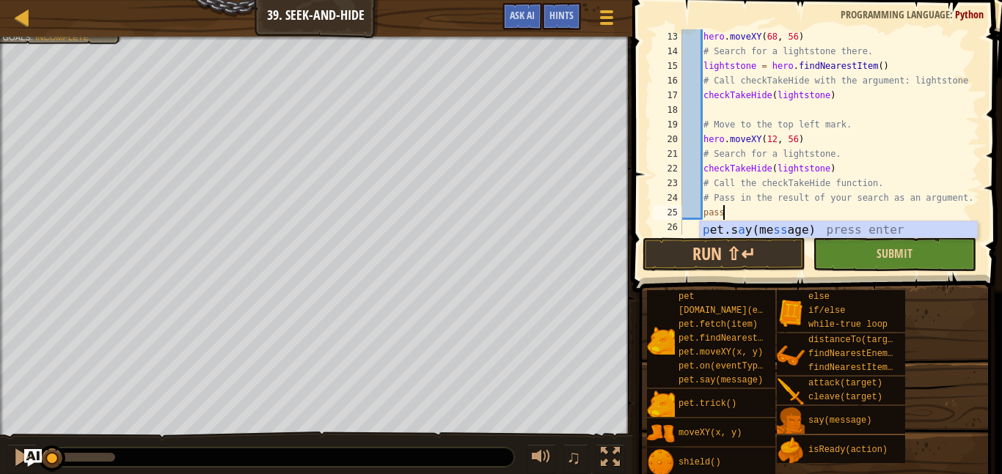
type textarea "pass"
click at [847, 260] on button "Submit" at bounding box center [893, 255] width 163 height 34
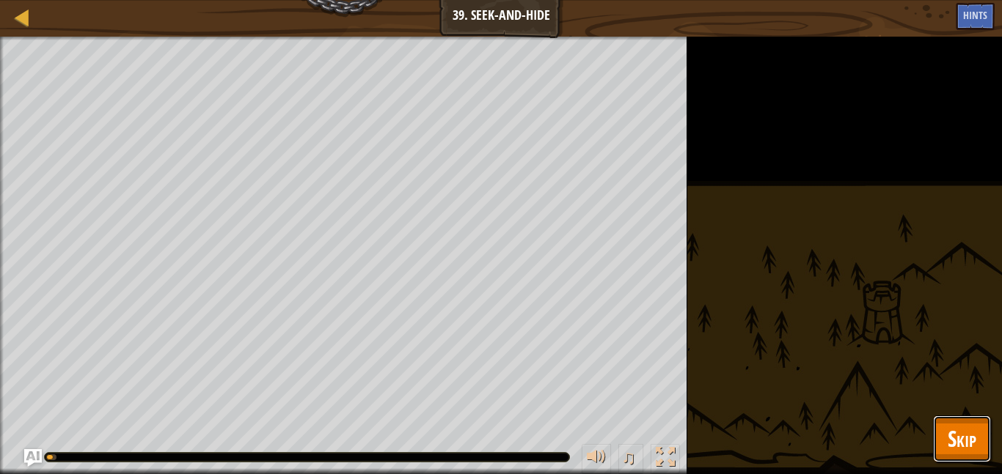
click at [971, 451] on span "Skip" at bounding box center [961, 439] width 29 height 30
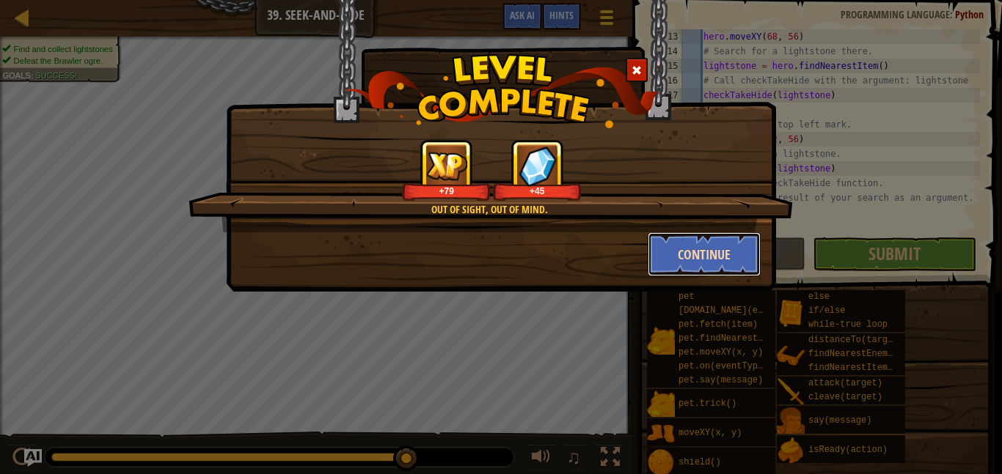
click at [703, 249] on button "Continue" at bounding box center [704, 254] width 114 height 44
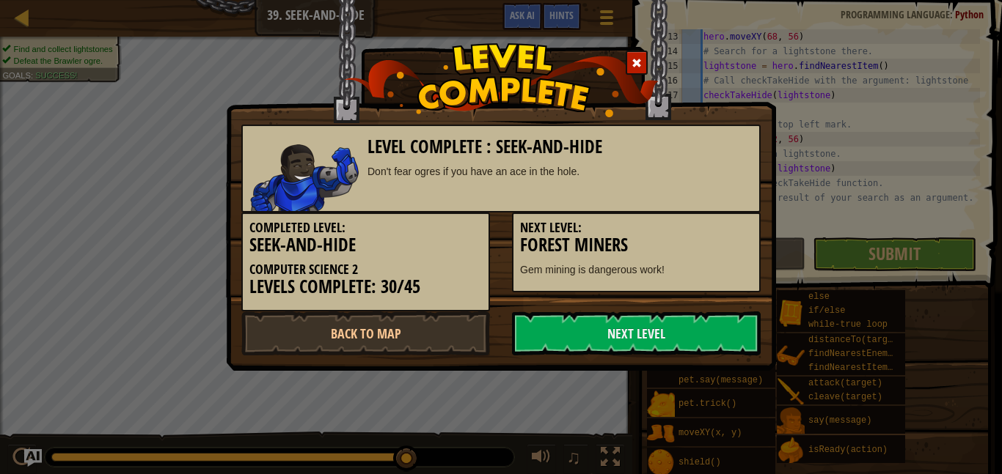
click at [713, 256] on div "Next Level: Forest Miners Gem mining is dangerous work!" at bounding box center [636, 253] width 249 height 80
click at [711, 332] on link "Next Level" at bounding box center [636, 334] width 249 height 44
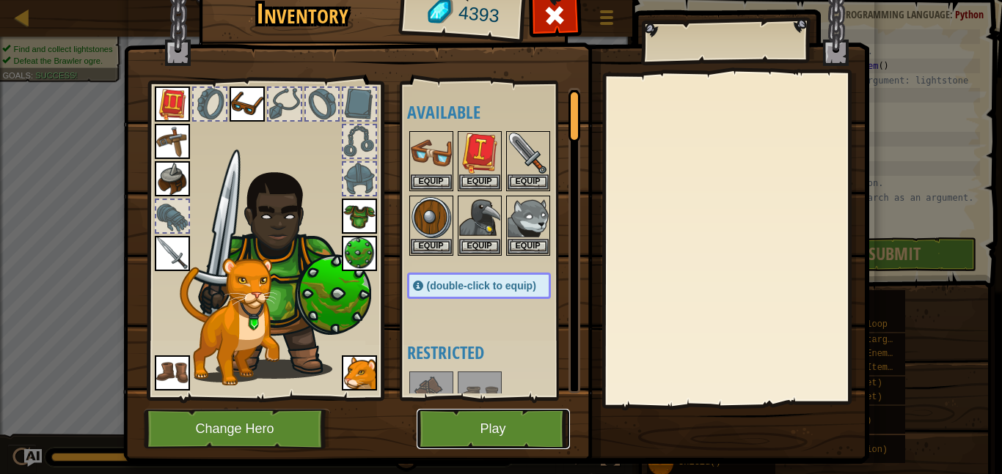
click at [525, 442] on button "Play" at bounding box center [492, 429] width 153 height 40
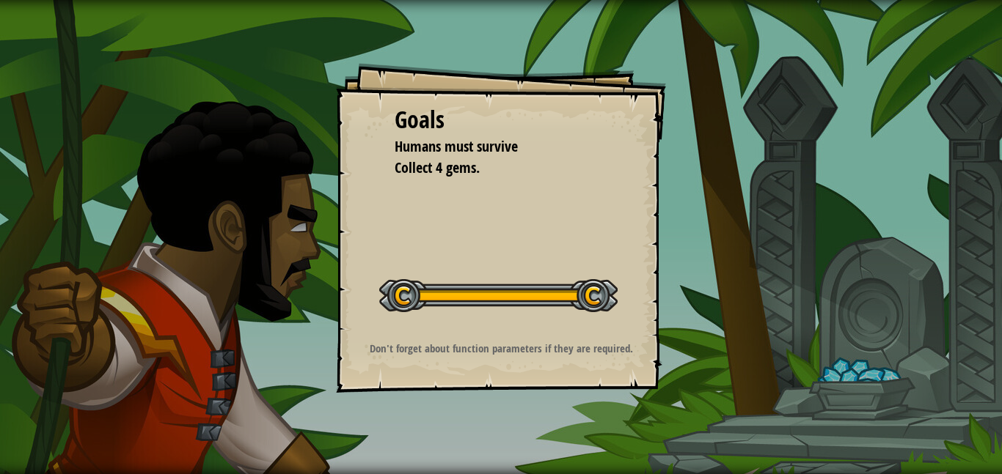
click at [0, 0] on button "Start Level" at bounding box center [0, 0] width 0 height 0
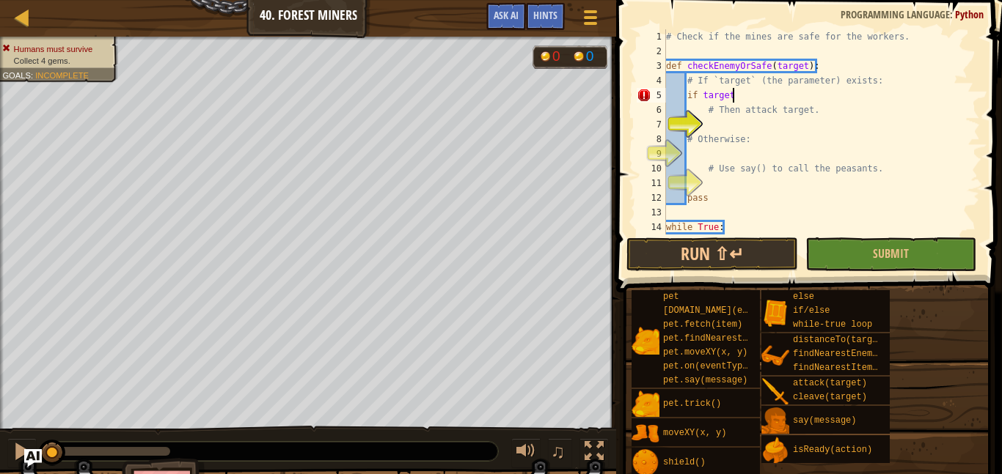
type textarea "if target:"
click at [724, 122] on div "# Check if the mines are safe for the workers. def checkEnemyOrSafe ( target ) …" at bounding box center [821, 146] width 317 height 235
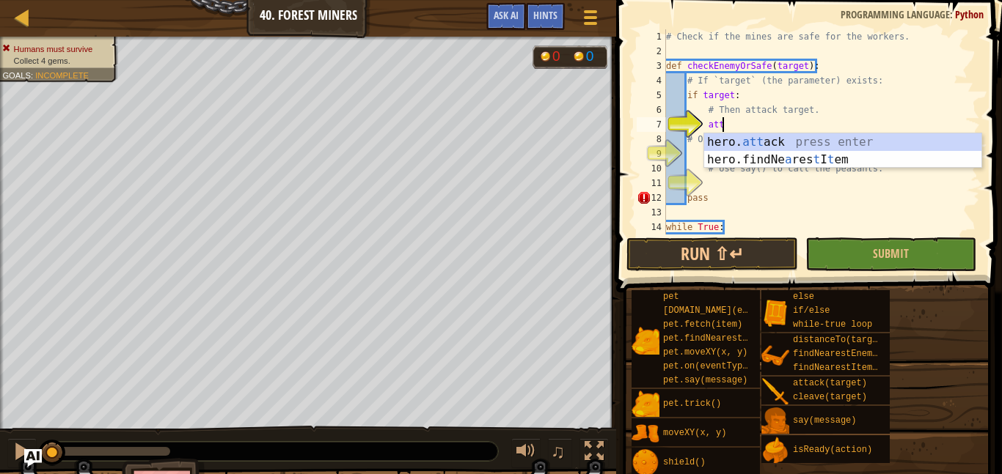
scroll to position [7, 7]
type textarea "hero.attack(enemy)"
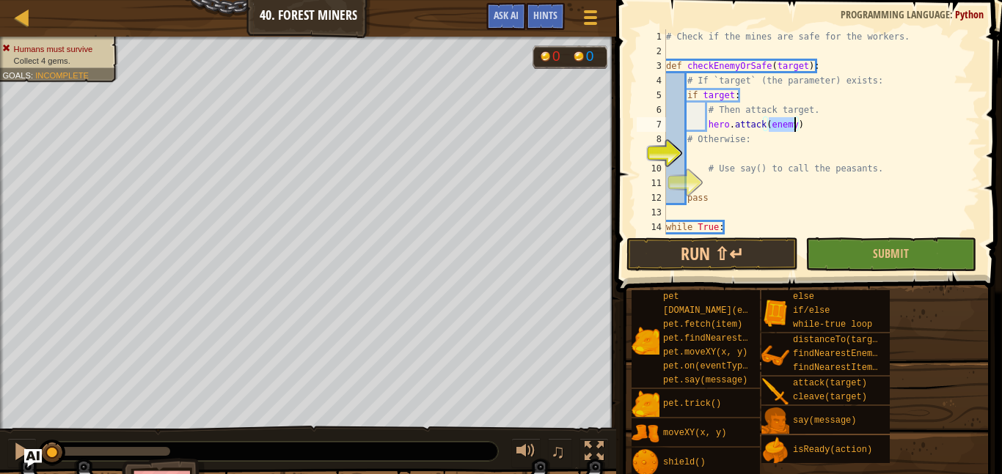
click at [738, 152] on div "# Check if the mines are safe for the workers. def checkEnemyOrSafe ( target ) …" at bounding box center [821, 146] width 317 height 235
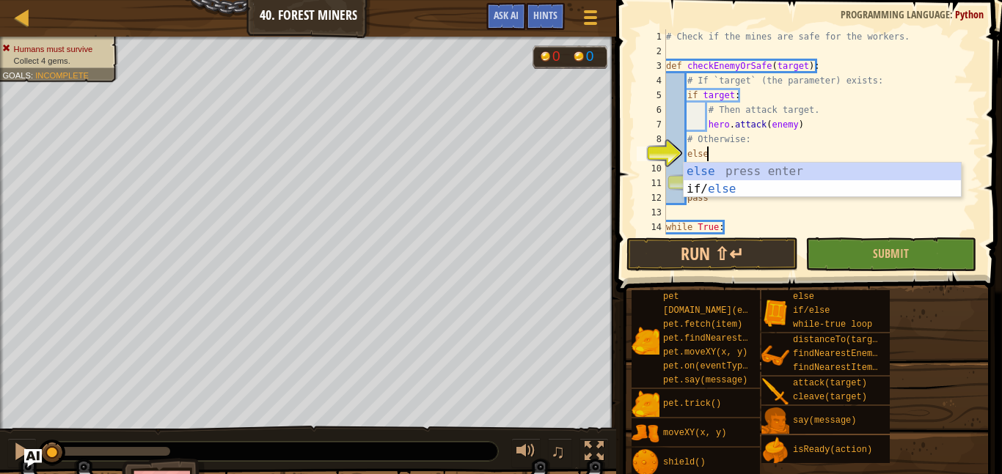
scroll to position [7, 5]
type textarea "else:"
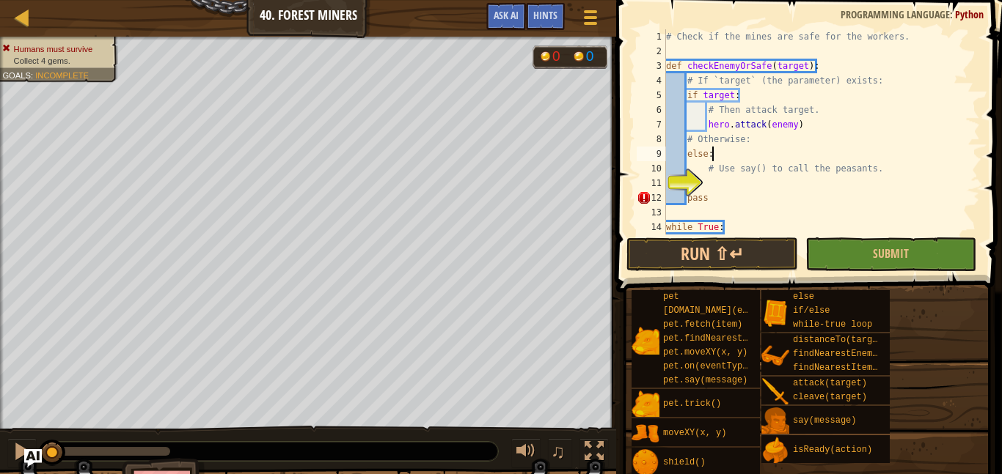
click at [764, 188] on div "# Check if the mines are safe for the workers. def checkEnemyOrSafe ( target ) …" at bounding box center [821, 146] width 317 height 235
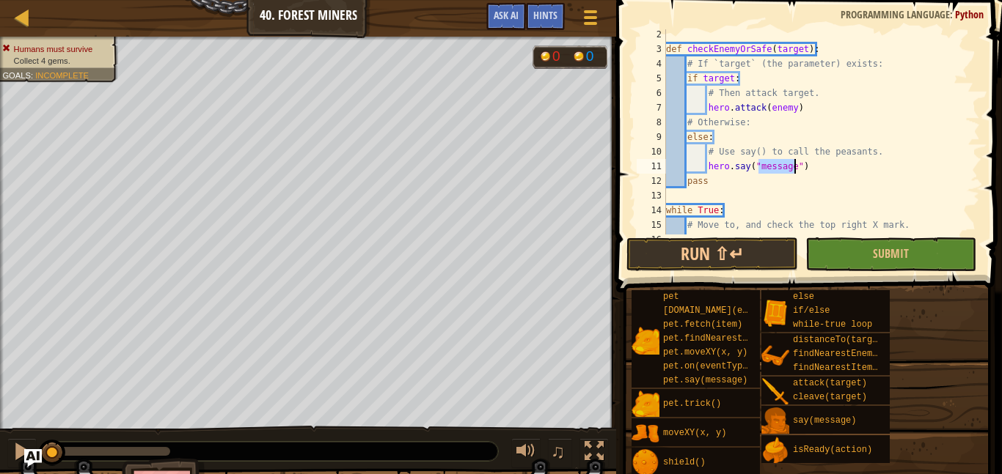
scroll to position [18, 0]
type textarea "hero.say("Safe")"
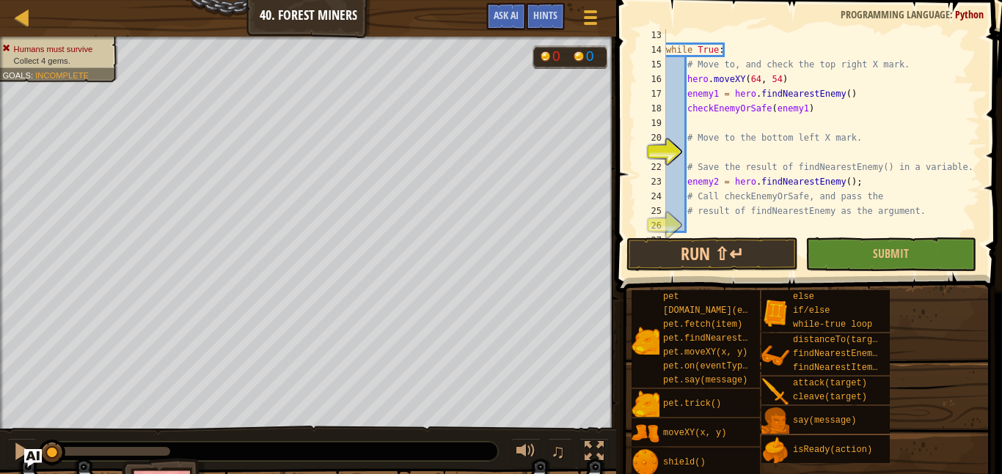
scroll to position [178, 0]
click at [774, 155] on div "while True : # Move to, and check the top right X mark. hero . moveXY ( 64 , 54…" at bounding box center [821, 144] width 317 height 235
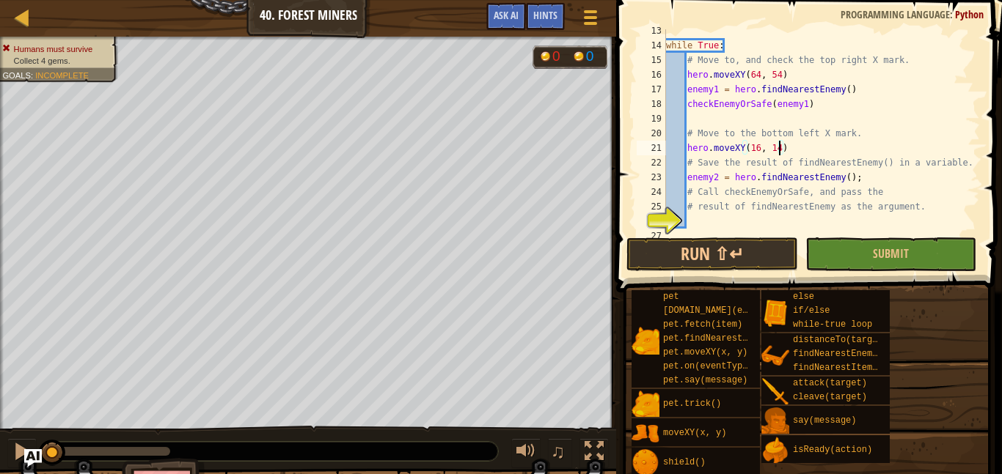
click at [877, 161] on div "while True : # Move to, and check the top right X mark. hero . moveXY ( 64 , 54…" at bounding box center [821, 140] width 317 height 235
type textarea "# Save the result of findNearestEnemy() in a variable."
click at [822, 216] on div "while True : # Move to, and check the top right X mark. hero . moveXY ( 64 , 54…" at bounding box center [821, 140] width 317 height 235
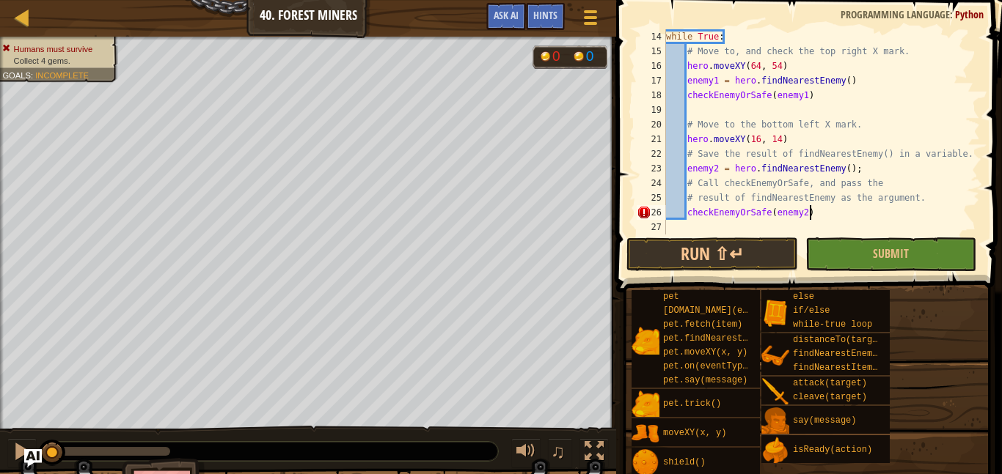
scroll to position [7, 20]
click at [871, 238] on button "Submit" at bounding box center [890, 255] width 171 height 34
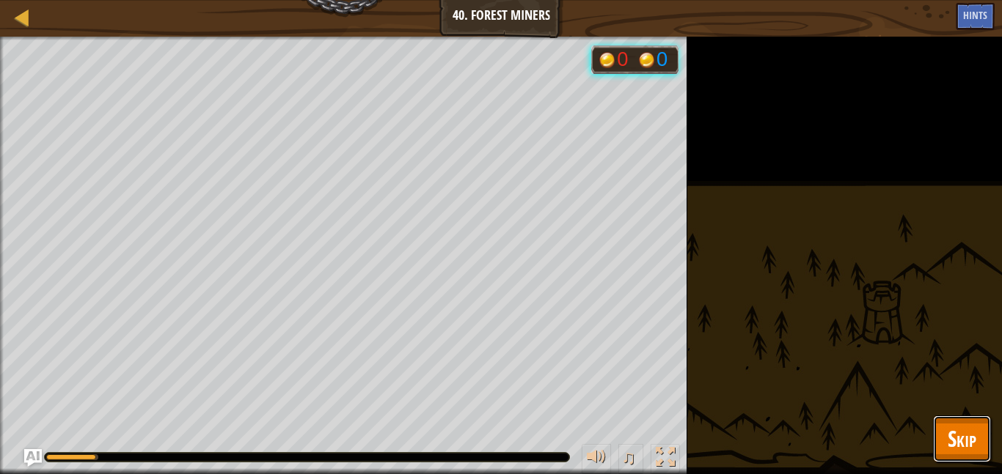
click at [953, 453] on span "Skip" at bounding box center [961, 439] width 29 height 30
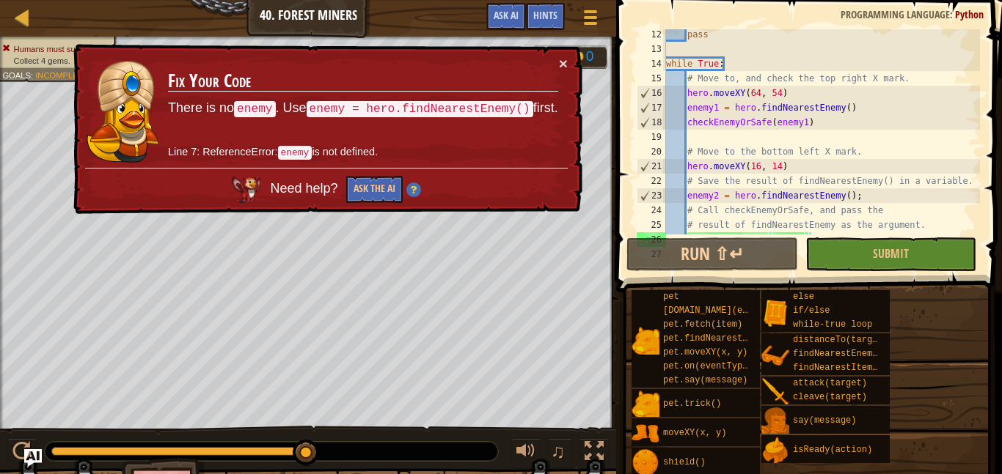
scroll to position [0, 0]
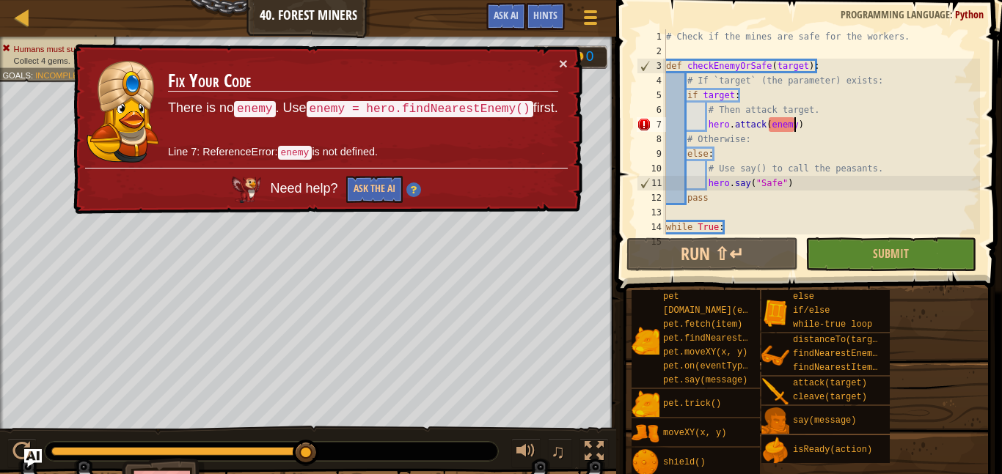
click at [796, 131] on div "# Check if the mines are safe for the workers. def checkEnemyOrSafe ( target ) …" at bounding box center [821, 146] width 317 height 235
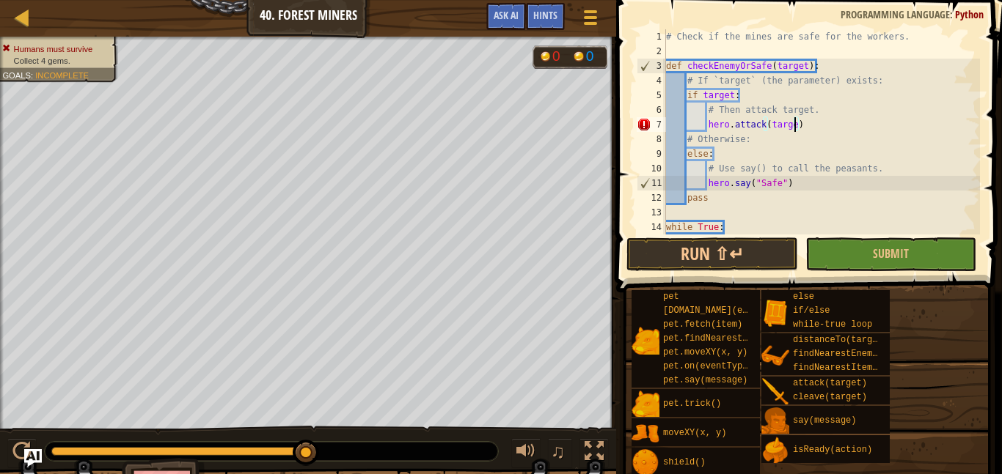
scroll to position [7, 19]
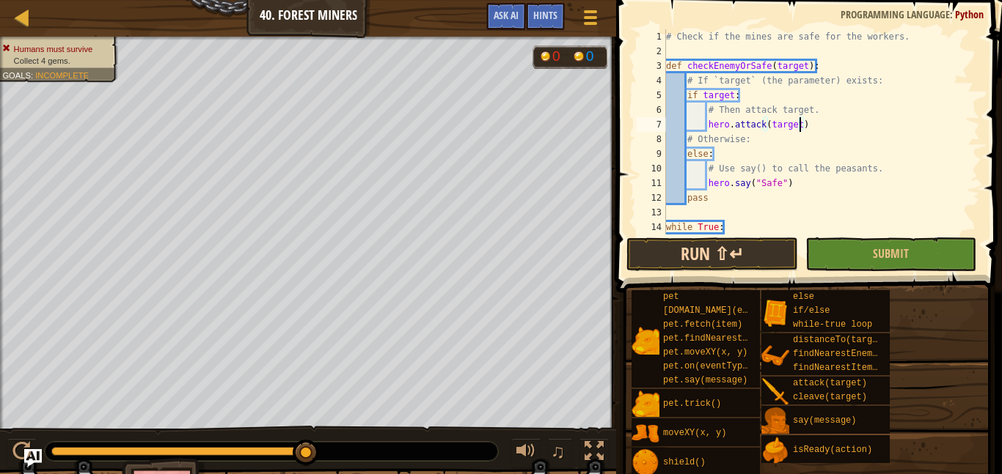
type textarea "hero.attack(target)"
click at [754, 247] on button "Run ⇧↵" at bounding box center [711, 255] width 171 height 34
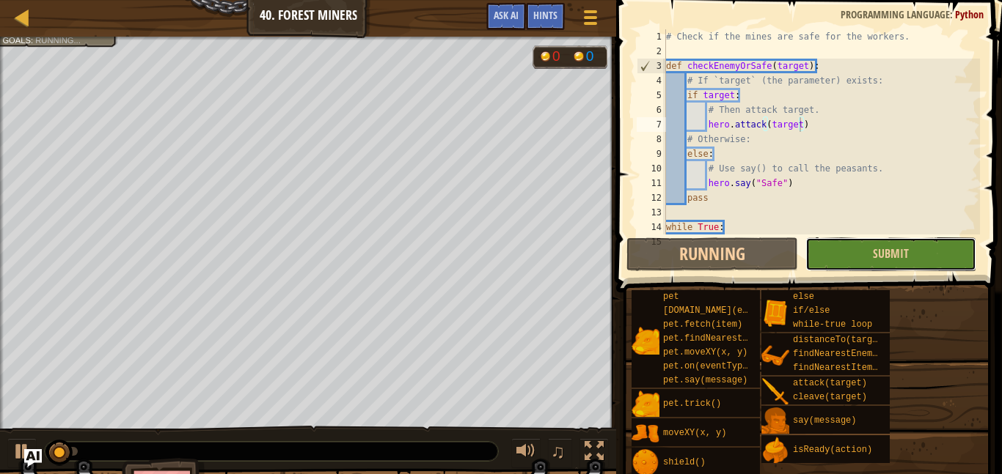
click at [849, 257] on button "Submit" at bounding box center [890, 255] width 171 height 34
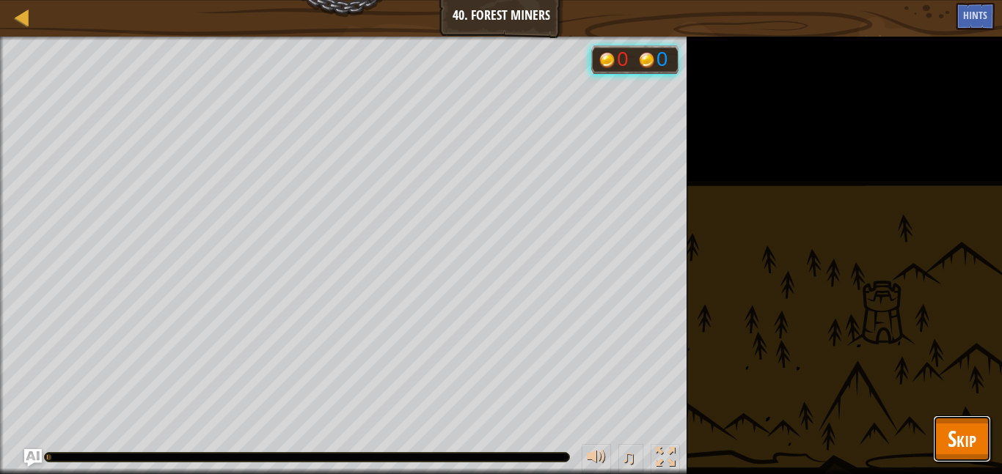
click at [957, 458] on button "Skip" at bounding box center [962, 439] width 58 height 47
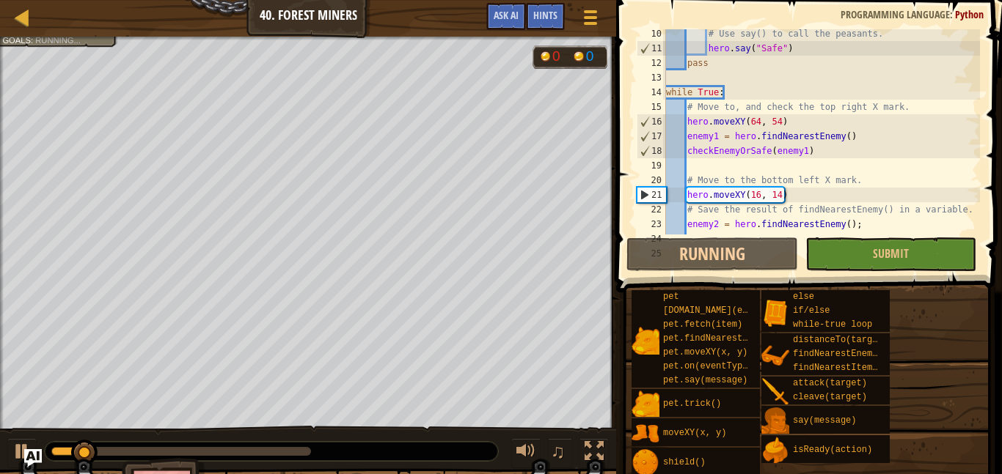
scroll to position [191, 0]
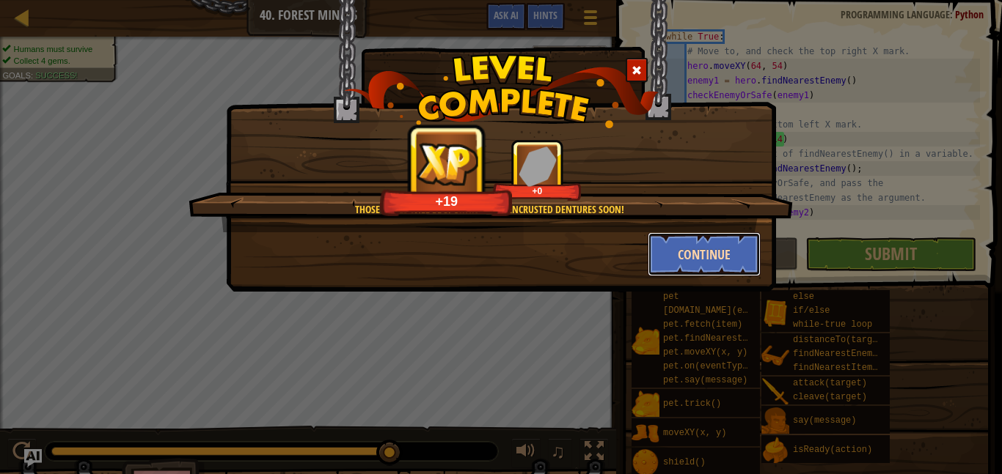
click at [682, 246] on button "Continue" at bounding box center [704, 254] width 114 height 44
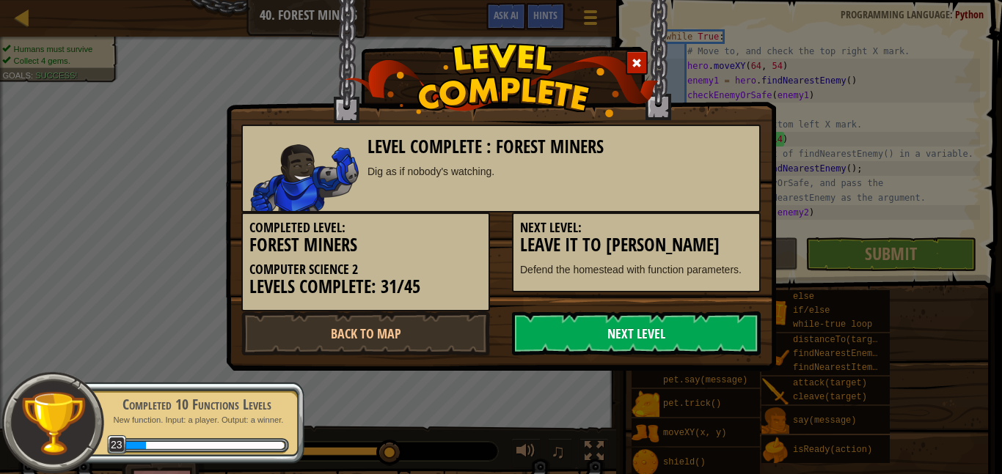
click at [688, 328] on link "Next Level" at bounding box center [636, 334] width 249 height 44
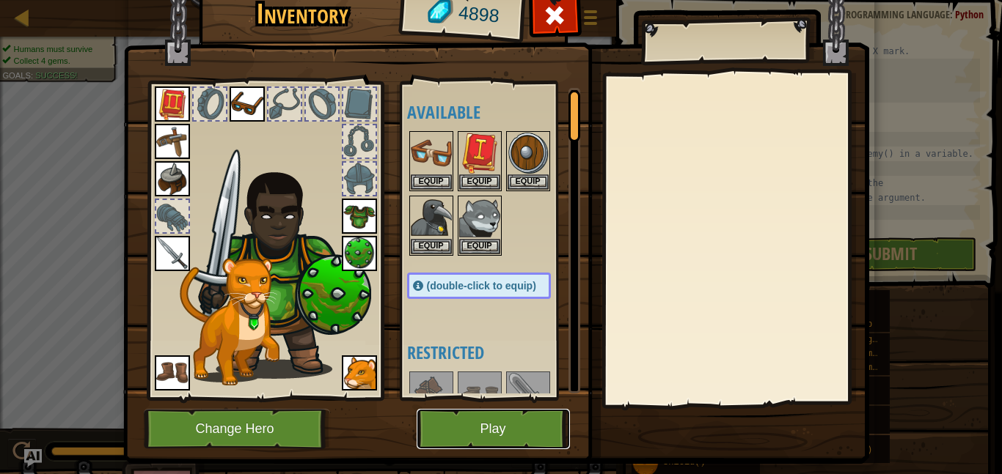
click at [450, 432] on button "Play" at bounding box center [492, 429] width 153 height 40
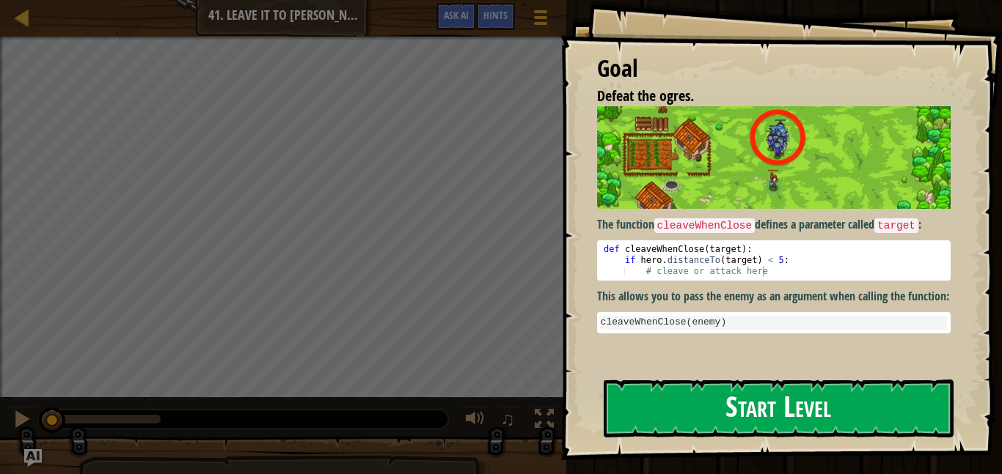
click at [661, 353] on div "The function cleaveWhenClose defines a parameter called target : def cleaveWhen…" at bounding box center [773, 235] width 353 height 259
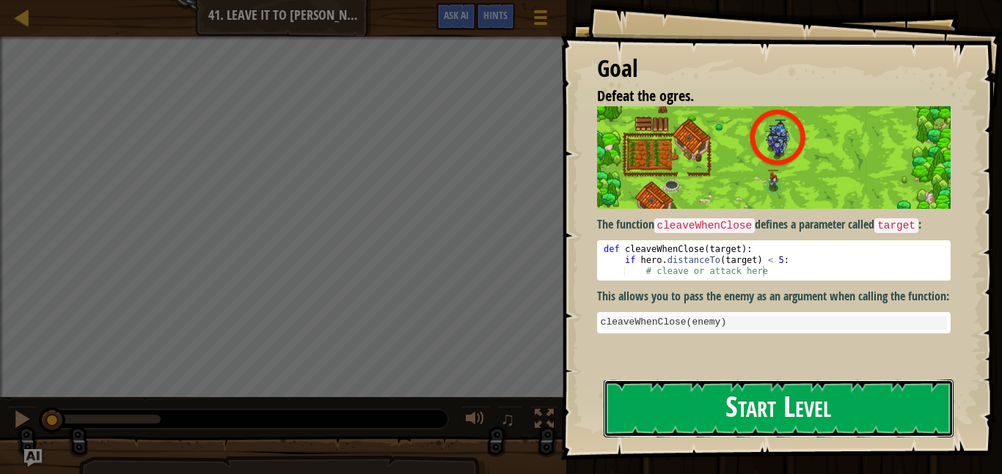
click at [646, 407] on button "Start Level" at bounding box center [778, 409] width 350 height 58
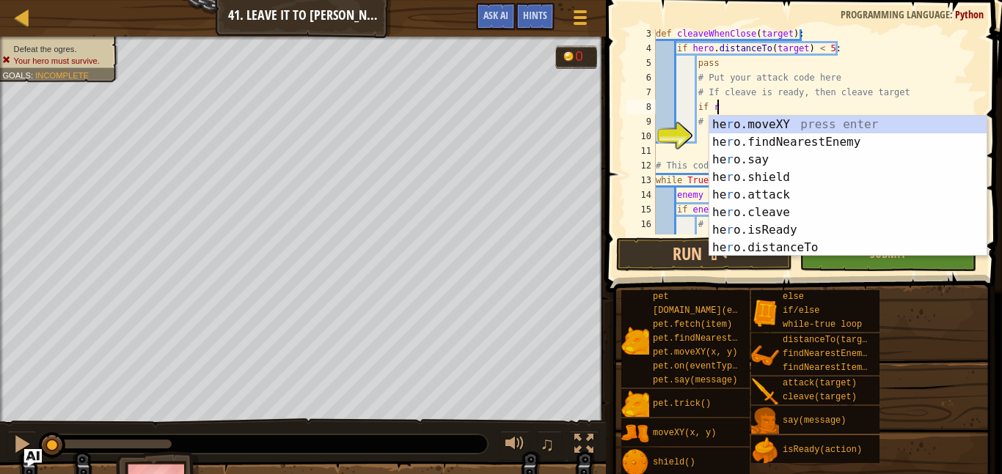
scroll to position [7, 9]
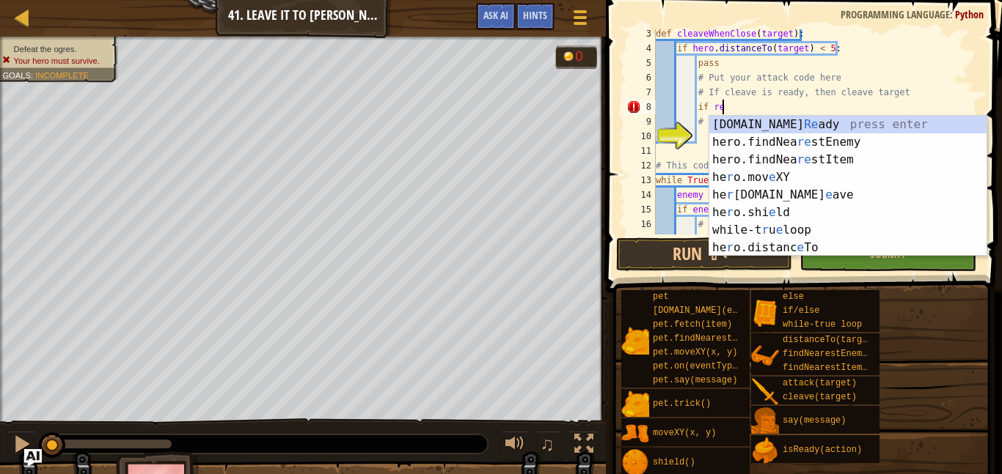
type textarea "if hero.isReady("cleave")"
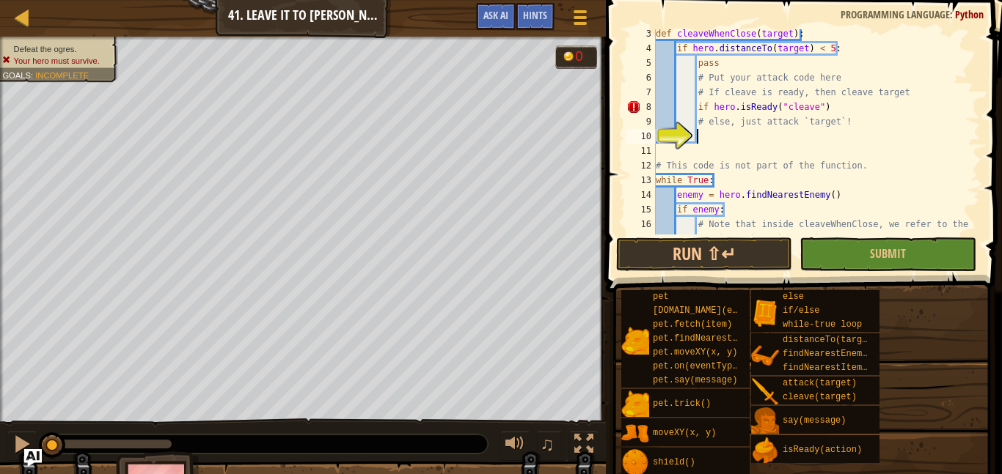
click at [801, 132] on div "def cleaveWhenClose ( target ) : if hero . distanceTo ( target ) < 5 : pass # P…" at bounding box center [816, 150] width 327 height 249
type textarea "a"
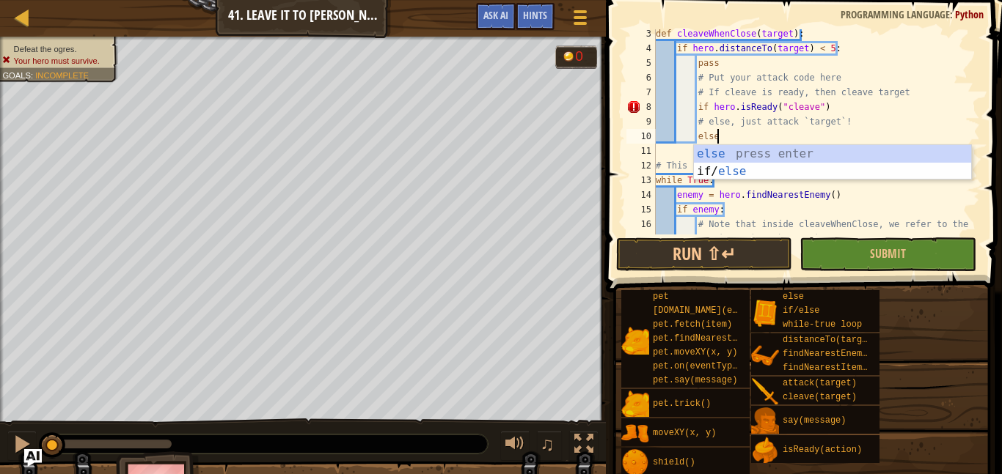
type textarea "else:"
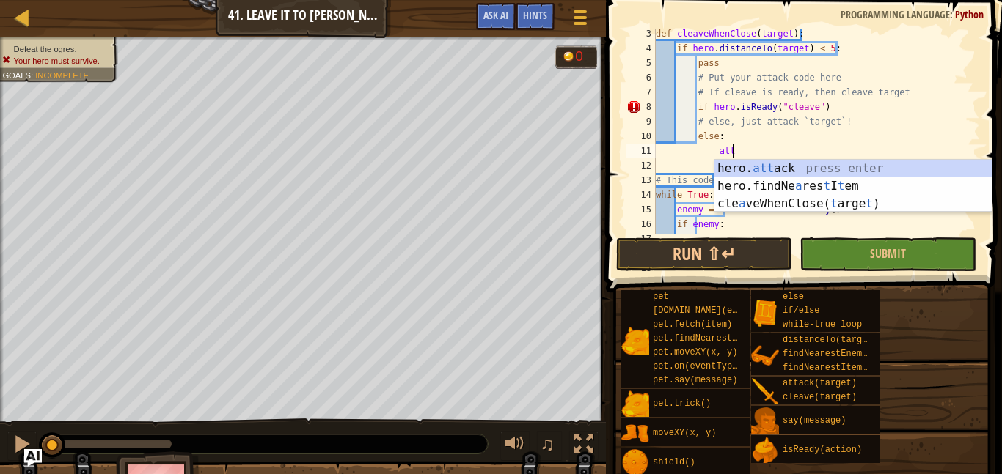
scroll to position [7, 11]
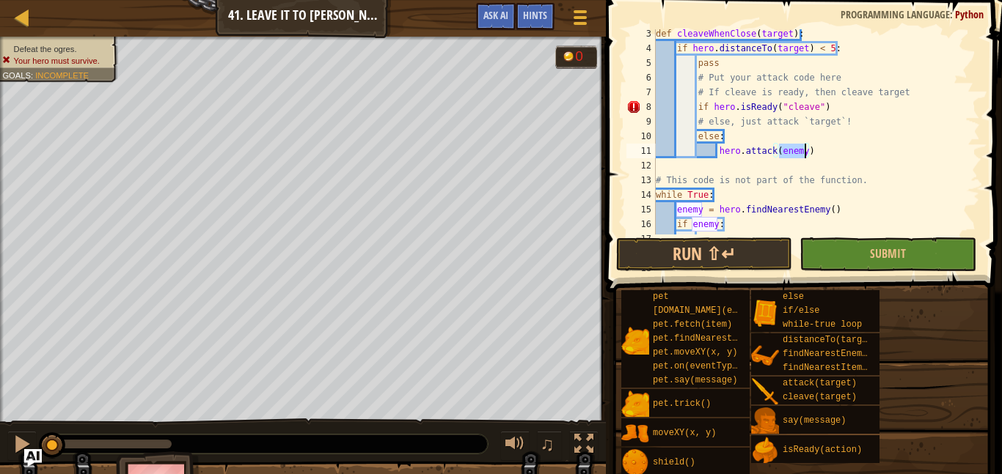
click at [905, 106] on div "def cleaveWhenClose ( target ) : if hero . distanceTo ( target ) < 5 : pass # P…" at bounding box center [816, 150] width 327 height 249
type textarea "if hero.isReady("cleave")"
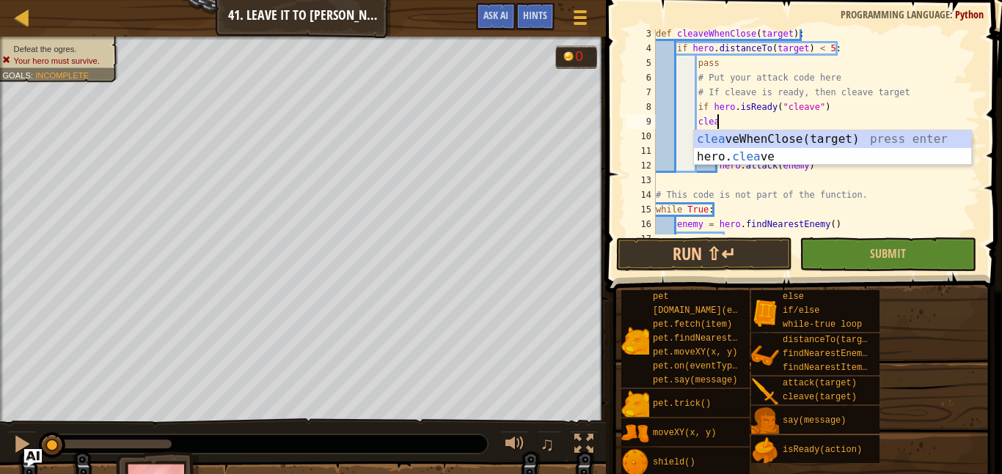
scroll to position [7, 8]
click at [807, 158] on div "clea veWhenClose(target) press enter hero. clea ve press enter" at bounding box center [832, 166] width 277 height 70
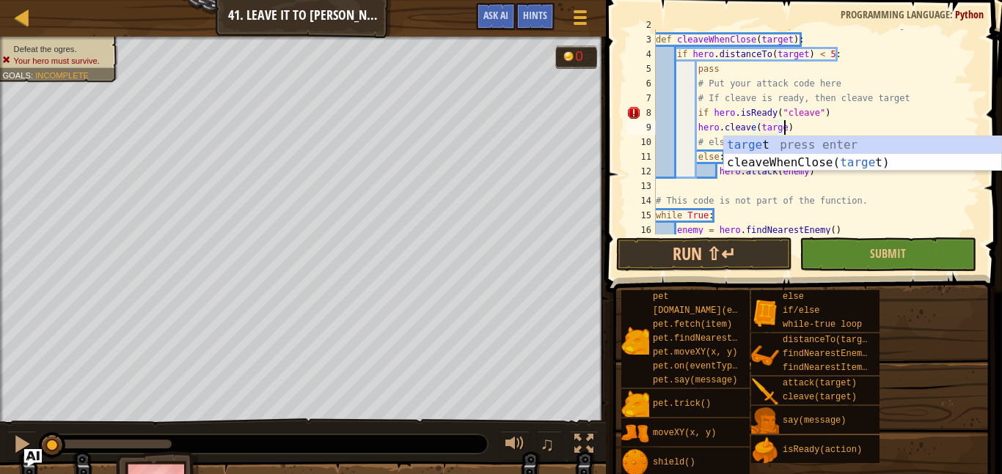
scroll to position [7, 19]
click at [832, 101] on div "# The function defines a parameter called `target` def cleaveWhenClose ( target…" at bounding box center [816, 135] width 327 height 235
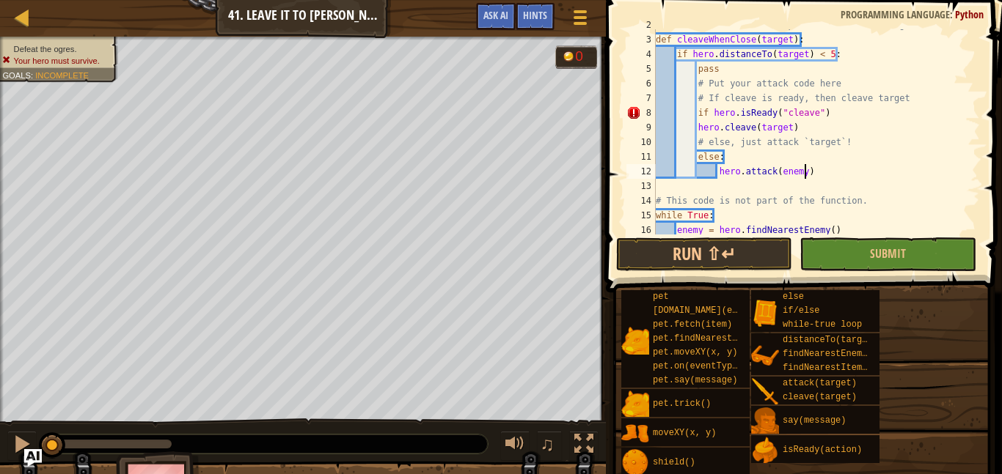
click at [805, 171] on div "# The function defines a parameter called `target` def cleaveWhenClose ( target…" at bounding box center [816, 135] width 327 height 235
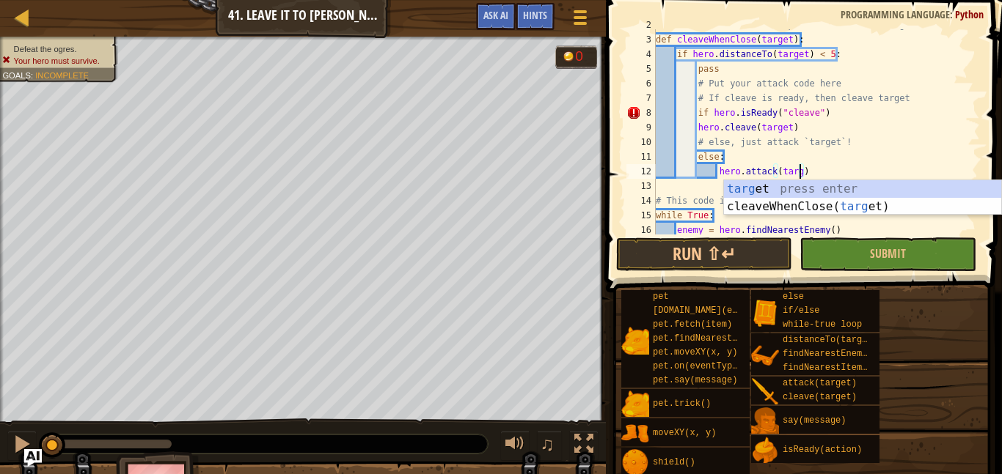
scroll to position [7, 22]
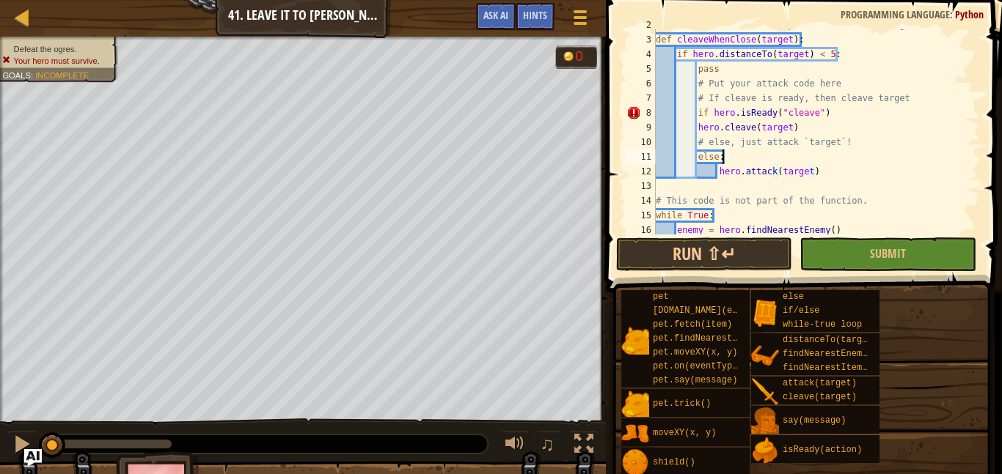
click at [815, 151] on div "# The function defines a parameter called `target` def cleaveWhenClose ( target…" at bounding box center [816, 135] width 327 height 235
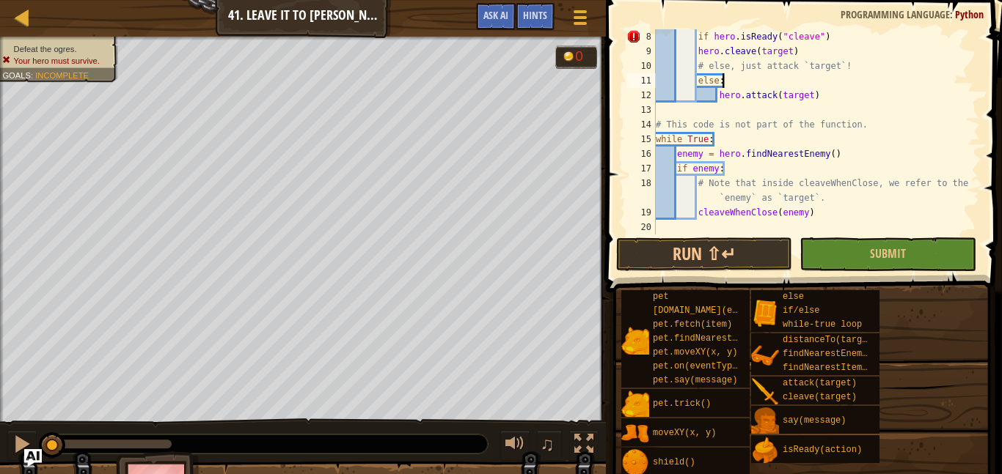
scroll to position [103, 0]
click at [869, 250] on button "Submit" at bounding box center [887, 255] width 176 height 34
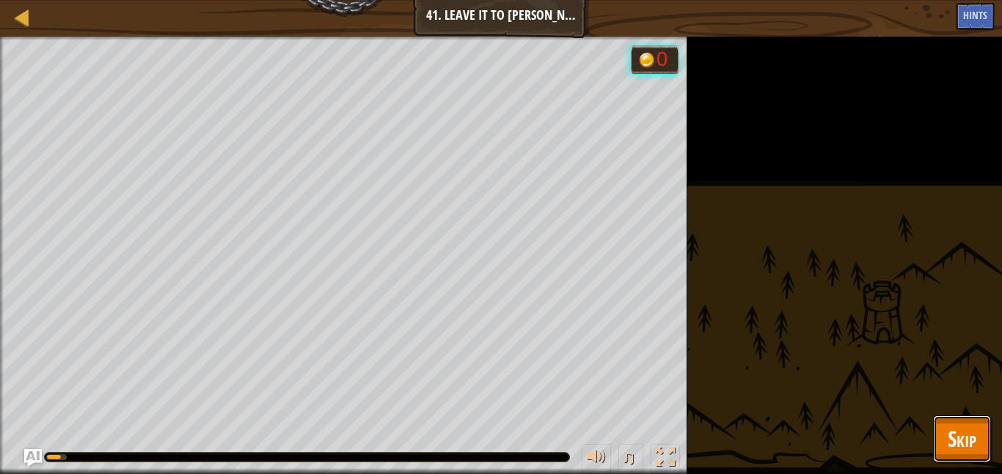
click at [968, 437] on span "Skip" at bounding box center [961, 439] width 29 height 30
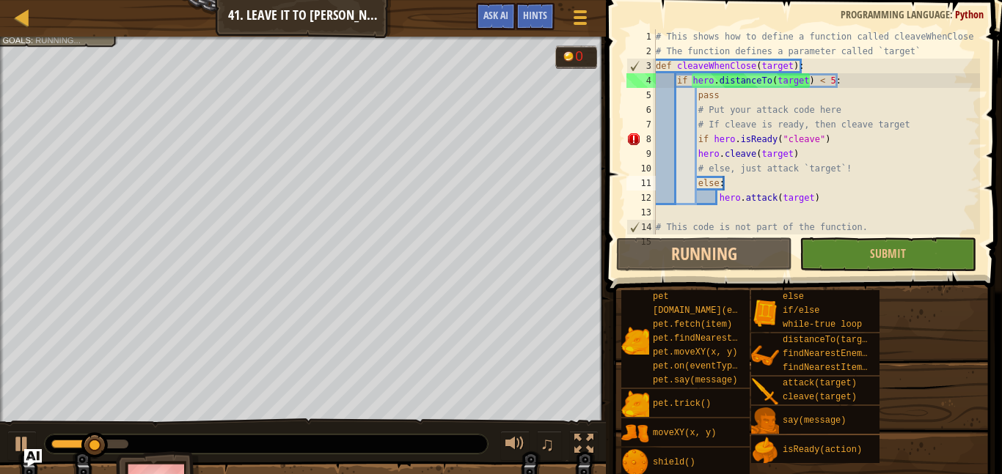
scroll to position [0, 0]
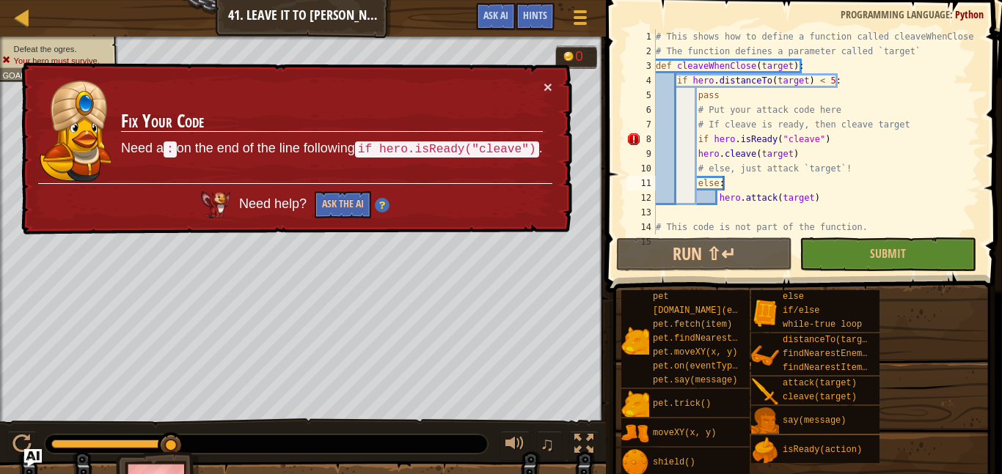
click at [933, 116] on div "# This shows how to define a function called cleaveWhenClose # The function def…" at bounding box center [816, 146] width 327 height 235
click at [841, 143] on div "# This shows how to define a function called cleaveWhenClose # The function def…" at bounding box center [816, 146] width 327 height 235
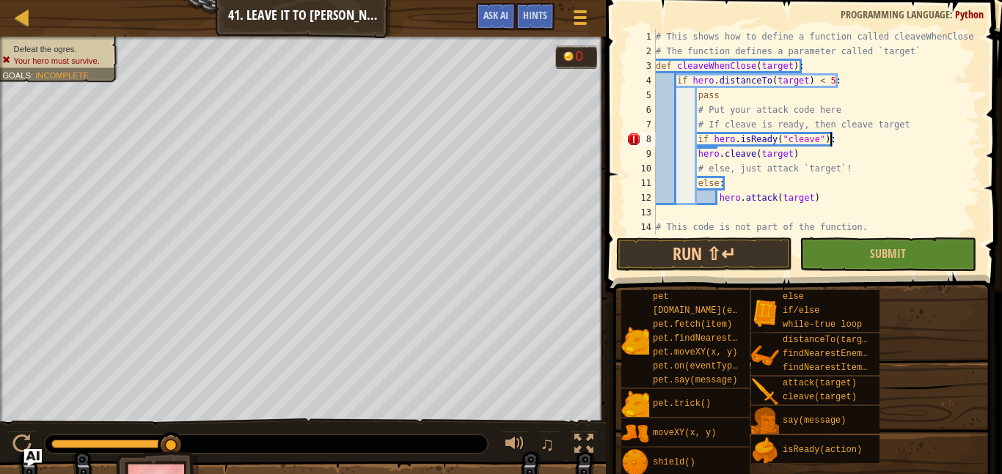
scroll to position [7, 24]
click at [697, 154] on div "# This shows how to define a function called cleaveWhenClose # The function def…" at bounding box center [816, 146] width 327 height 235
click at [756, 262] on button "Run ⇧↵" at bounding box center [704, 255] width 176 height 34
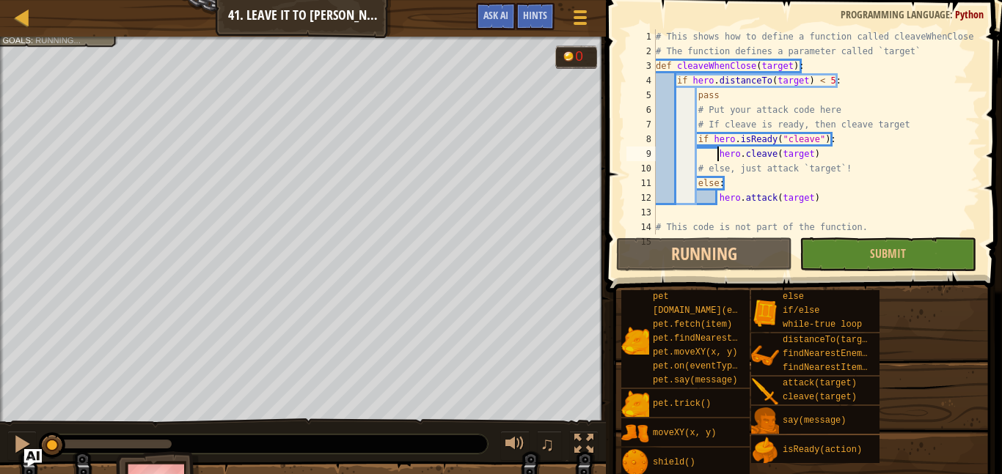
click at [897, 234] on div "# This shows how to define a function called cleaveWhenClose # The function def…" at bounding box center [816, 146] width 327 height 235
type textarea "# This code is not part of the function."
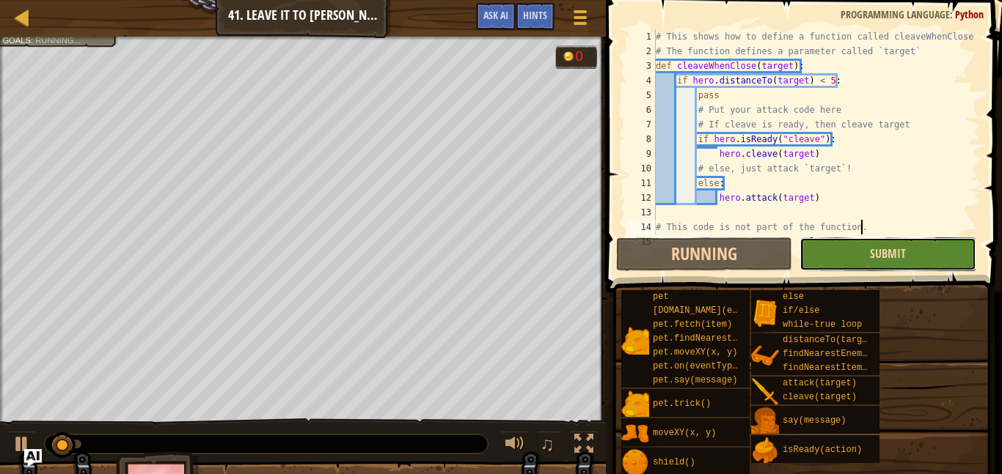
click at [900, 247] on span "Submit" at bounding box center [888, 254] width 36 height 16
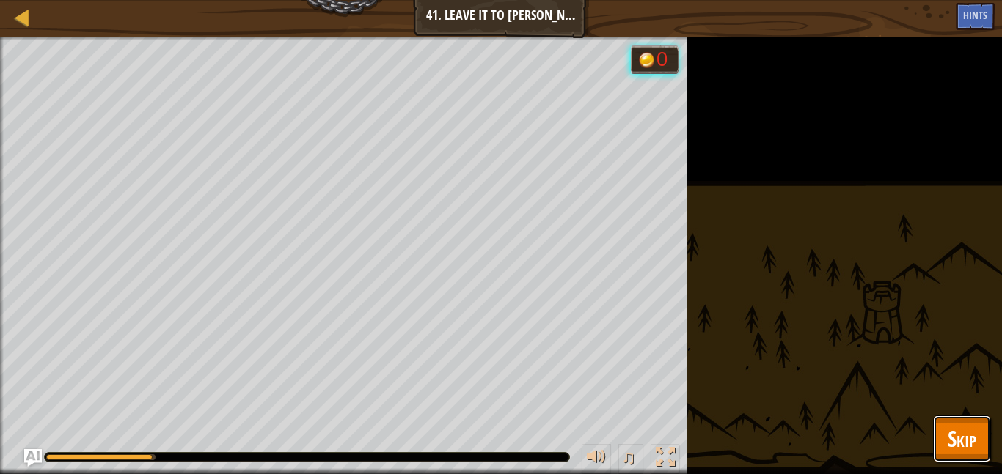
click at [974, 436] on span "Skip" at bounding box center [961, 439] width 29 height 30
click at [0, 0] on div "pet [DOMAIN_NAME](enemy) pet.fetch(item) pet.findNearestByType(type) pet.moveXY…" at bounding box center [0, 0] width 0 height 0
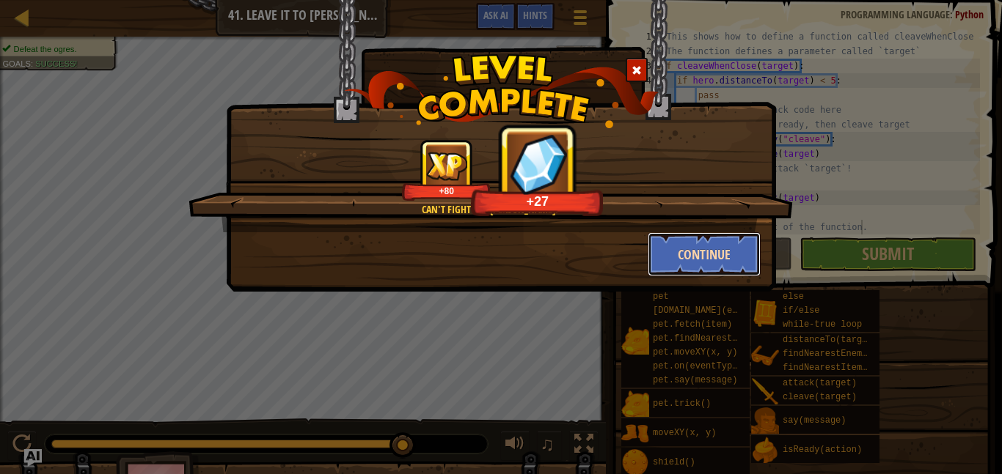
click at [699, 268] on button "Continue" at bounding box center [704, 254] width 114 height 44
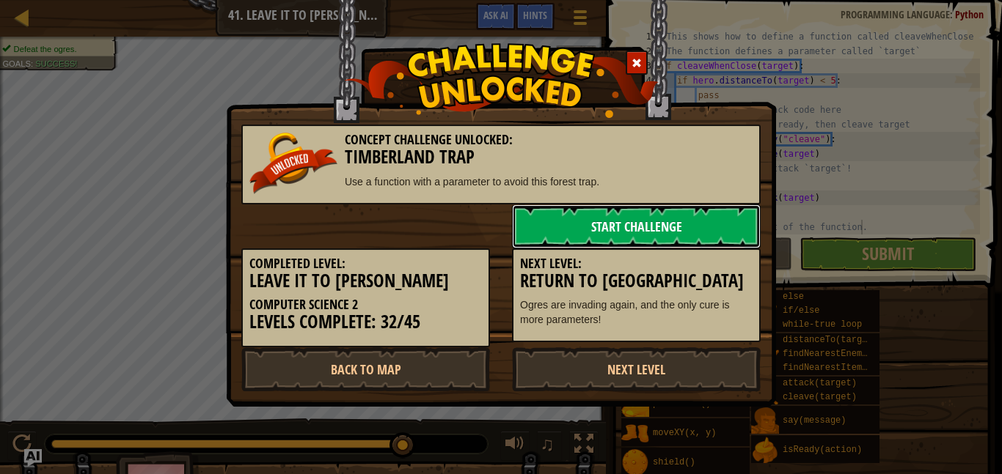
click at [647, 221] on link "Start Challenge" at bounding box center [636, 227] width 249 height 44
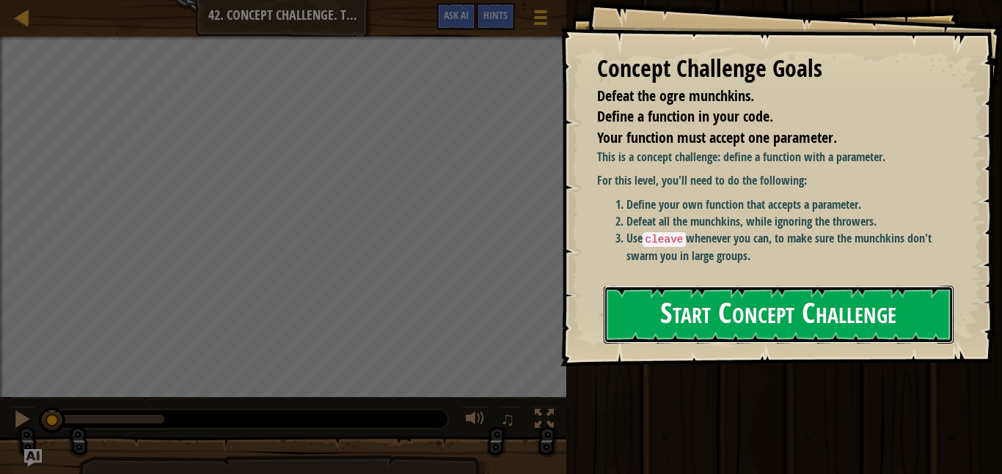
click at [711, 315] on button "Start Concept Challenge" at bounding box center [778, 315] width 350 height 58
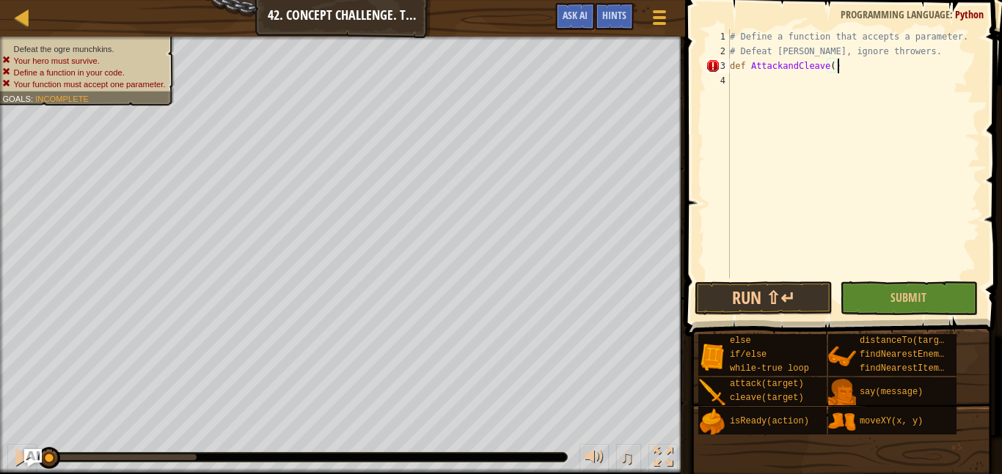
scroll to position [7, 15]
type textarea "def AttackandCleave(target):"
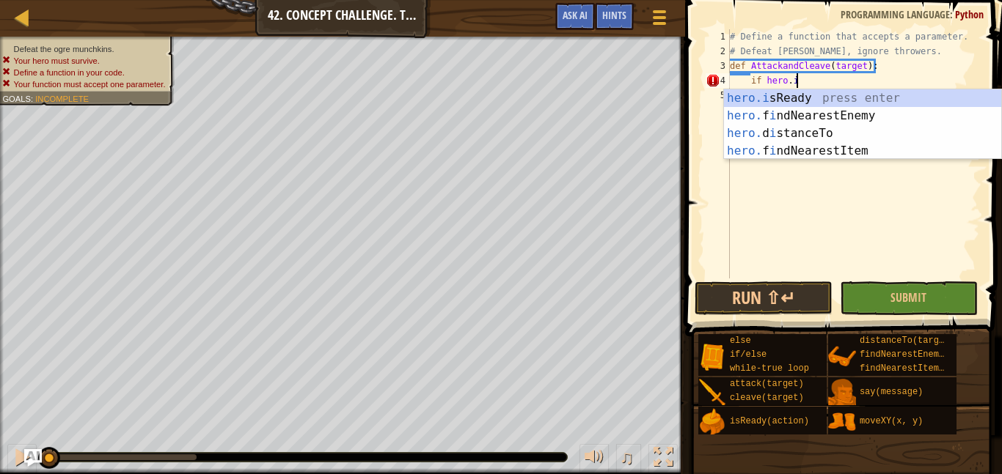
scroll to position [7, 10]
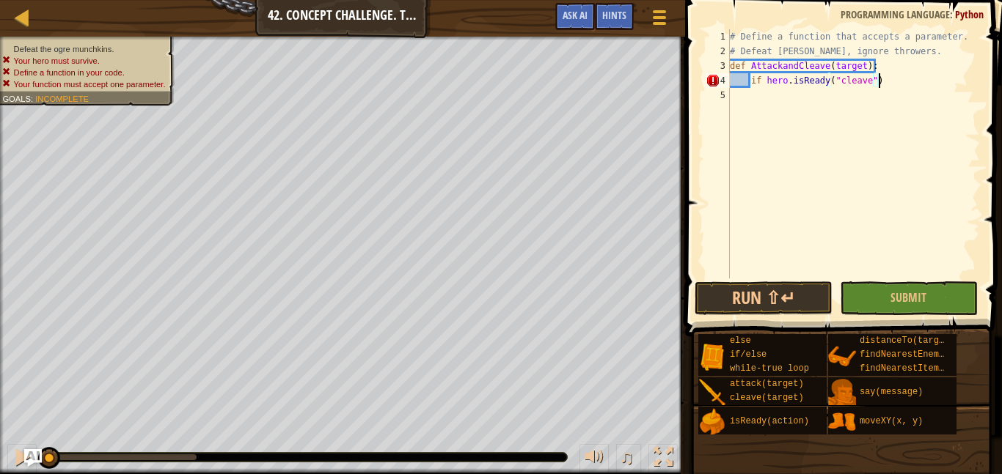
type textarea "if hero.isReady("cleave"):"
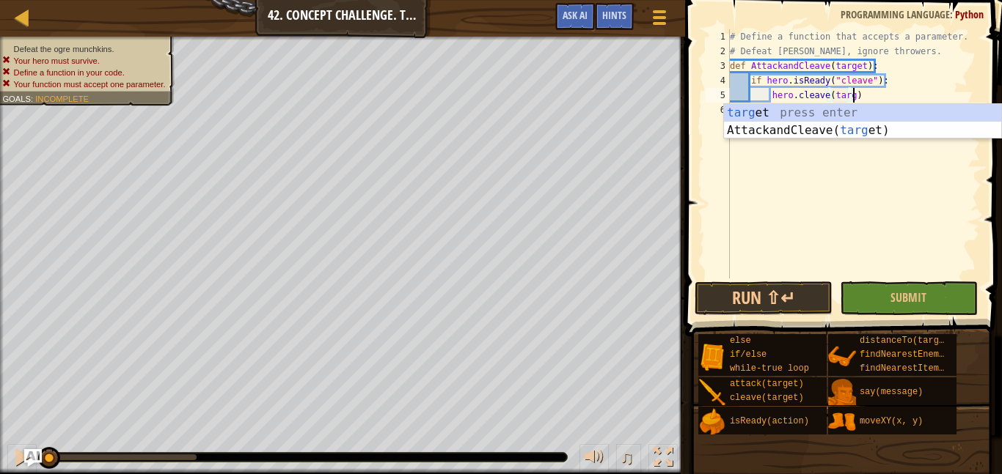
scroll to position [7, 19]
type textarea "hero.cleave(target)"
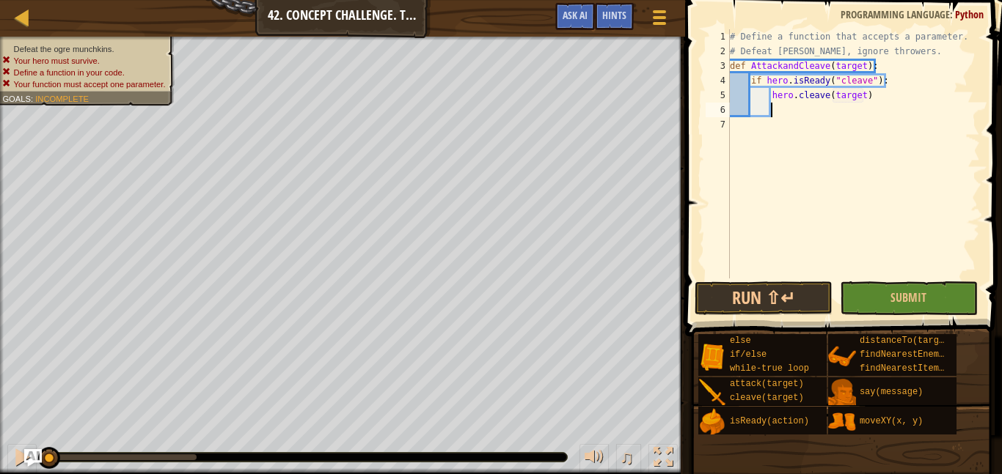
scroll to position [7, 5]
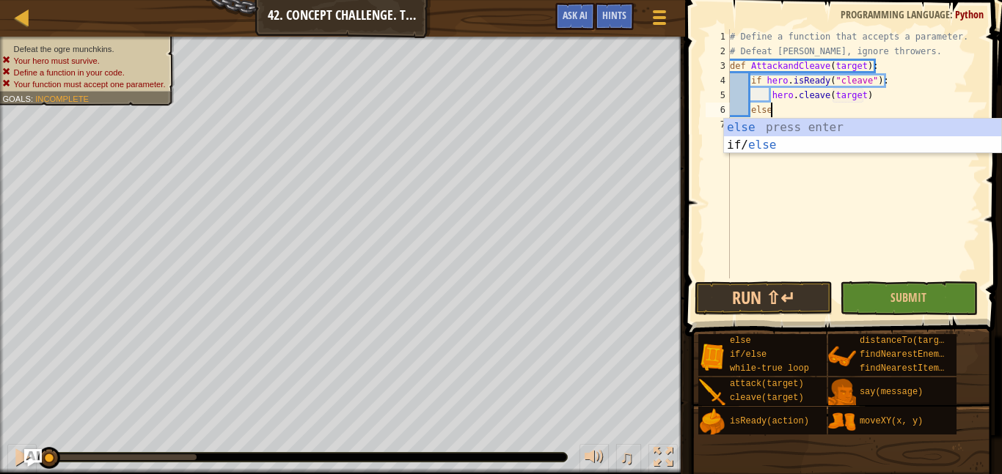
type textarea "else:"
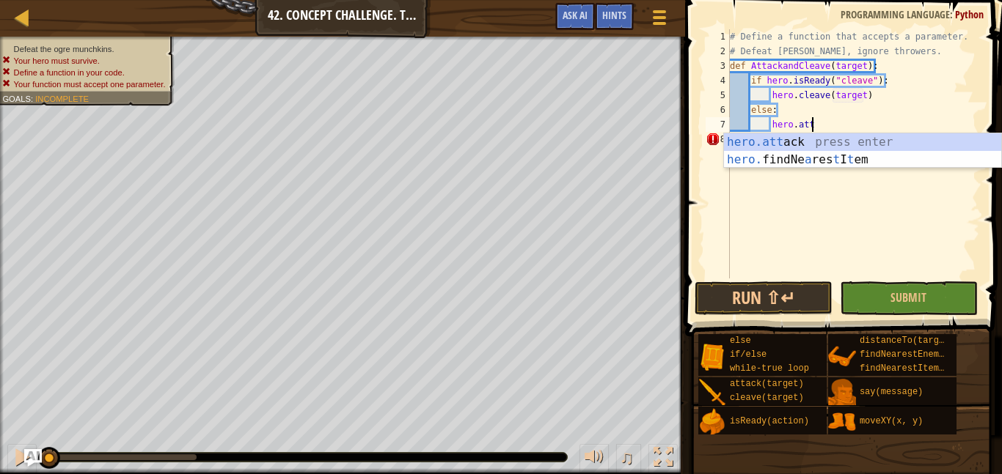
scroll to position [7, 11]
type textarea "hero.attack(target)"
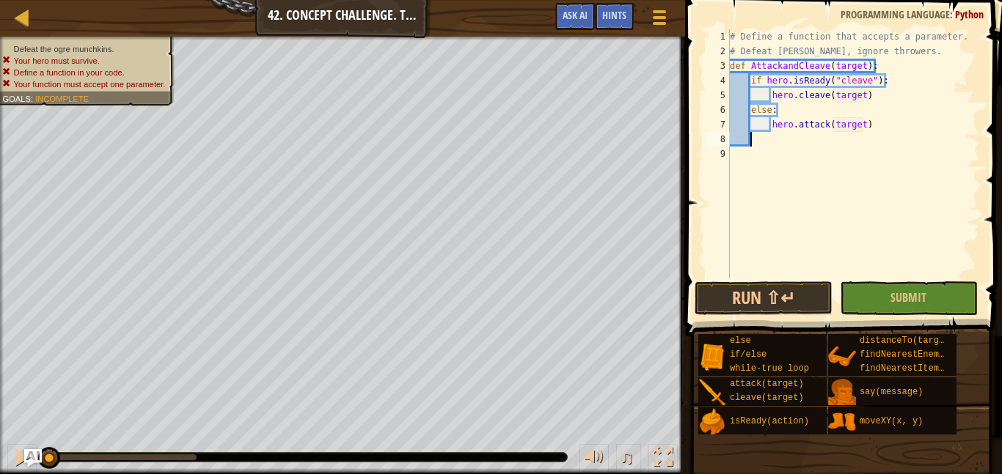
scroll to position [7, 0]
type textarea "whil"
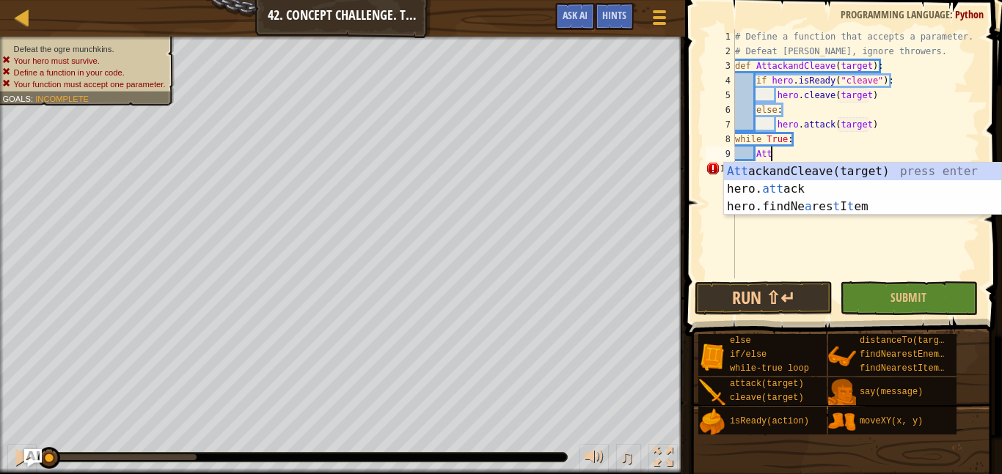
scroll to position [7, 5]
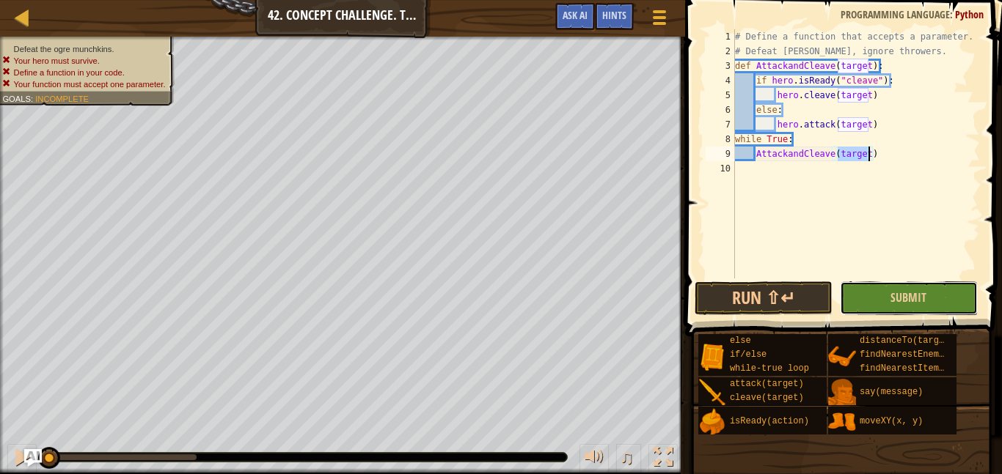
click at [898, 309] on button "Submit" at bounding box center [908, 299] width 138 height 34
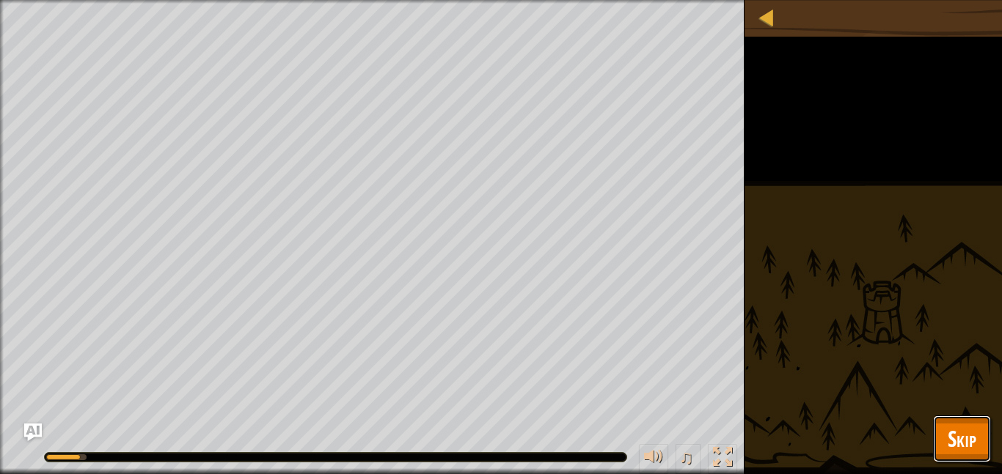
click at [961, 425] on span "Skip" at bounding box center [961, 439] width 29 height 30
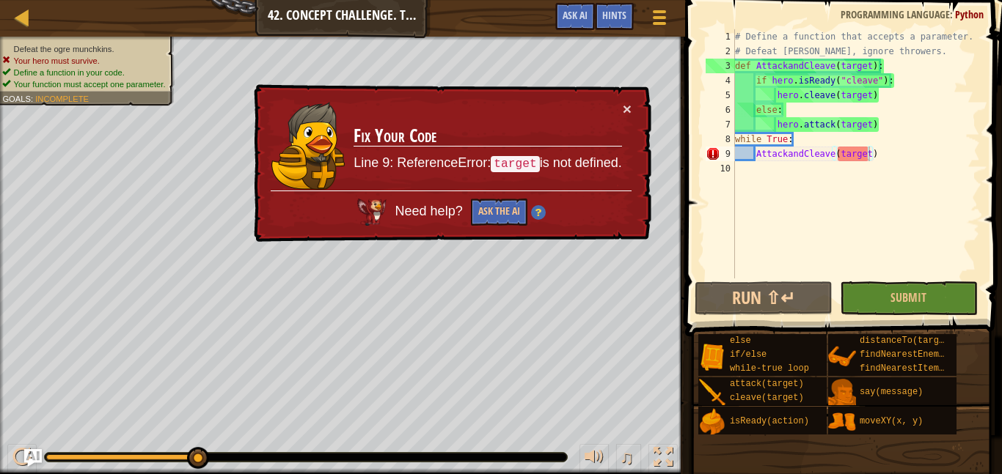
click at [867, 155] on div "# Define a function that accepts a parameter. # Defeat [PERSON_NAME], ignore th…" at bounding box center [856, 168] width 248 height 279
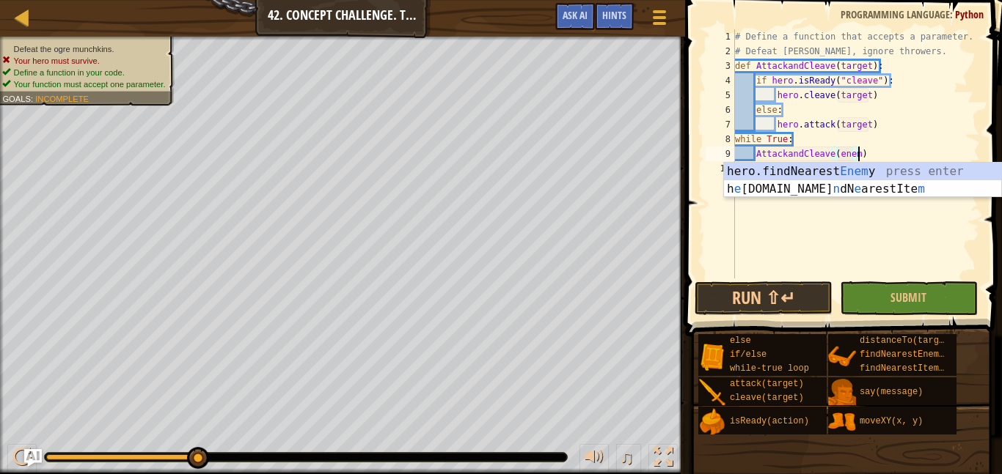
scroll to position [7, 18]
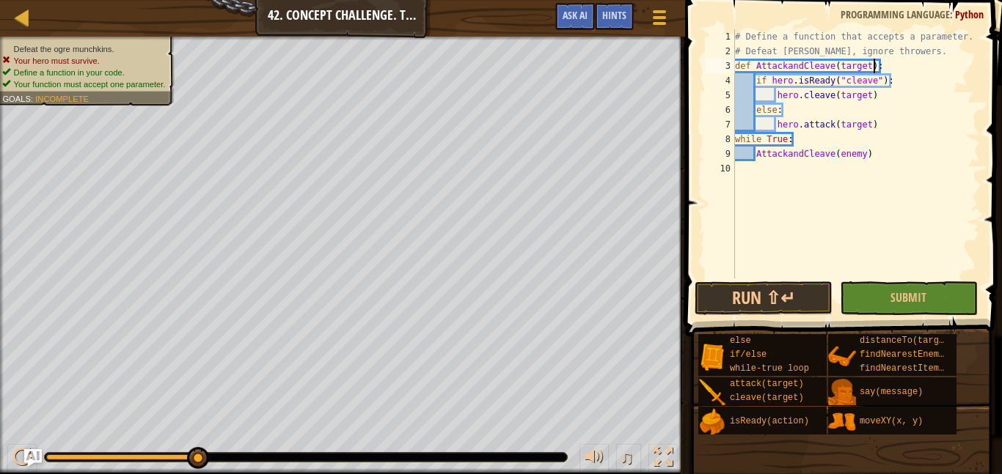
click at [871, 70] on div "# Define a function that accepts a parameter. # Defeat [PERSON_NAME], ignore th…" at bounding box center [856, 168] width 248 height 279
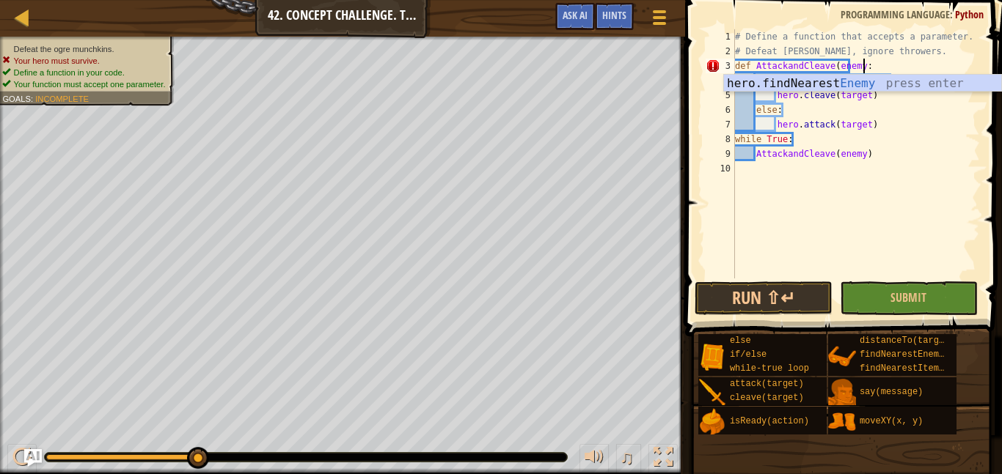
click at [868, 125] on div "# Define a function that accepts a parameter. # Defeat [PERSON_NAME], ignore th…" at bounding box center [856, 168] width 248 height 279
click at [870, 125] on div "# Define a function that accepts a parameter. # Defeat [PERSON_NAME], ignore th…" at bounding box center [856, 168] width 248 height 279
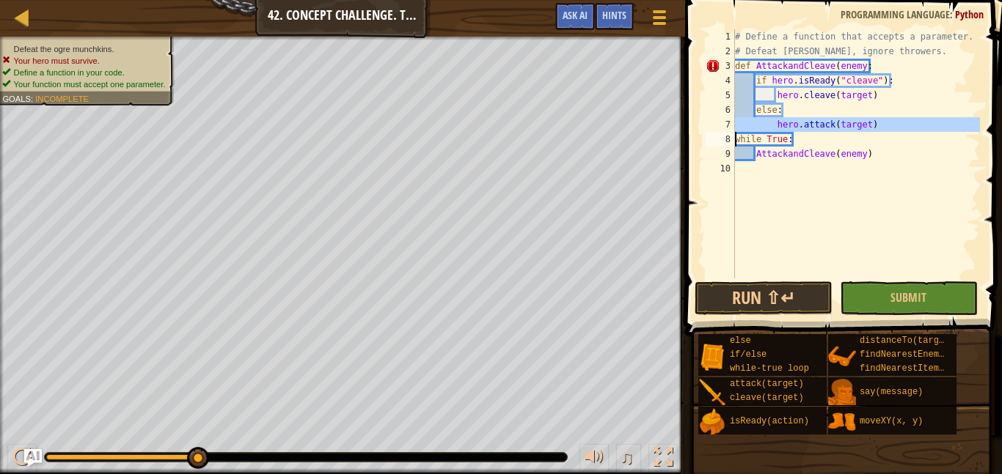
click at [867, 125] on div "# Define a function that accepts a parameter. # Defeat [PERSON_NAME], ignore th…" at bounding box center [856, 153] width 248 height 249
click at [867, 125] on div "# Define a function that accepts a parameter. # Defeat [PERSON_NAME], ignore th…" at bounding box center [856, 168] width 248 height 279
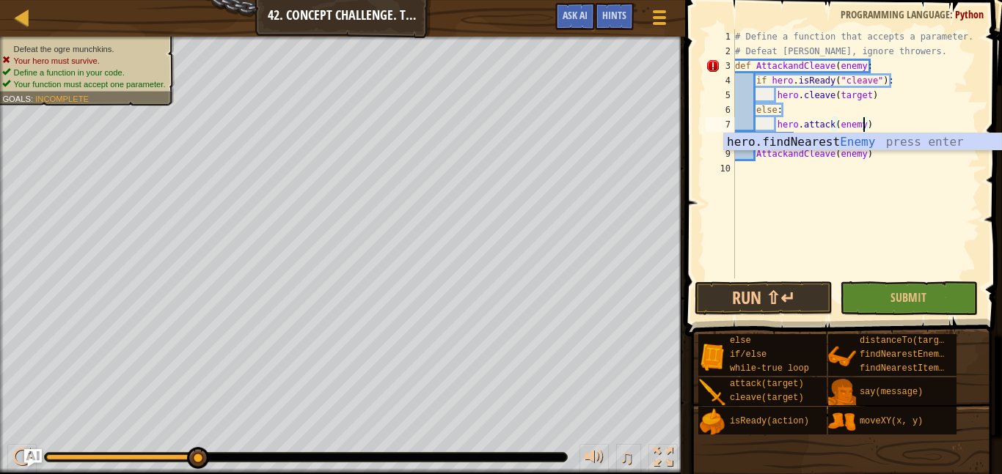
click at [860, 94] on div "# Define a function that accepts a parameter. # Defeat [PERSON_NAME], ignore th…" at bounding box center [856, 168] width 248 height 279
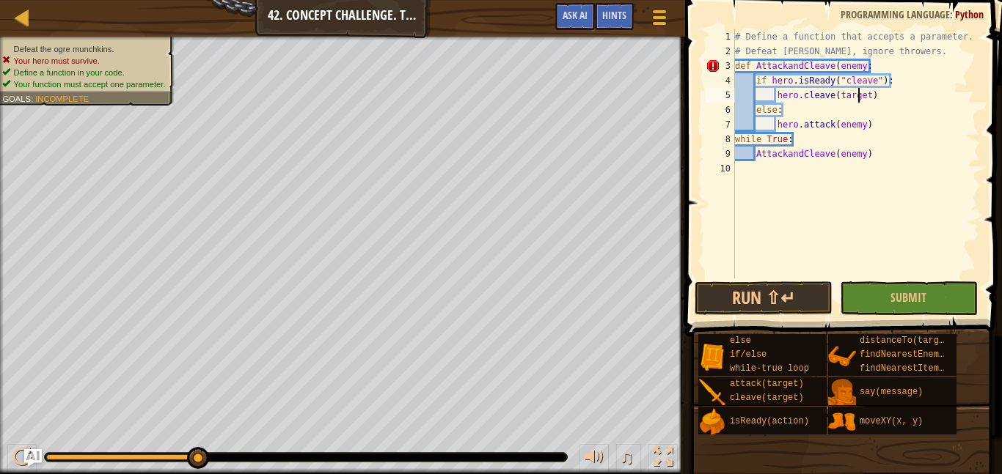
click at [861, 96] on div "# Define a function that accepts a parameter. # Defeat [PERSON_NAME], ignore th…" at bounding box center [856, 168] width 248 height 279
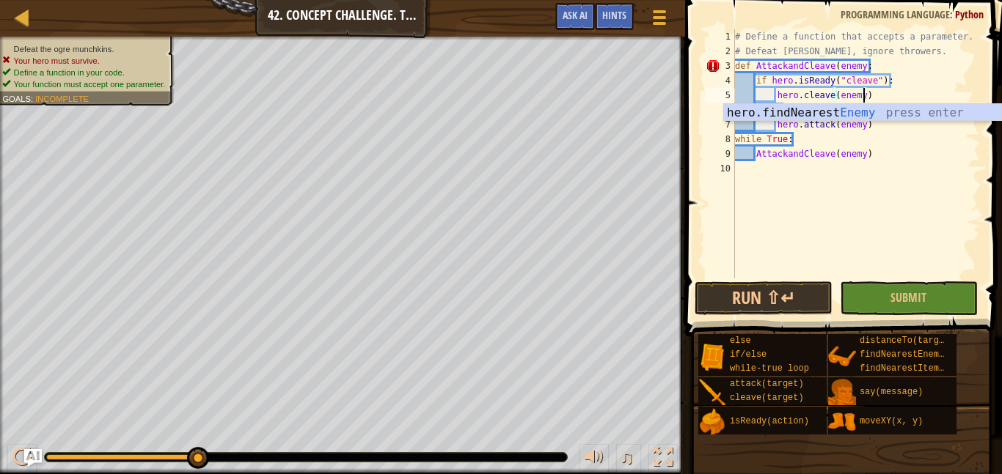
click at [922, 63] on div "# Define a function that accepts a parameter. # Defeat [PERSON_NAME], ignore th…" at bounding box center [856, 168] width 248 height 279
type textarea "def AttackandCleave(enemy:"
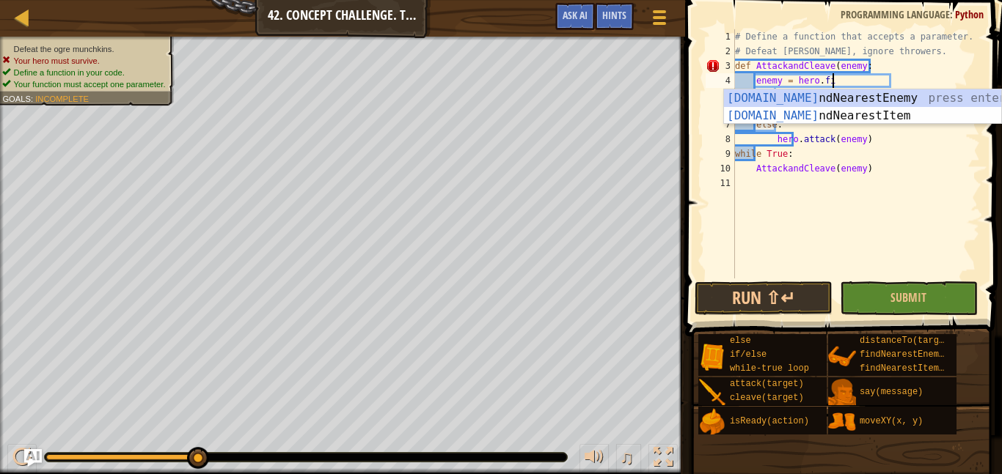
type textarea "enemy = hero.fin"
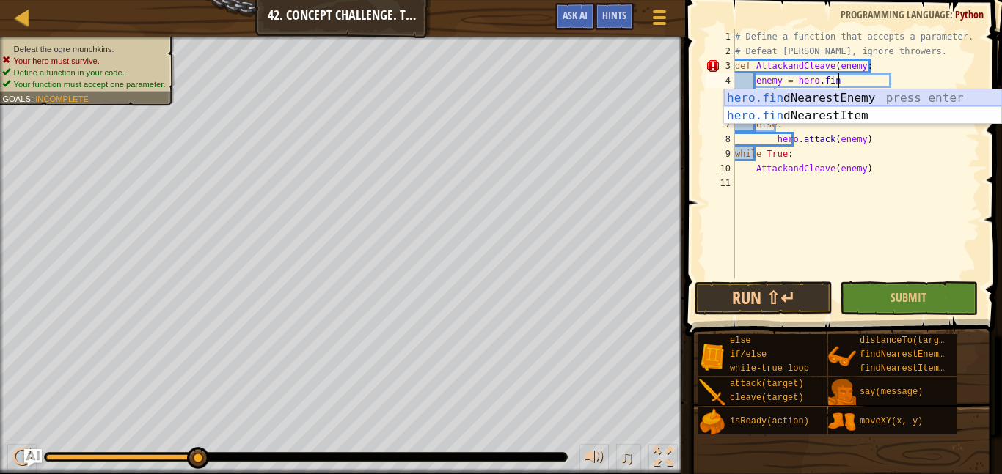
click at [905, 95] on div "hero.fin dNearestEnemy press enter hero.fin dNearestItem press enter" at bounding box center [862, 124] width 277 height 70
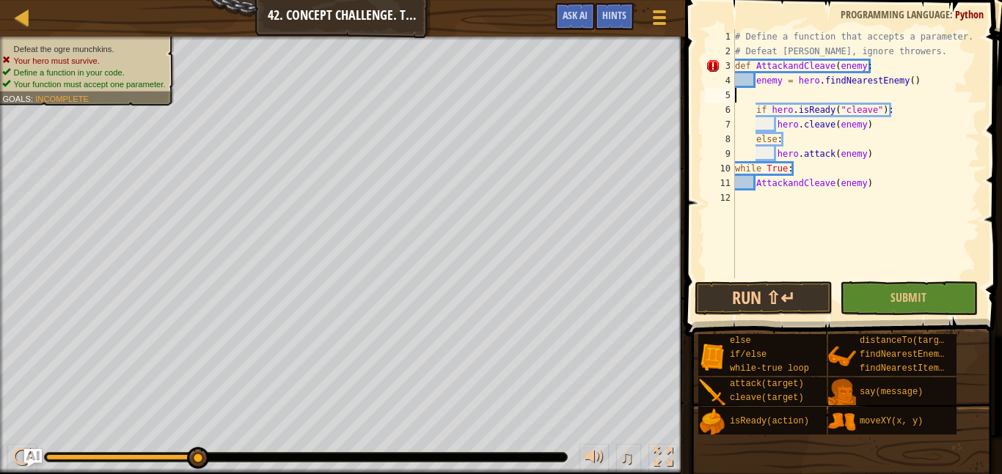
scroll to position [7, 0]
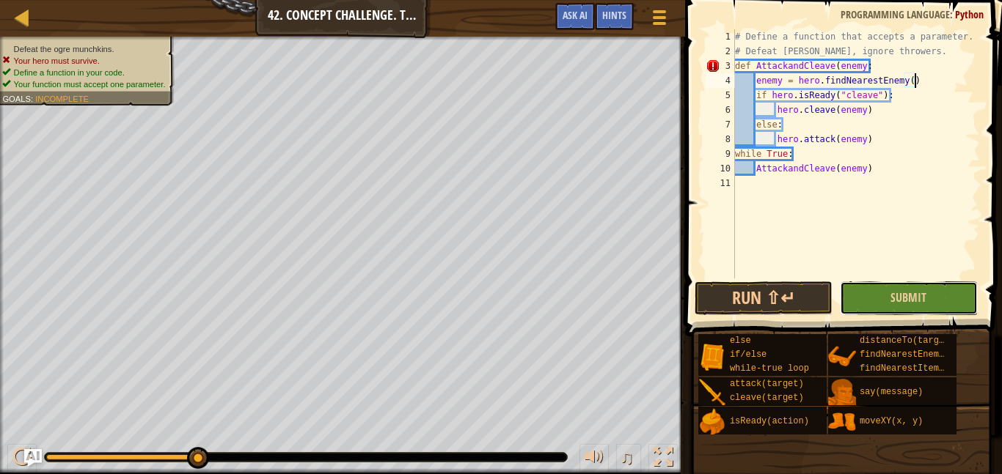
click at [865, 304] on button "Submit" at bounding box center [908, 299] width 138 height 34
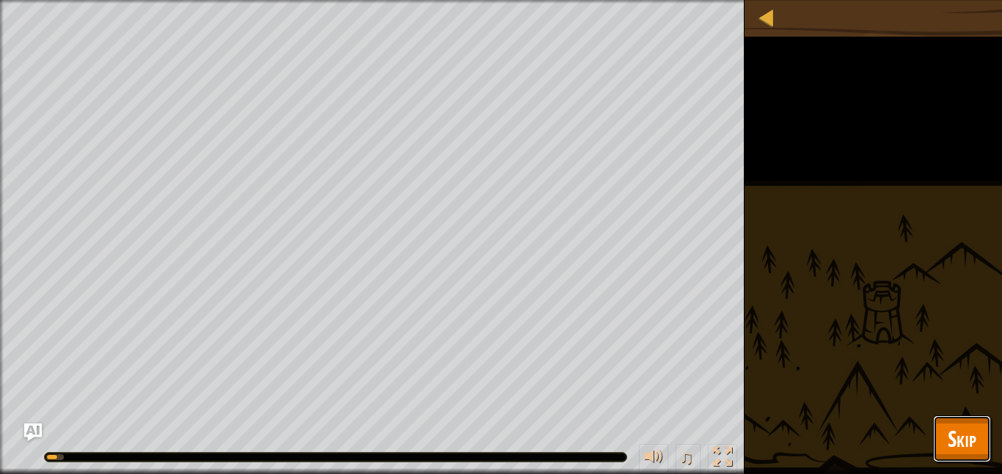
click at [958, 435] on span "Skip" at bounding box center [961, 439] width 29 height 30
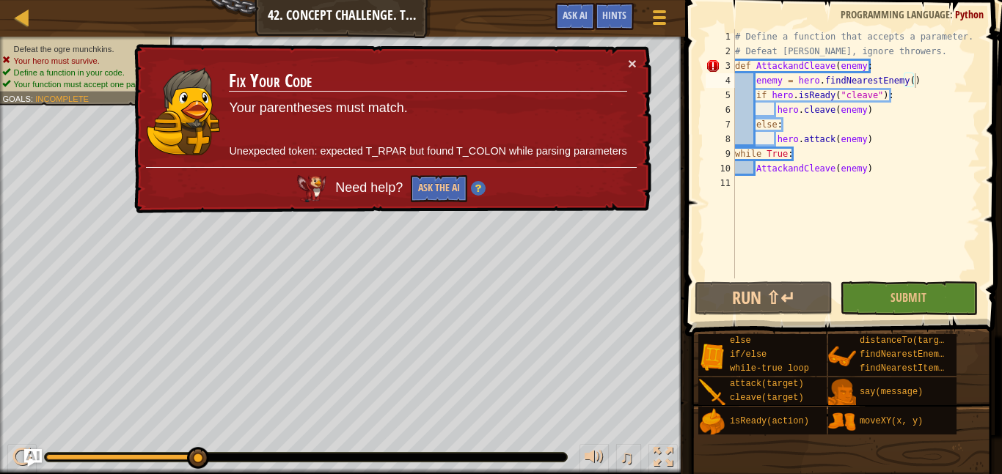
click at [864, 63] on div "# Define a function that accepts a parameter. # Defeat [PERSON_NAME], ignore th…" at bounding box center [856, 168] width 248 height 279
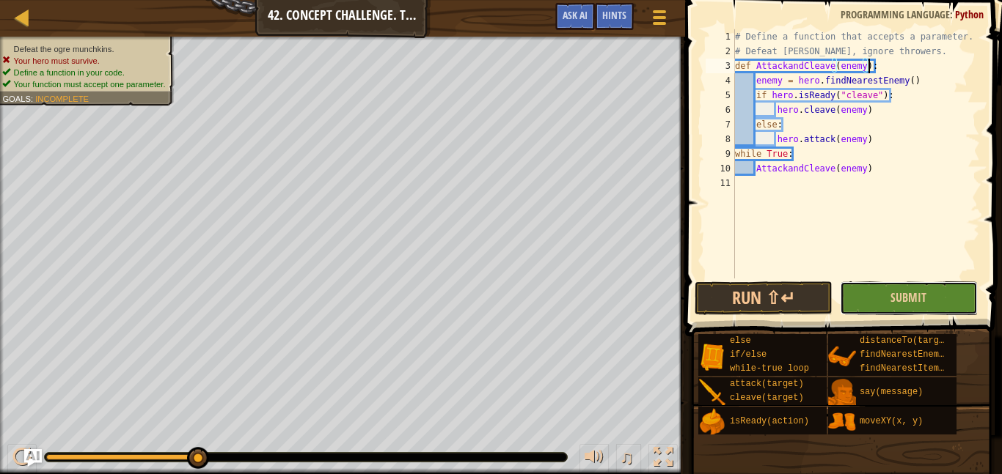
click at [857, 289] on button "Submit" at bounding box center [908, 299] width 138 height 34
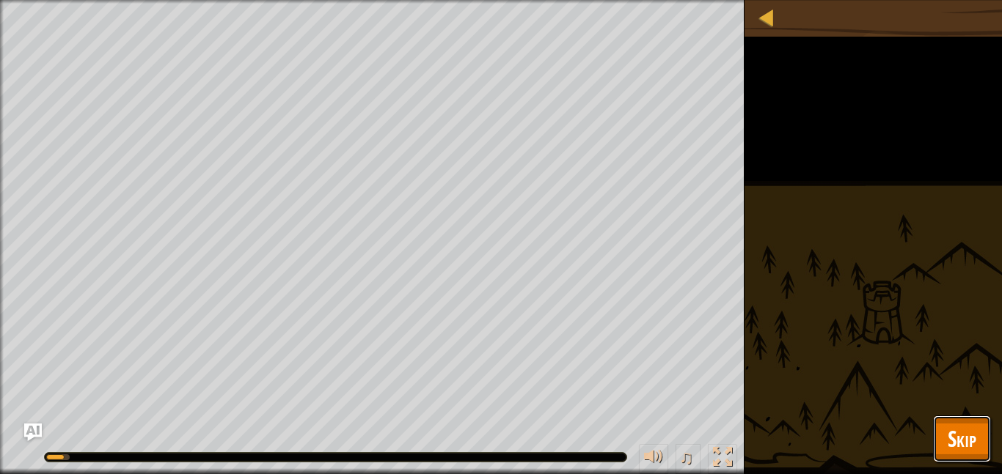
click at [949, 437] on span "Skip" at bounding box center [961, 439] width 29 height 30
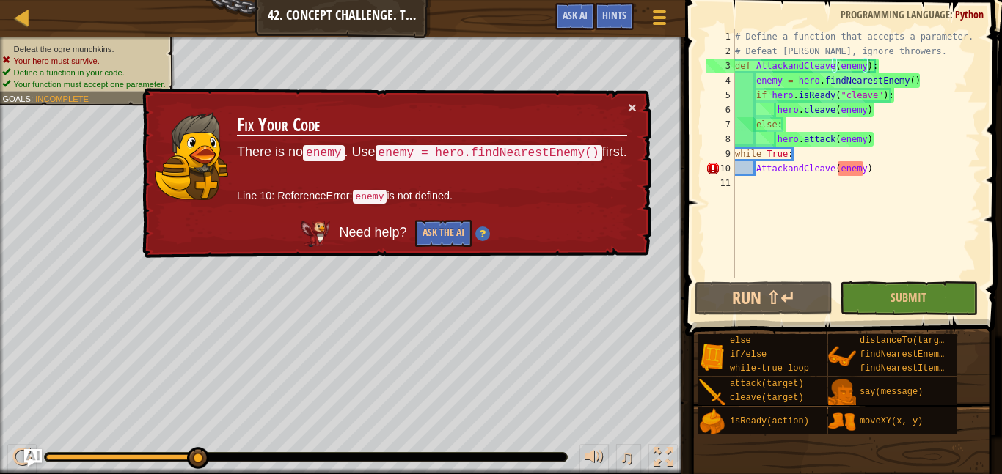
type textarea "while True:"
click at [828, 150] on div "# Define a function that accepts a parameter. # Defeat [PERSON_NAME], ignore th…" at bounding box center [856, 168] width 248 height 279
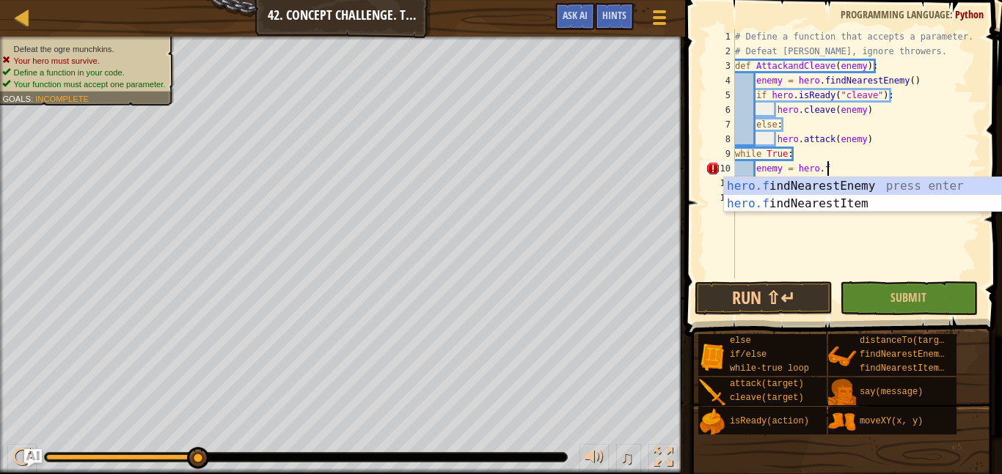
type textarea "enemy = [DOMAIN_NAME]"
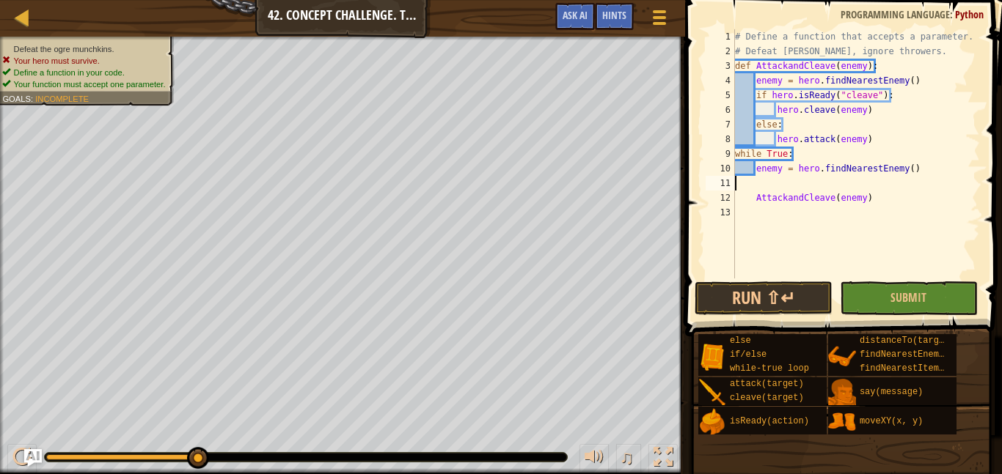
scroll to position [7, 0]
type textarea "enemy = hero.findNearestEnemy()"
click at [864, 301] on button "Submit" at bounding box center [908, 299] width 138 height 34
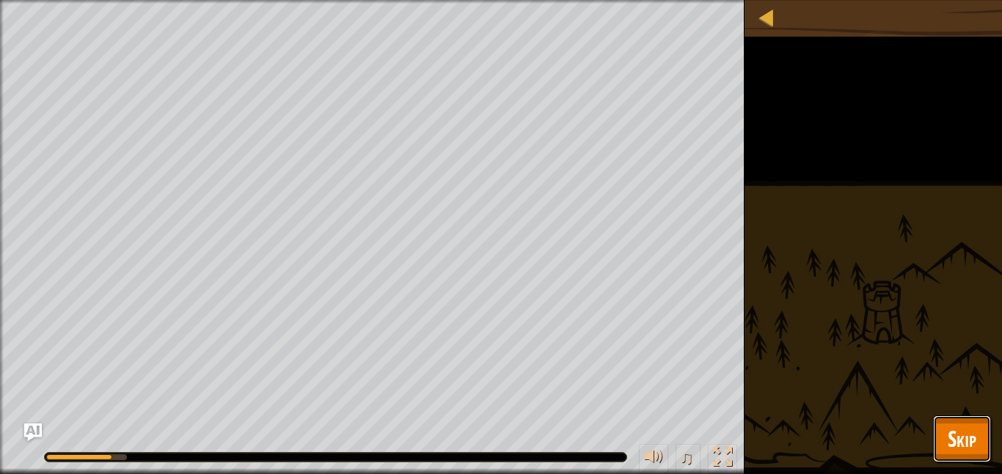
click at [961, 430] on span "Skip" at bounding box center [961, 439] width 29 height 30
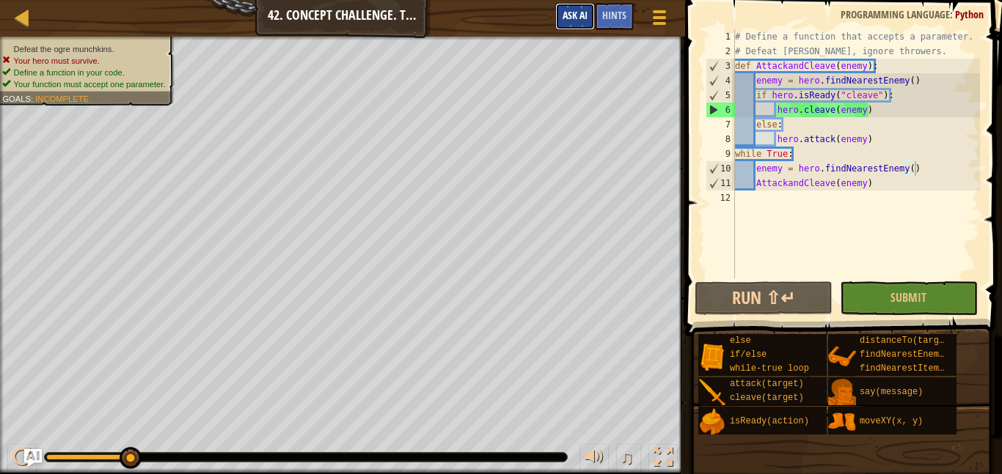
click at [587, 14] on button "Ask AI" at bounding box center [575, 16] width 40 height 27
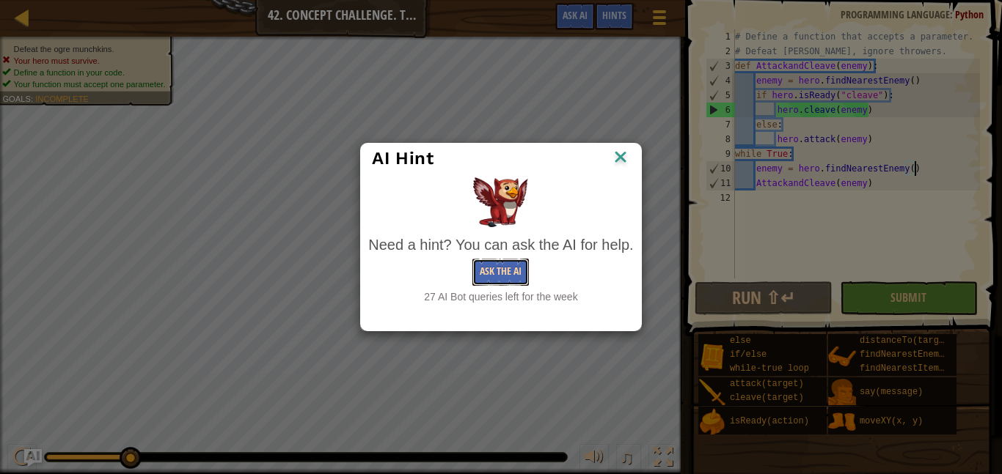
click at [483, 261] on button "Ask the AI" at bounding box center [500, 272] width 56 height 27
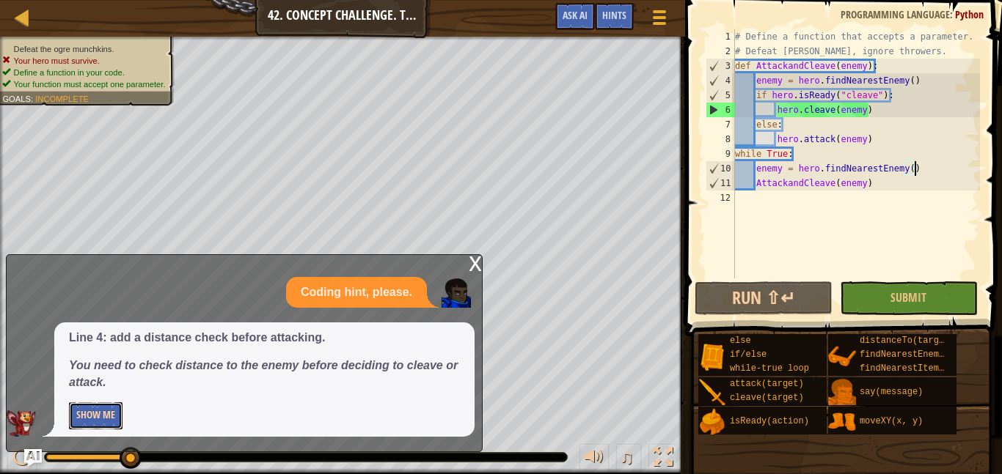
click at [109, 418] on button "Show Me" at bounding box center [96, 416] width 54 height 27
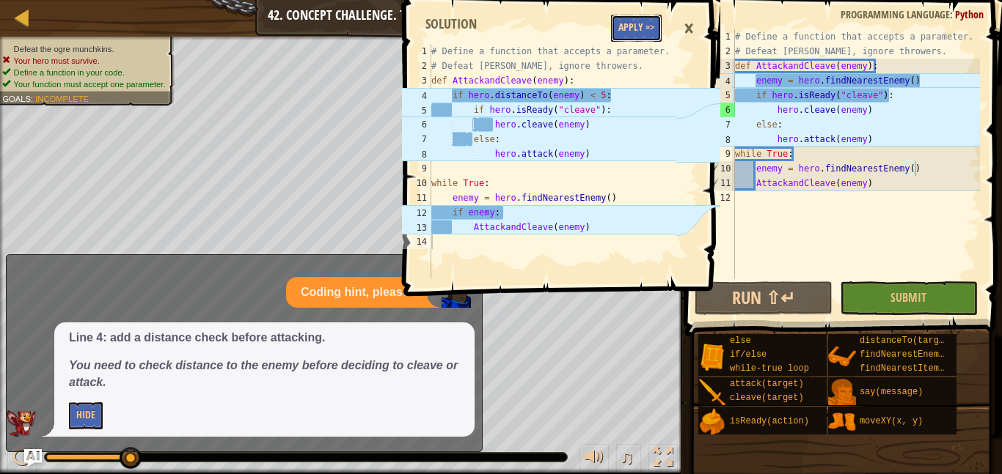
click at [623, 29] on button "Apply =>" at bounding box center [636, 28] width 51 height 27
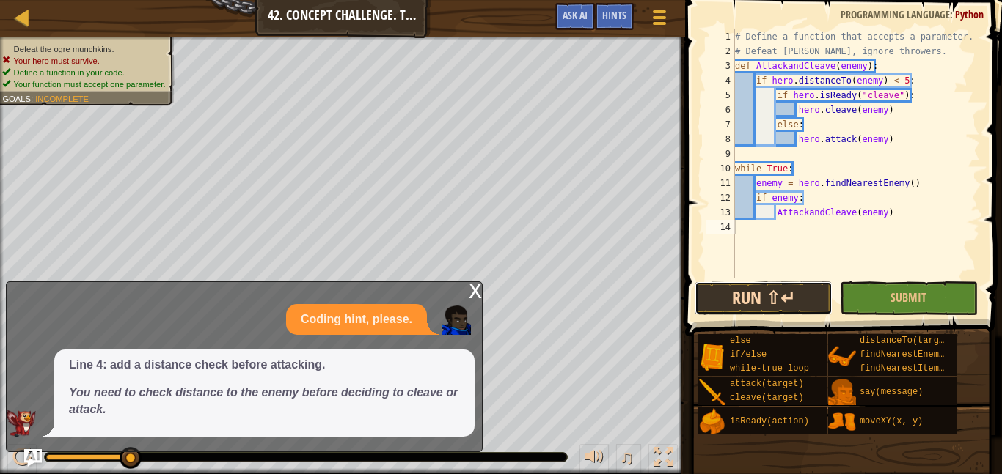
click at [801, 301] on button "Run ⇧↵" at bounding box center [763, 299] width 138 height 34
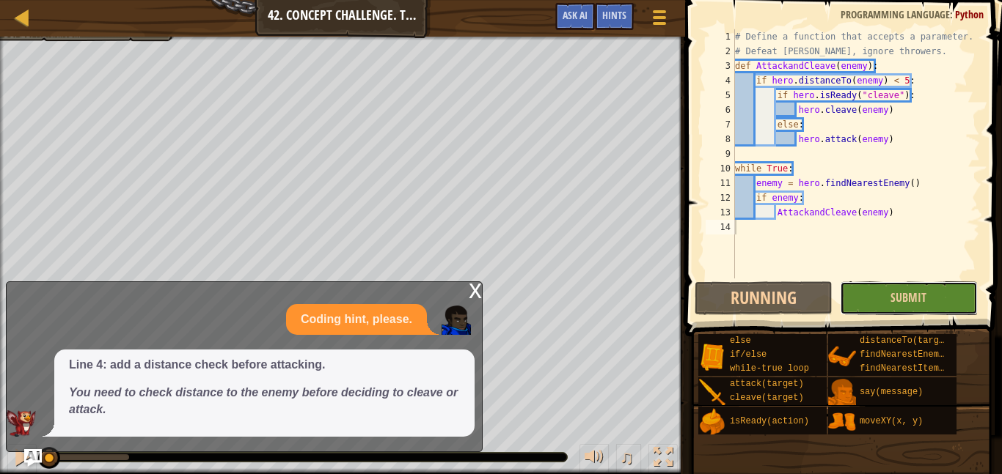
click at [890, 285] on button "Submit" at bounding box center [908, 299] width 138 height 34
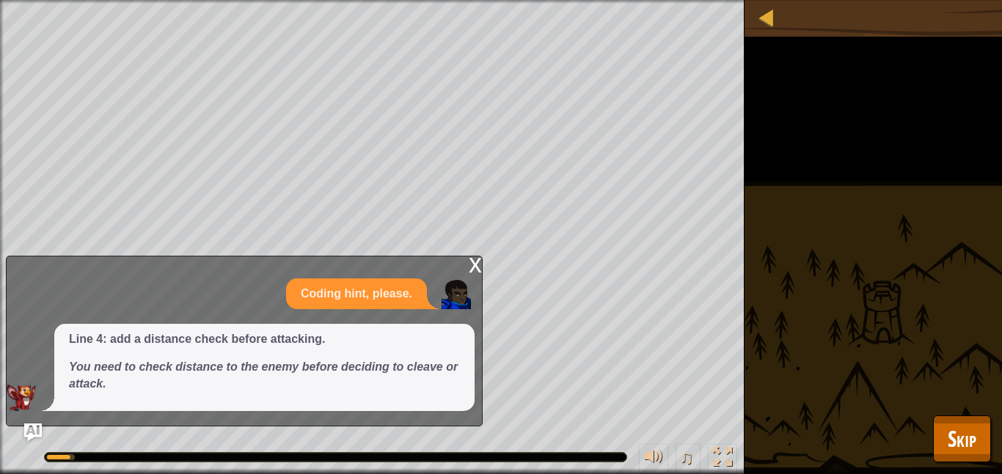
click at [477, 258] on div "x" at bounding box center [474, 264] width 13 height 15
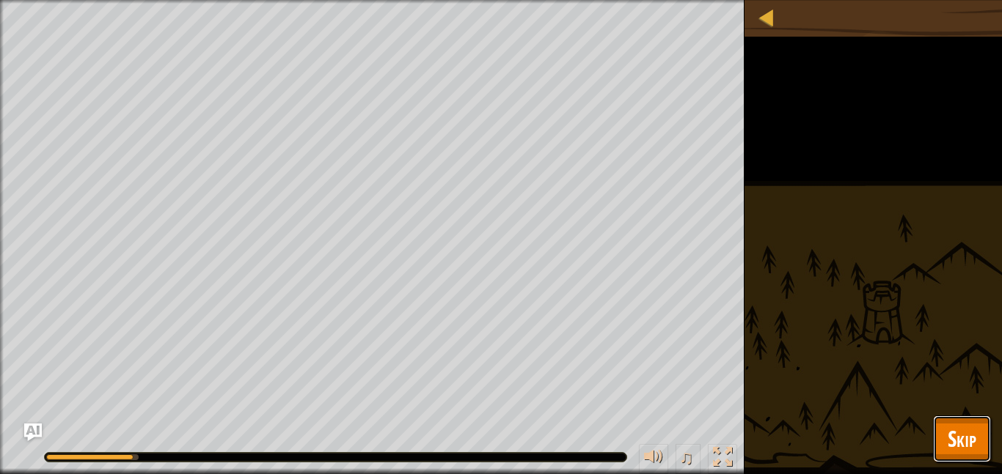
click at [971, 432] on span "Skip" at bounding box center [961, 439] width 29 height 30
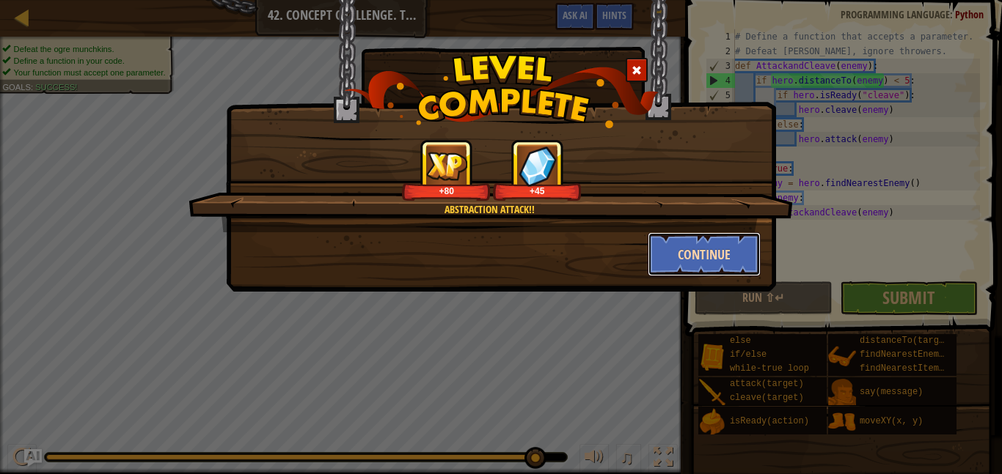
click at [738, 254] on button "Continue" at bounding box center [704, 254] width 114 height 44
